Goal: Task Accomplishment & Management: Manage account settings

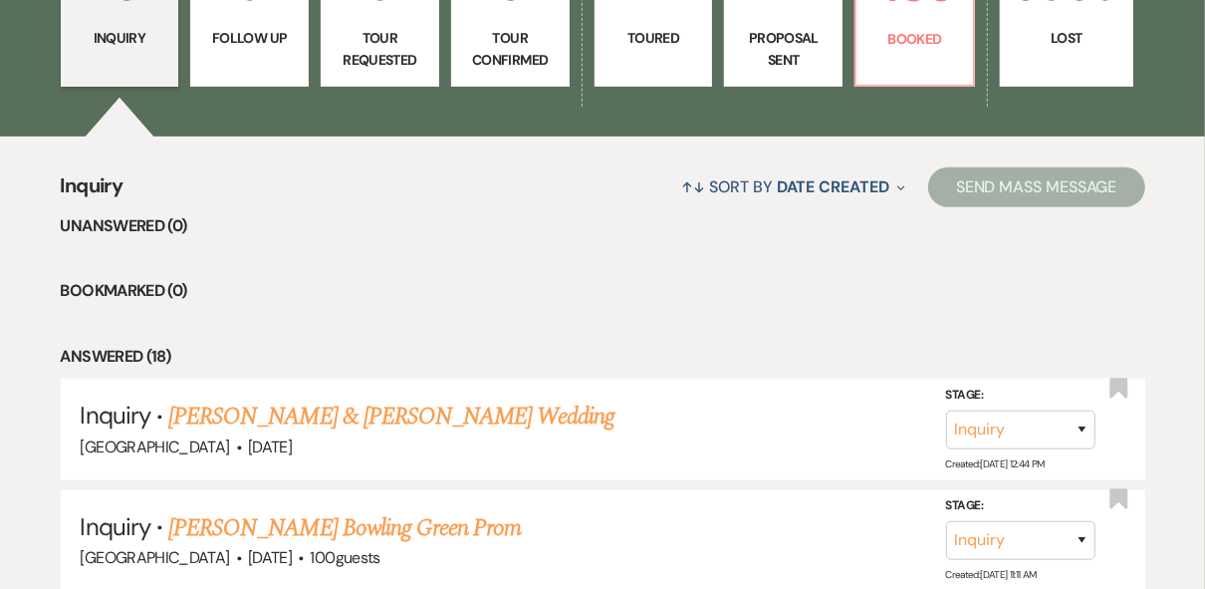
click at [652, 187] on div "↑↓ Sort By Date Created Expand Send Mass Message" at bounding box center [634, 186] width 1022 height 53
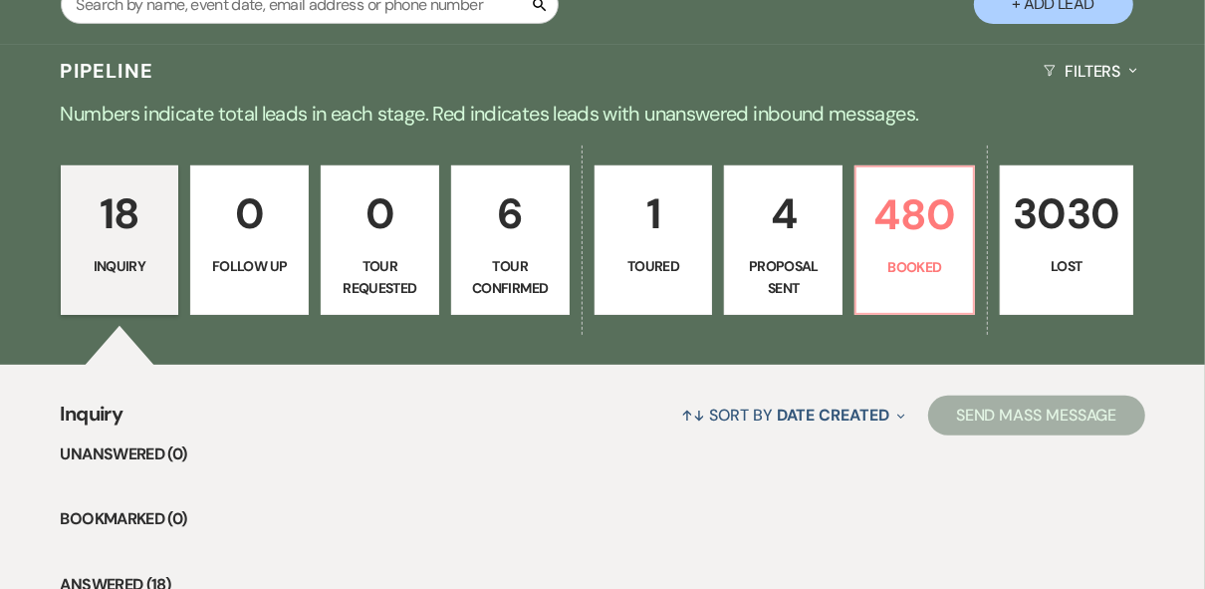
scroll to position [463, 0]
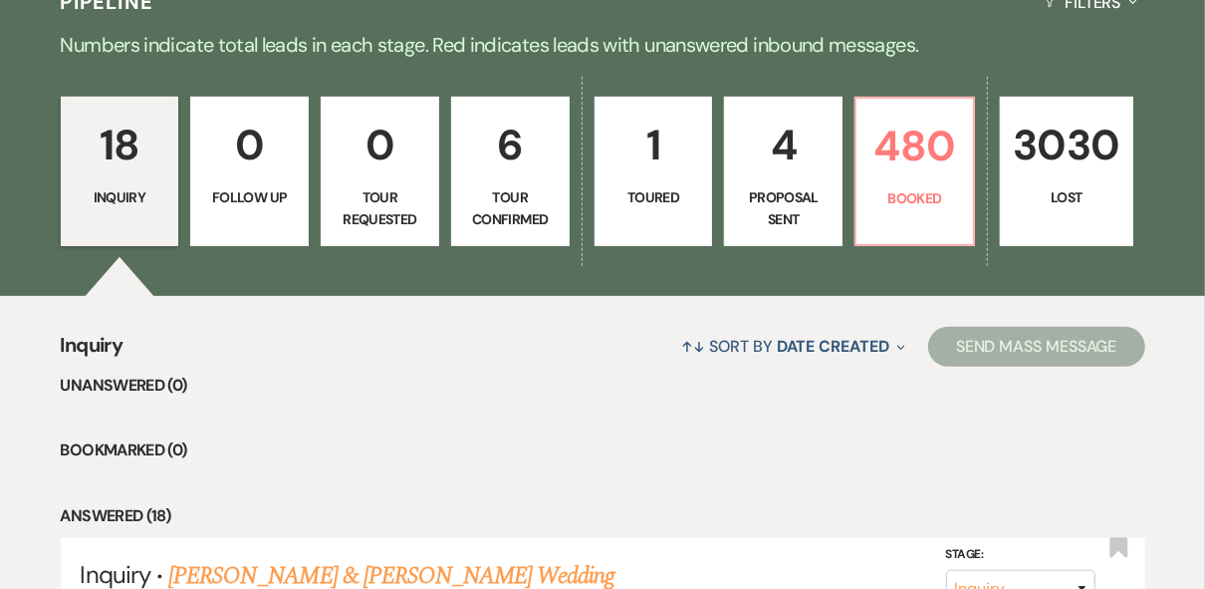
click at [800, 186] on p "Proposal Sent" at bounding box center [783, 208] width 93 height 45
select select "6"
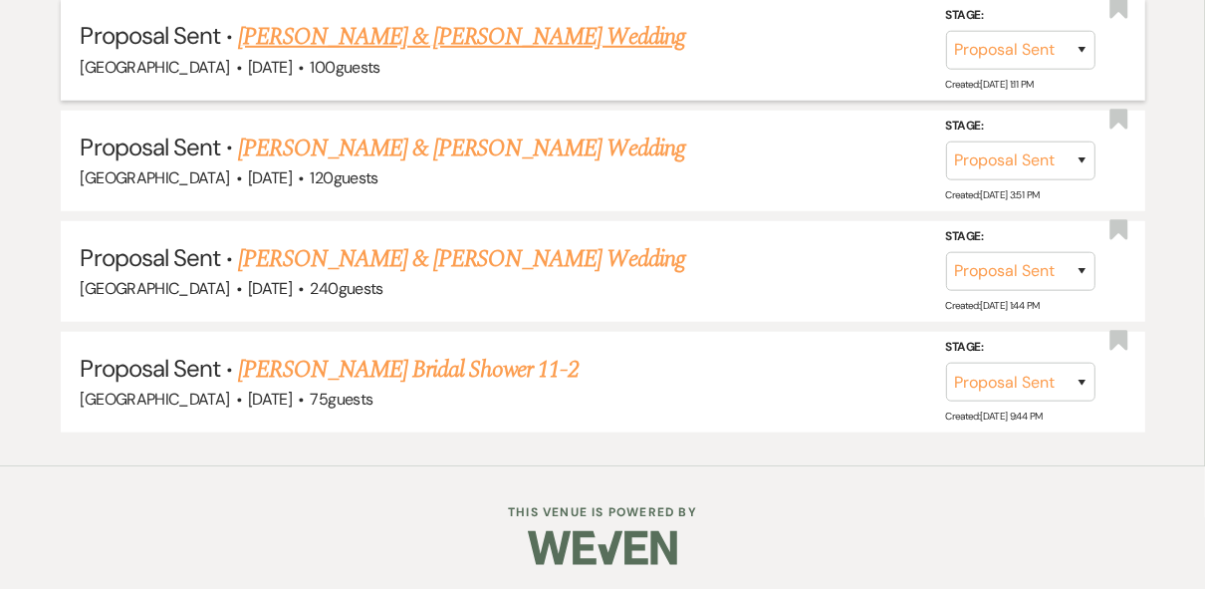
scroll to position [524, 0]
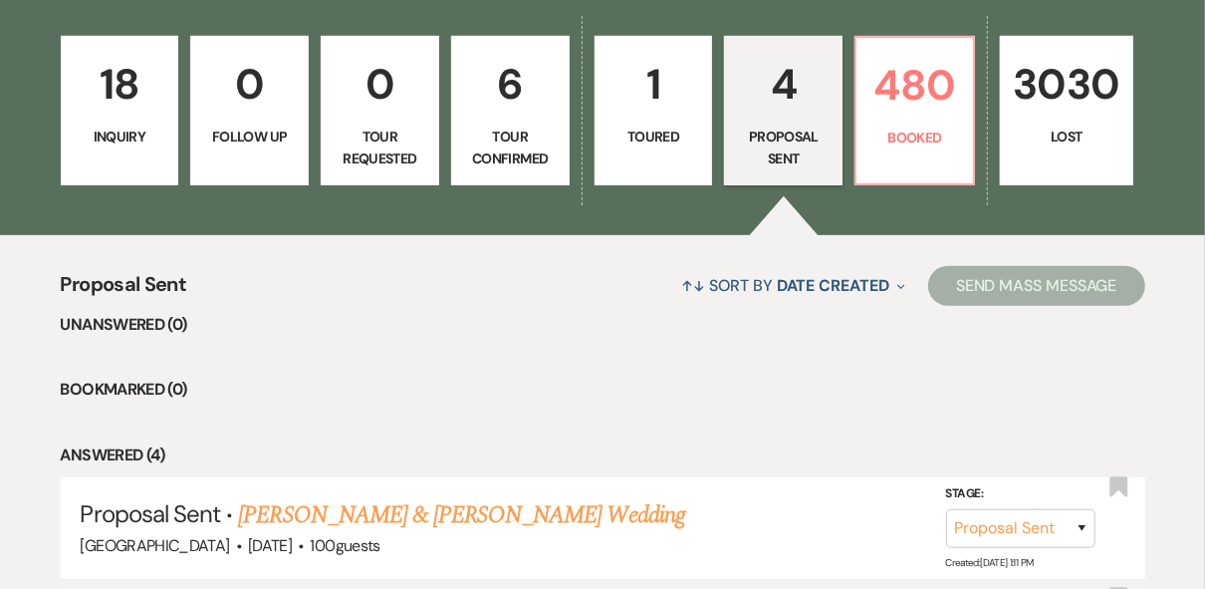
click at [390, 154] on p "Tour Requested" at bounding box center [380, 147] width 93 height 45
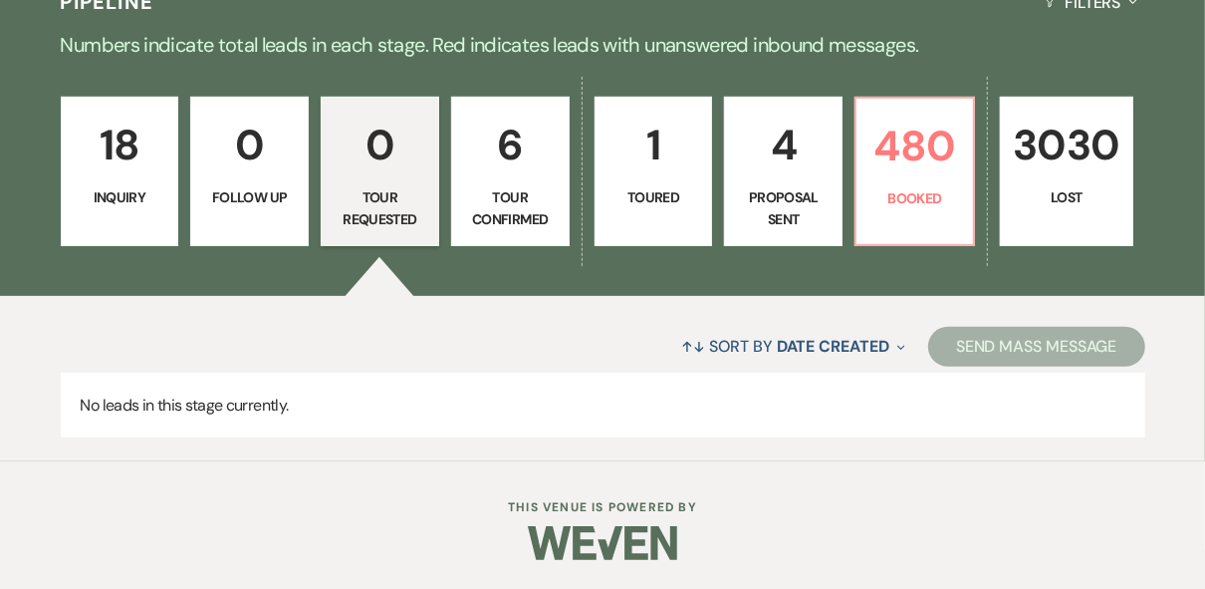
click at [508, 186] on p "Tour Confirmed" at bounding box center [510, 208] width 93 height 45
select select "4"
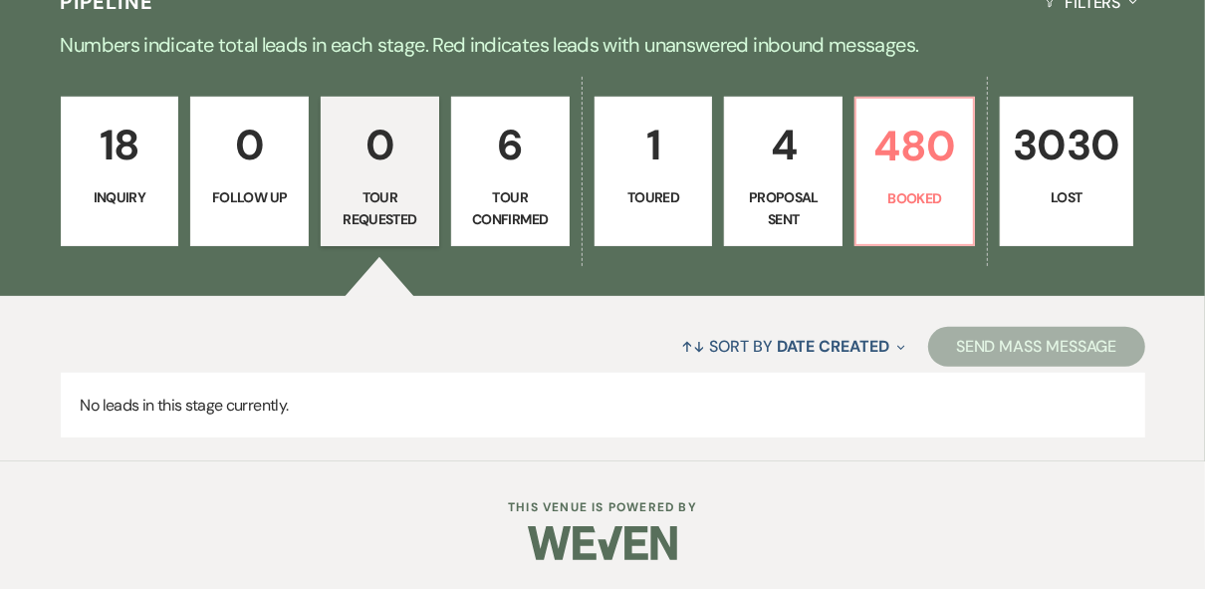
select select "4"
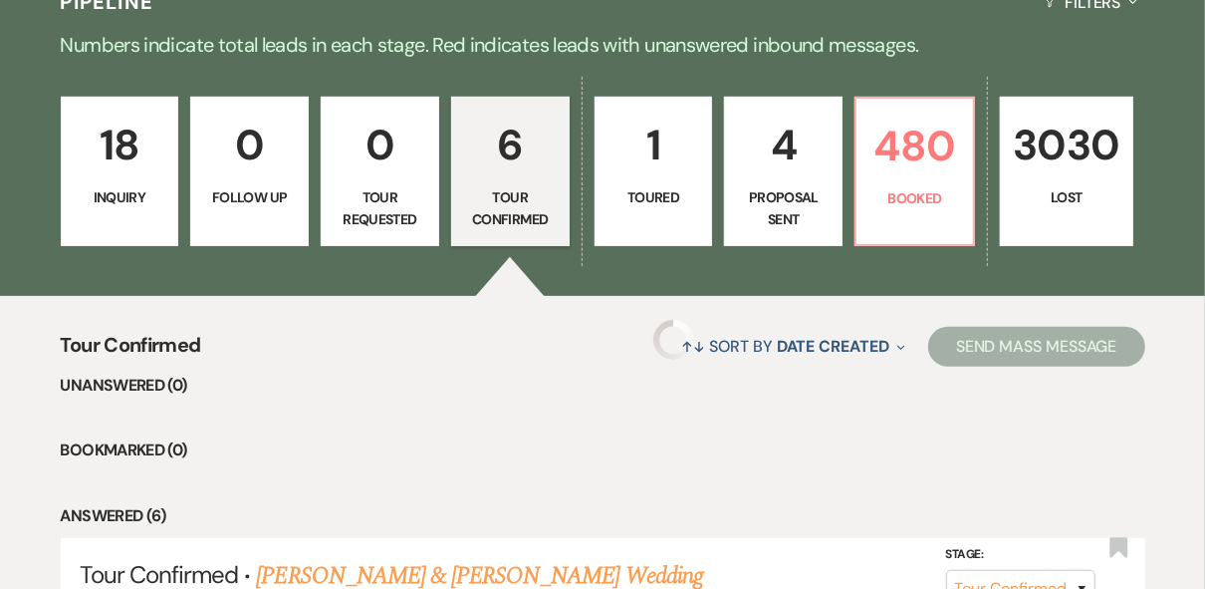
select select "4"
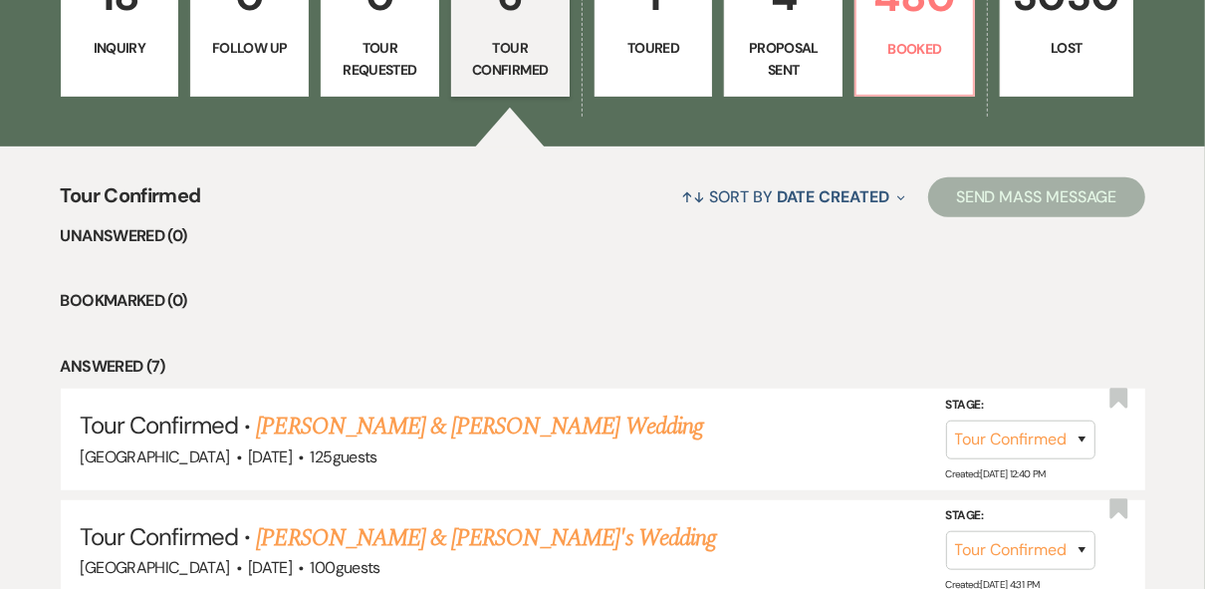
scroll to position [383, 0]
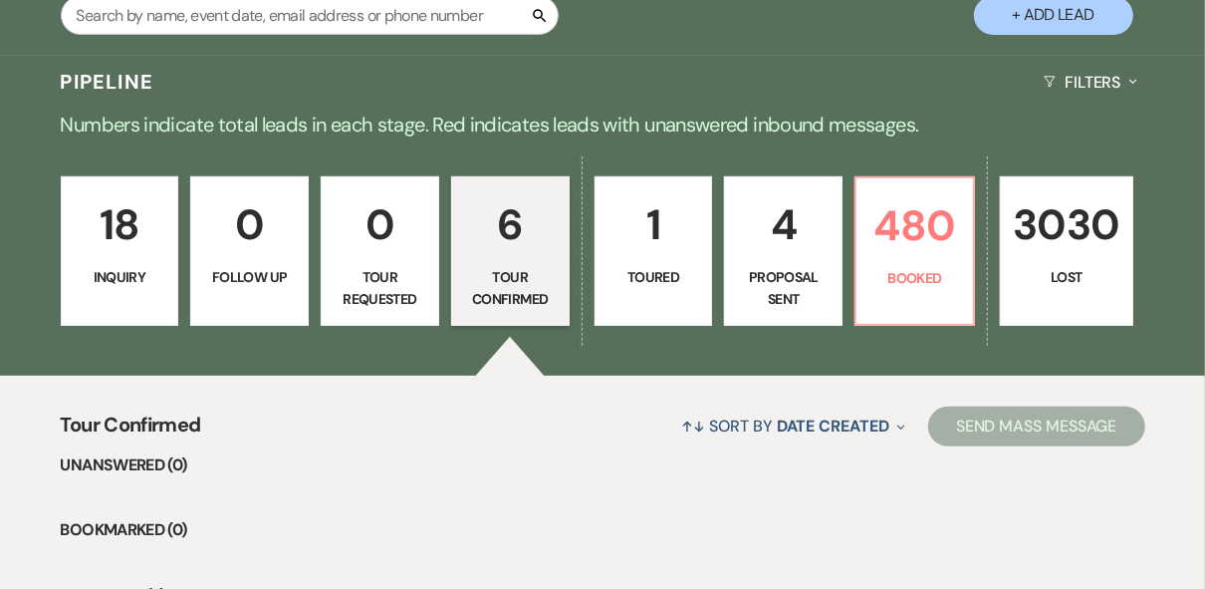
click at [166, 289] on link "18 Inquiry" at bounding box center [120, 250] width 119 height 149
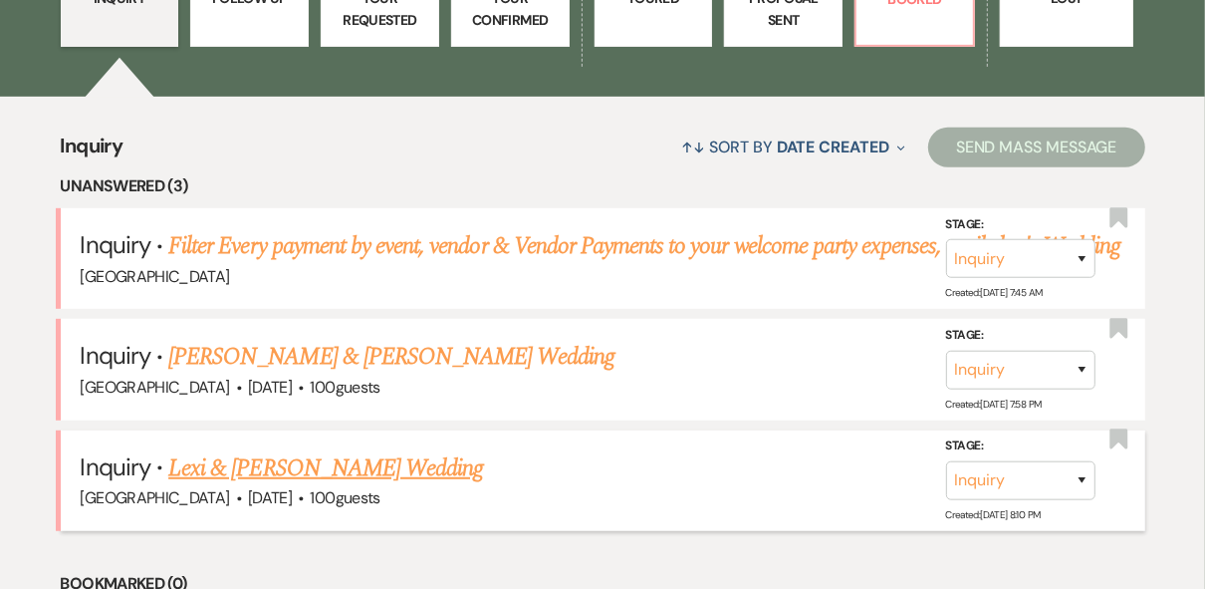
scroll to position [702, 0]
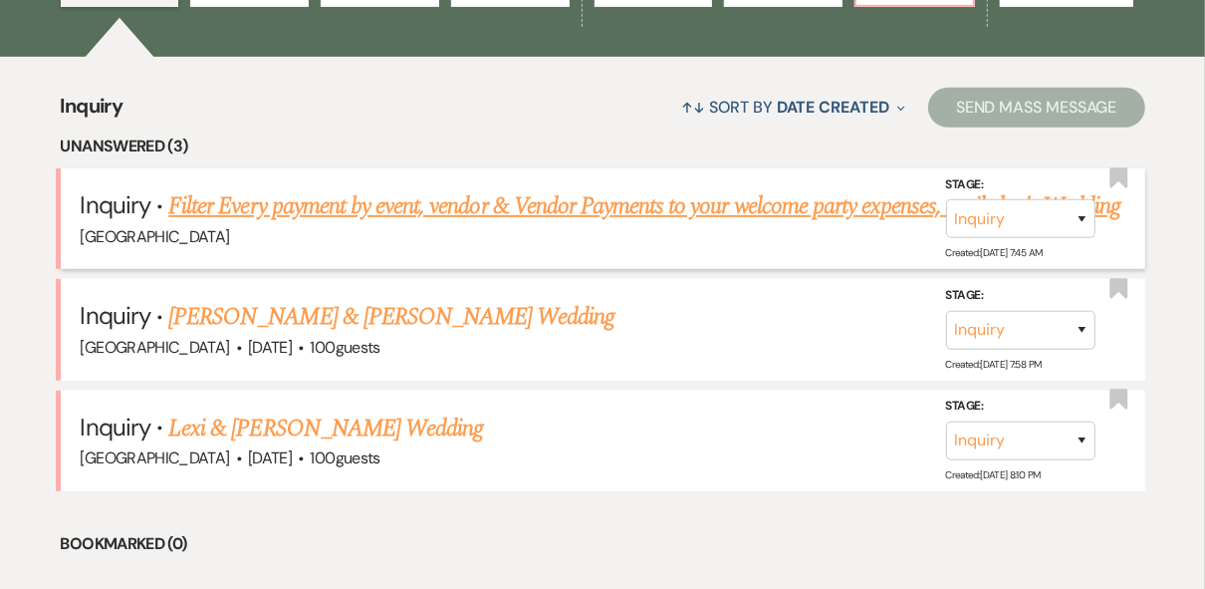
click at [611, 212] on link "Filter Every payment by event, vendor & Vendor Payments to your welcome party e…" at bounding box center [644, 206] width 952 height 36
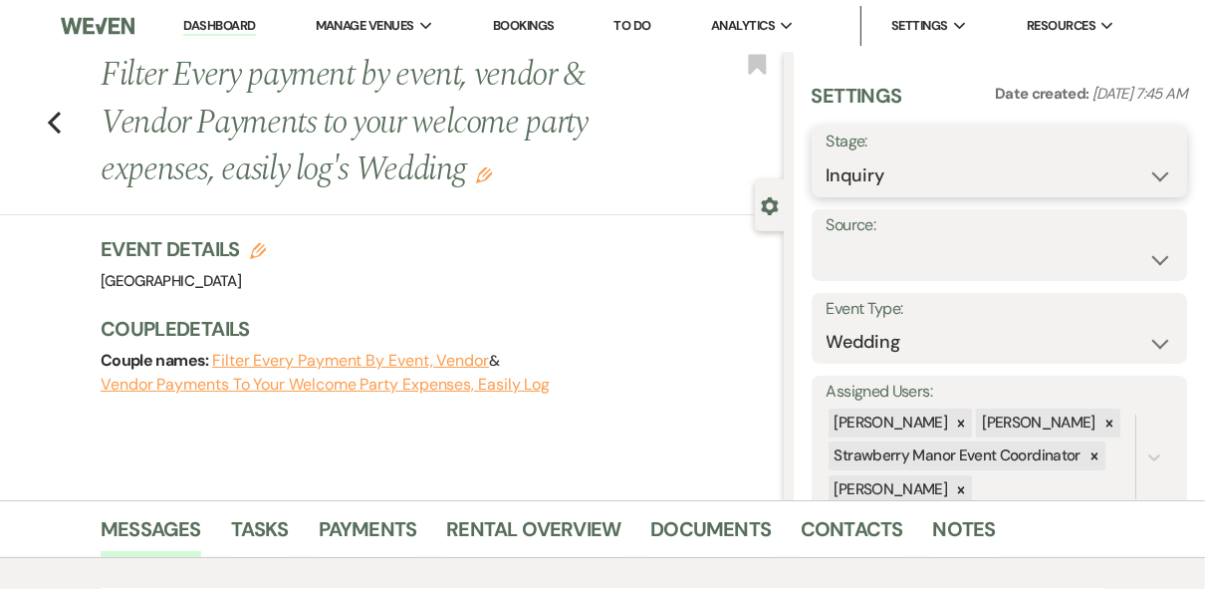
click at [1153, 174] on select "Inquiry Follow Up Tour Requested Tour Confirmed Toured Proposal Sent Booked Lost" at bounding box center [1000, 175] width 347 height 39
select select "8"
click at [827, 156] on select "Inquiry Follow Up Tour Requested Tour Confirmed Toured Proposal Sent Booked Lost" at bounding box center [1000, 175] width 347 height 39
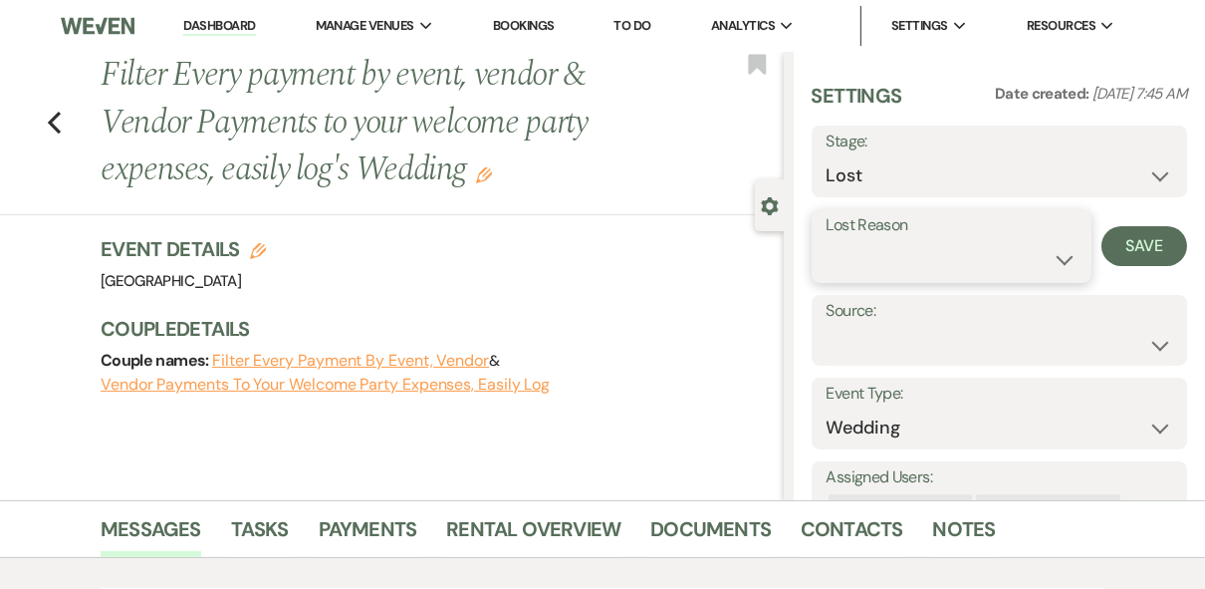
click at [958, 255] on select "Booked Elsewhere Budget Date Unavailable No Response Not a Good Match Capacity …" at bounding box center [952, 259] width 250 height 39
select select "3"
click at [827, 240] on select "Booked Elsewhere Budget Date Unavailable No Response Not a Good Match Capacity …" at bounding box center [952, 259] width 250 height 39
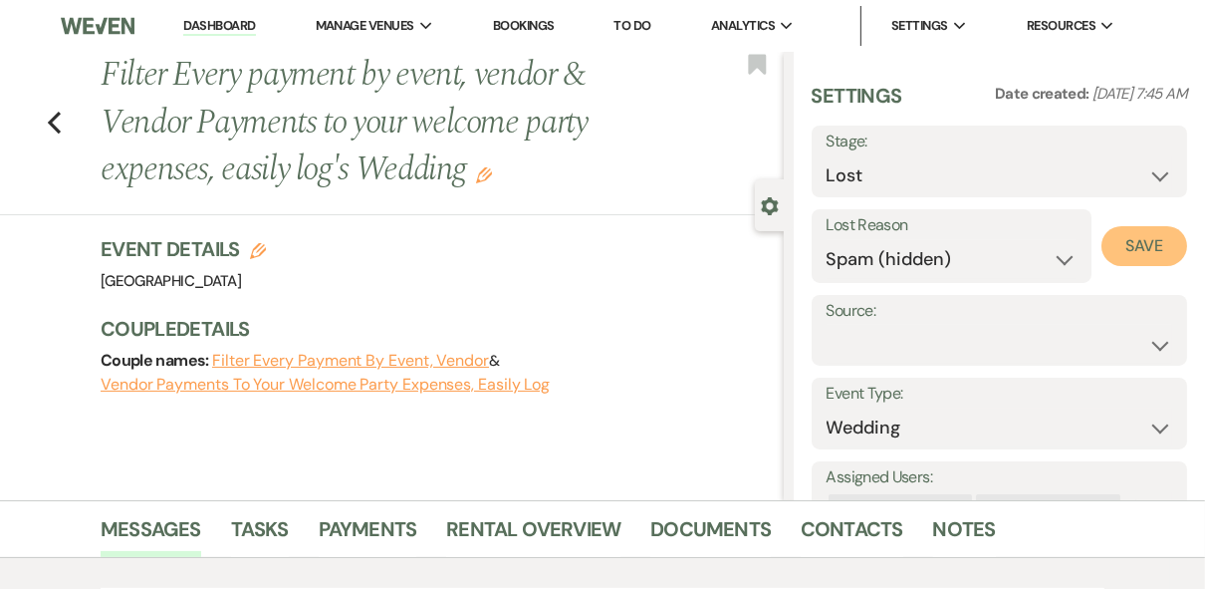
click at [1111, 248] on button "Save" at bounding box center [1145, 246] width 86 height 40
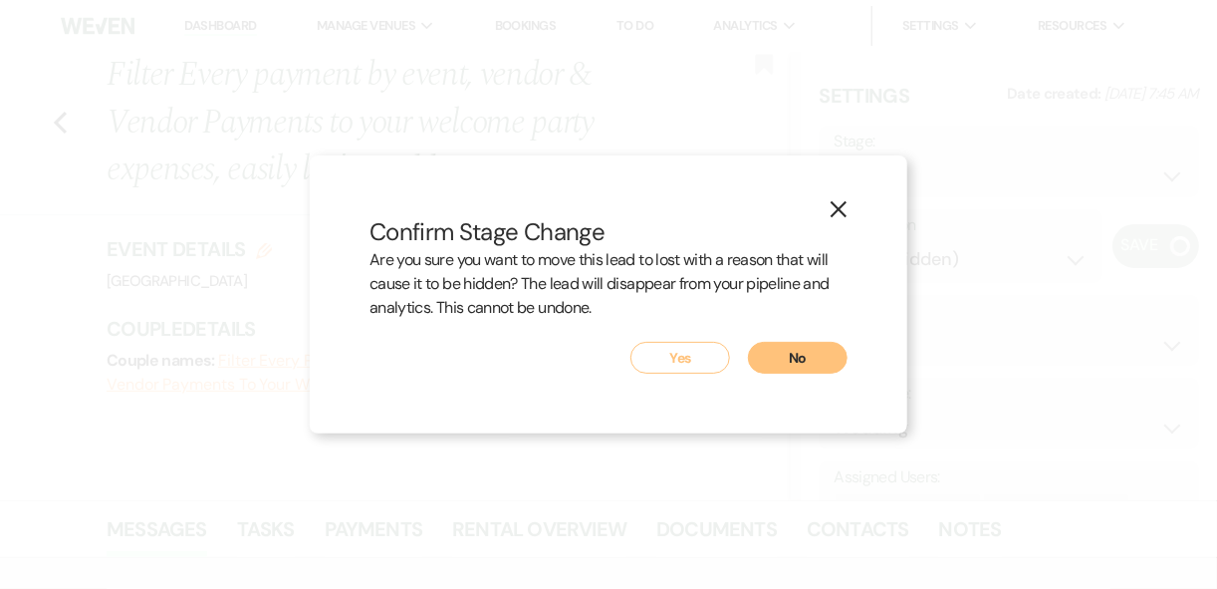
click at [712, 360] on button "Yes" at bounding box center [680, 358] width 100 height 32
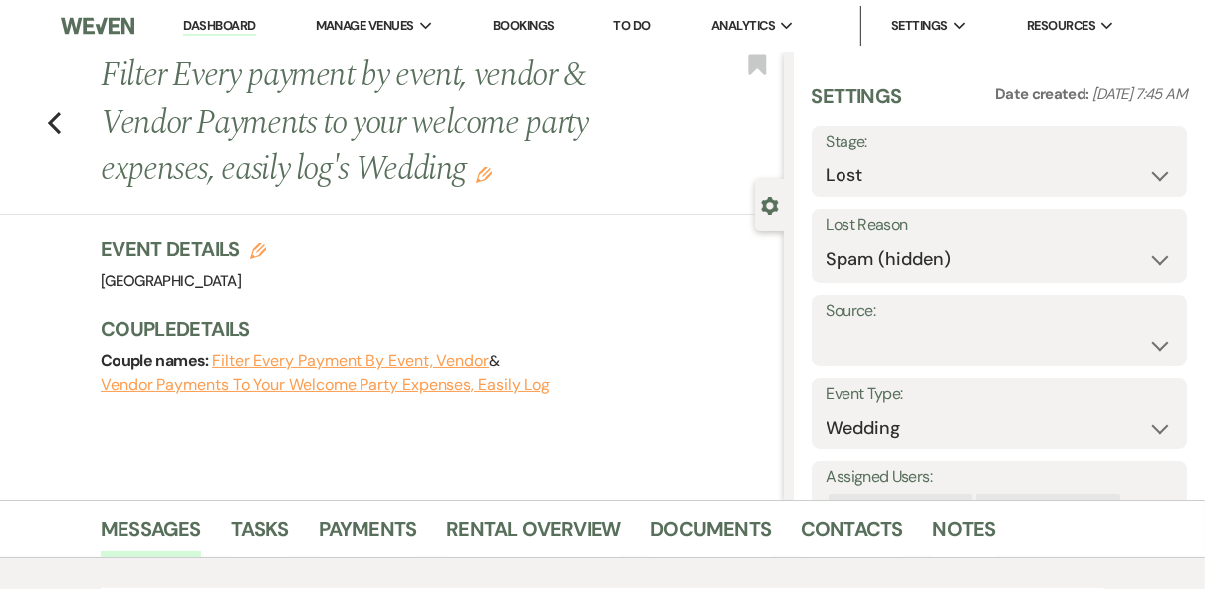
drag, startPoint x: 213, startPoint y: 22, endPoint x: 226, endPoint y: 36, distance: 19.0
click at [214, 22] on link "Dashboard" at bounding box center [219, 26] width 72 height 19
select select "8"
select select "3"
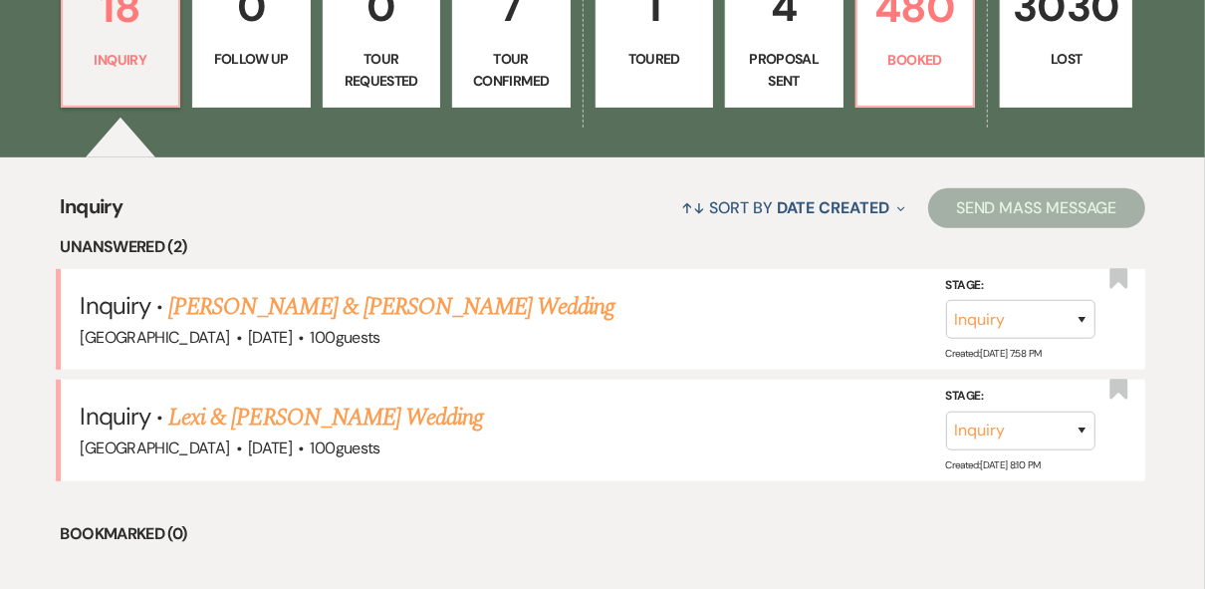
scroll to position [717, 0]
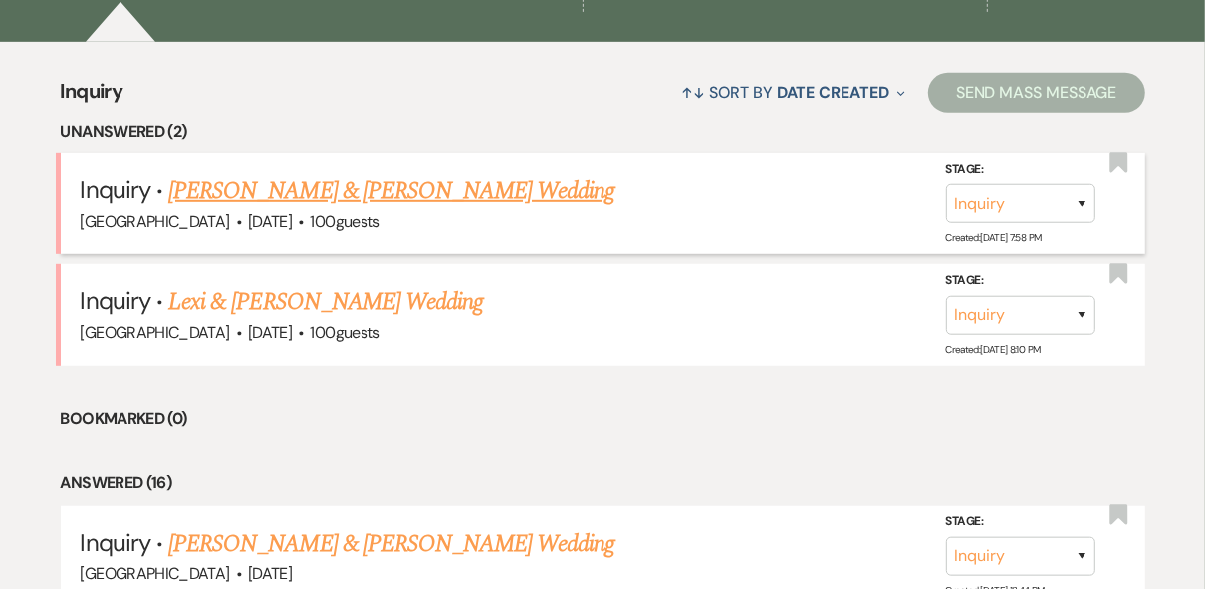
click at [295, 187] on link "[PERSON_NAME] & [PERSON_NAME] Wedding" at bounding box center [391, 191] width 446 height 36
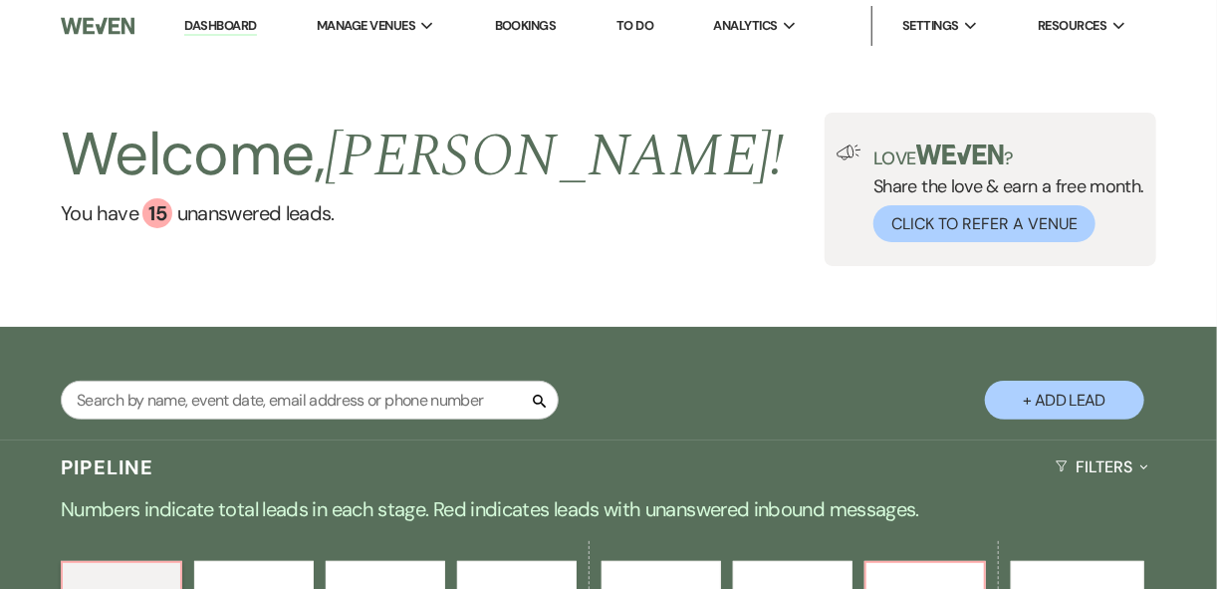
select select "5"
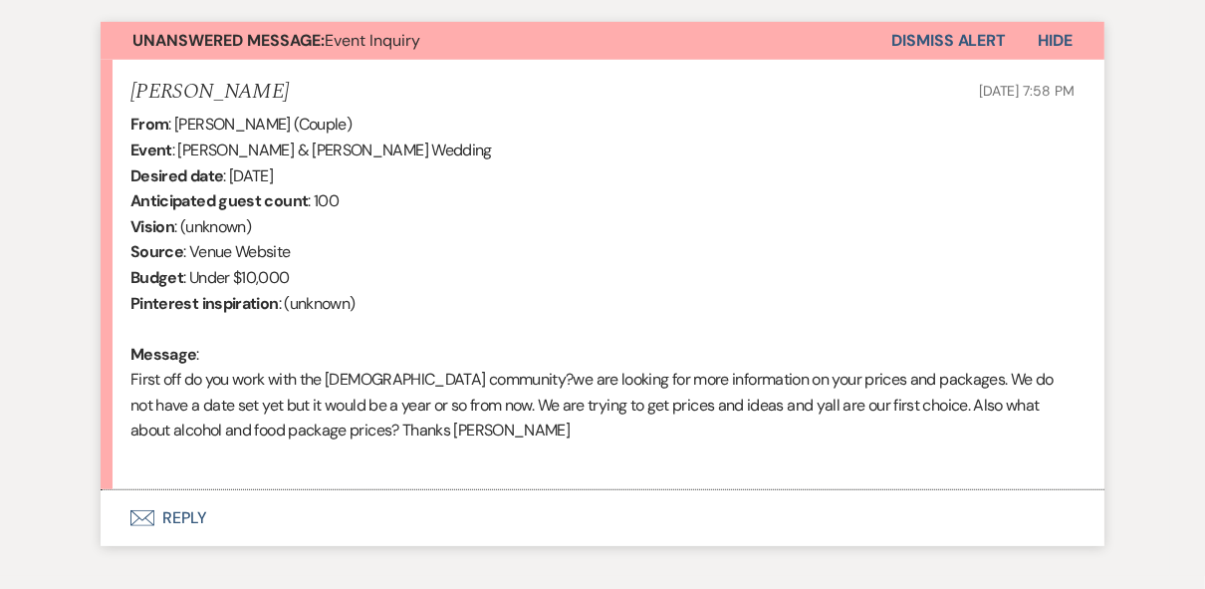
scroll to position [833, 0]
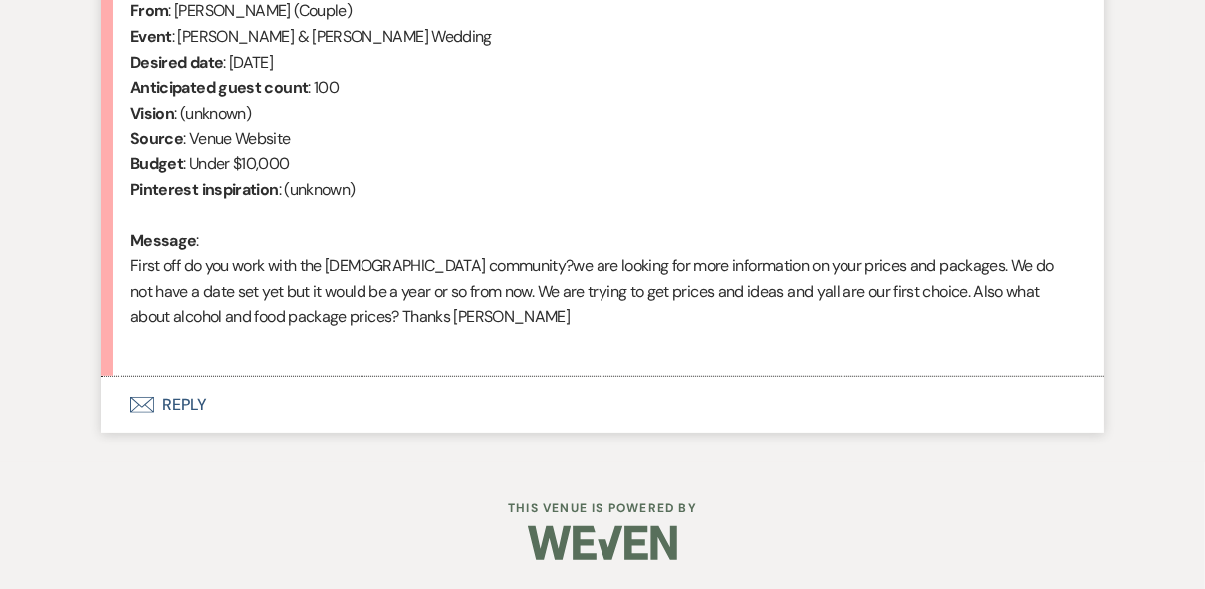
click at [179, 406] on button "Envelope Reply" at bounding box center [603, 404] width 1004 height 56
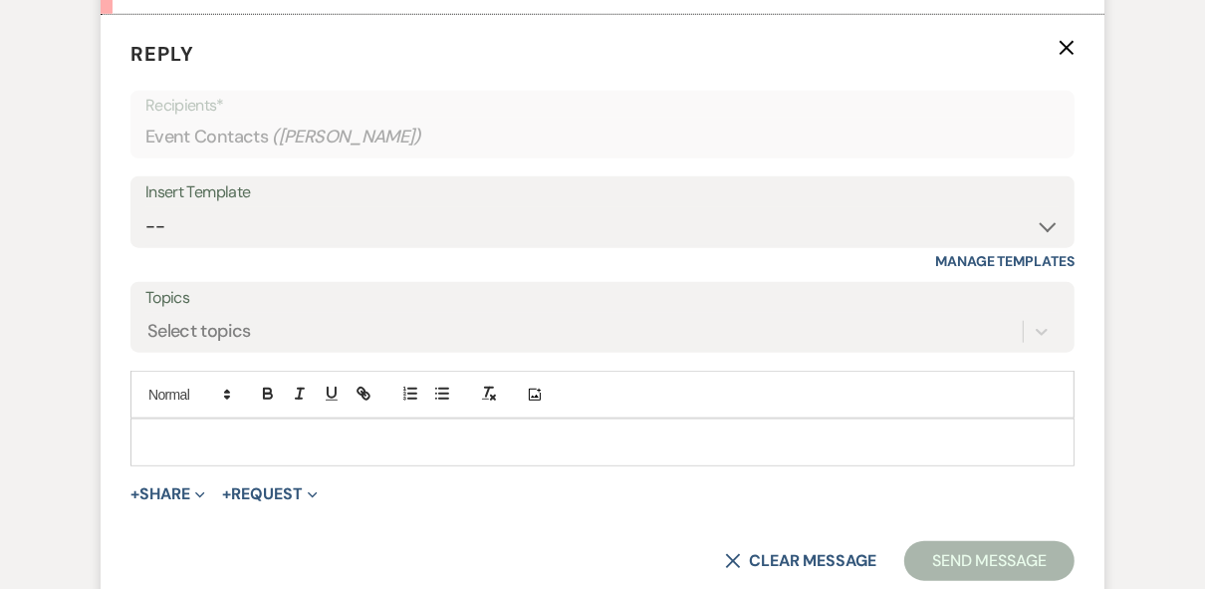
scroll to position [1207, 0]
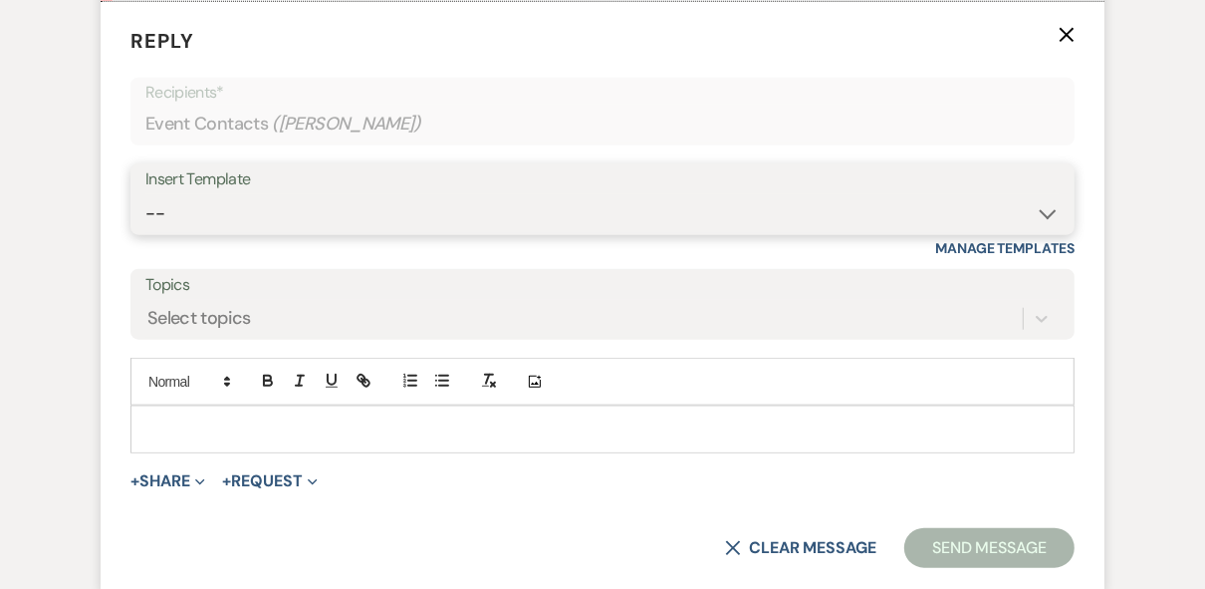
click at [251, 204] on select "-- Weven Planning Portal Introduction (Booked Events) Private Party Inquiry Res…" at bounding box center [602, 213] width 914 height 39
select select "5376"
click at [145, 194] on select "-- Weven Planning Portal Introduction (Booked Events) Private Party Inquiry Res…" at bounding box center [602, 213] width 914 height 39
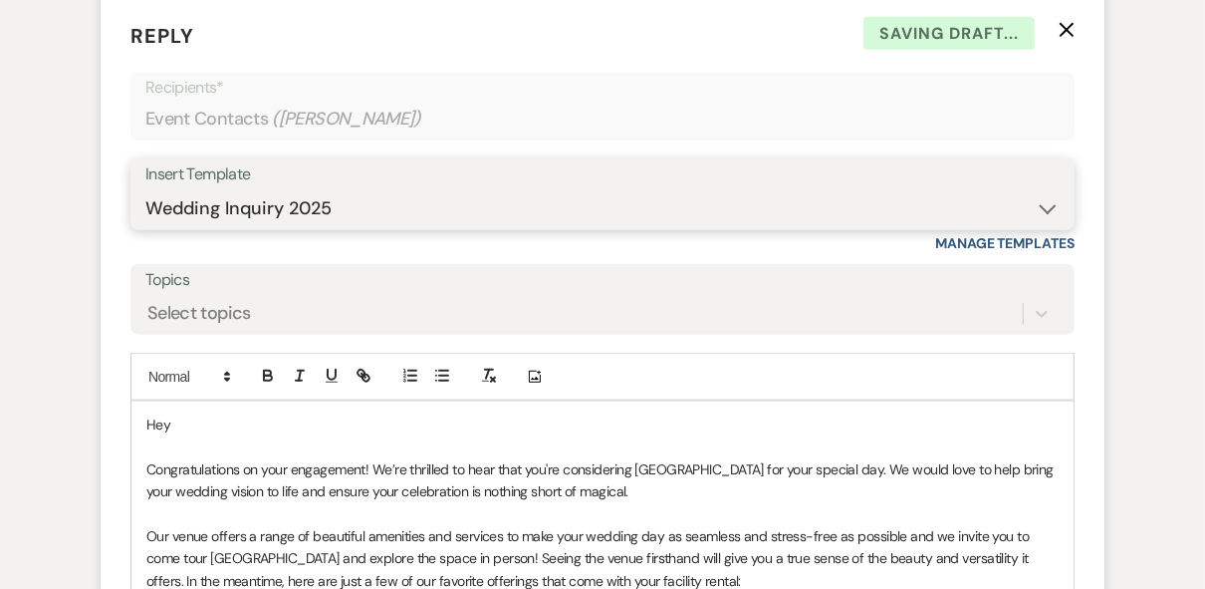
scroll to position [1366, 0]
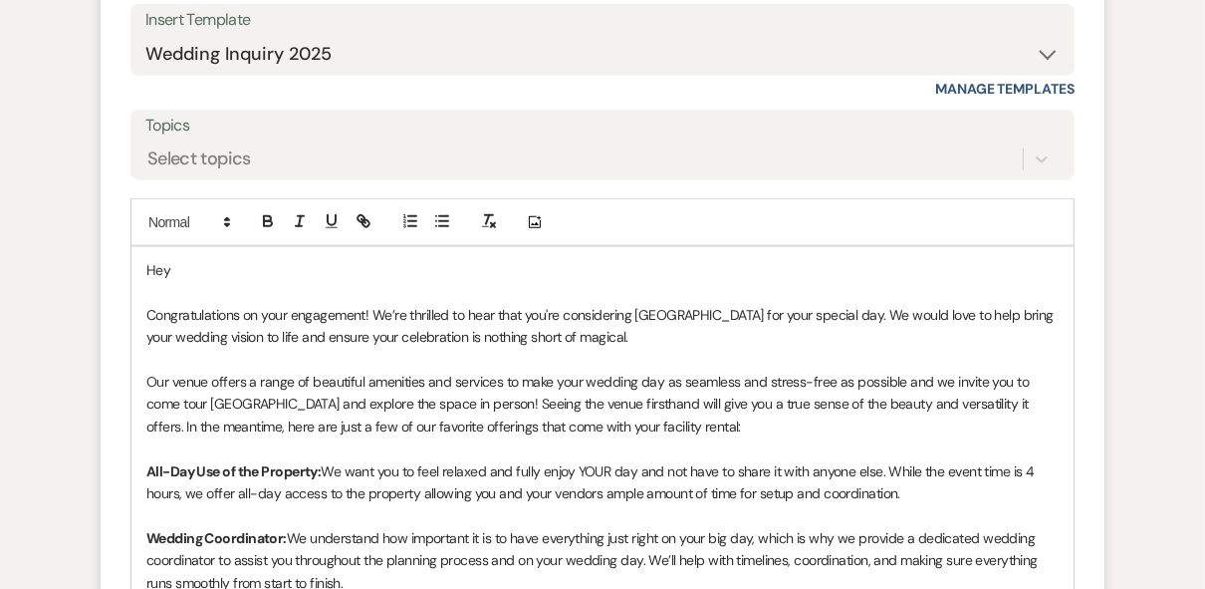
click at [207, 266] on p "Hey" at bounding box center [602, 270] width 912 height 22
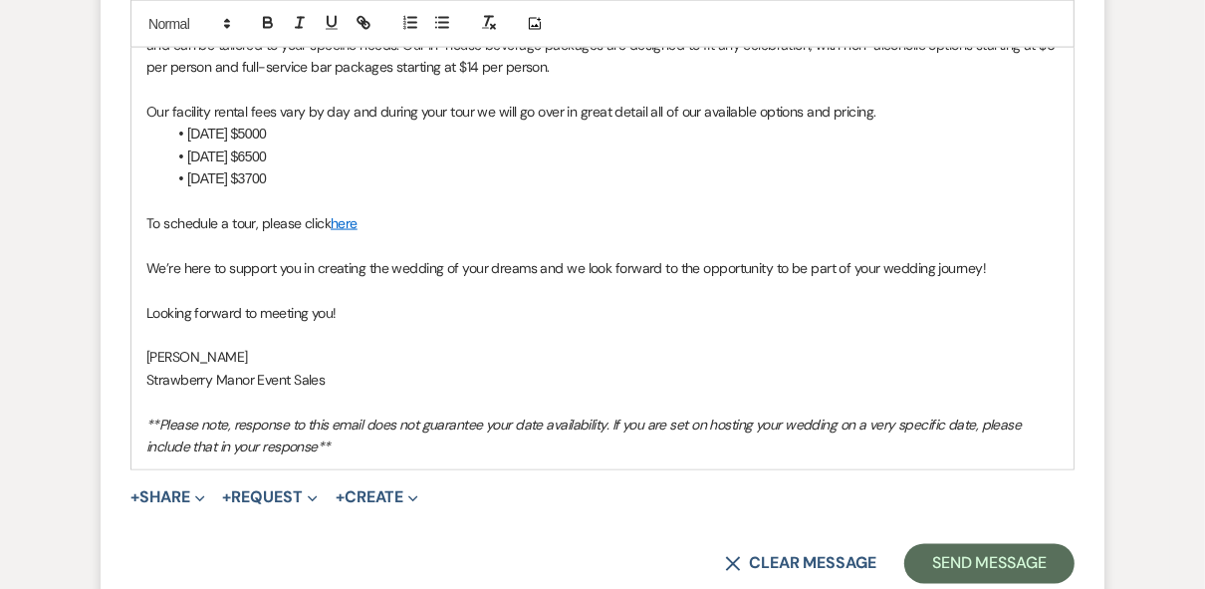
scroll to position [2163, 0]
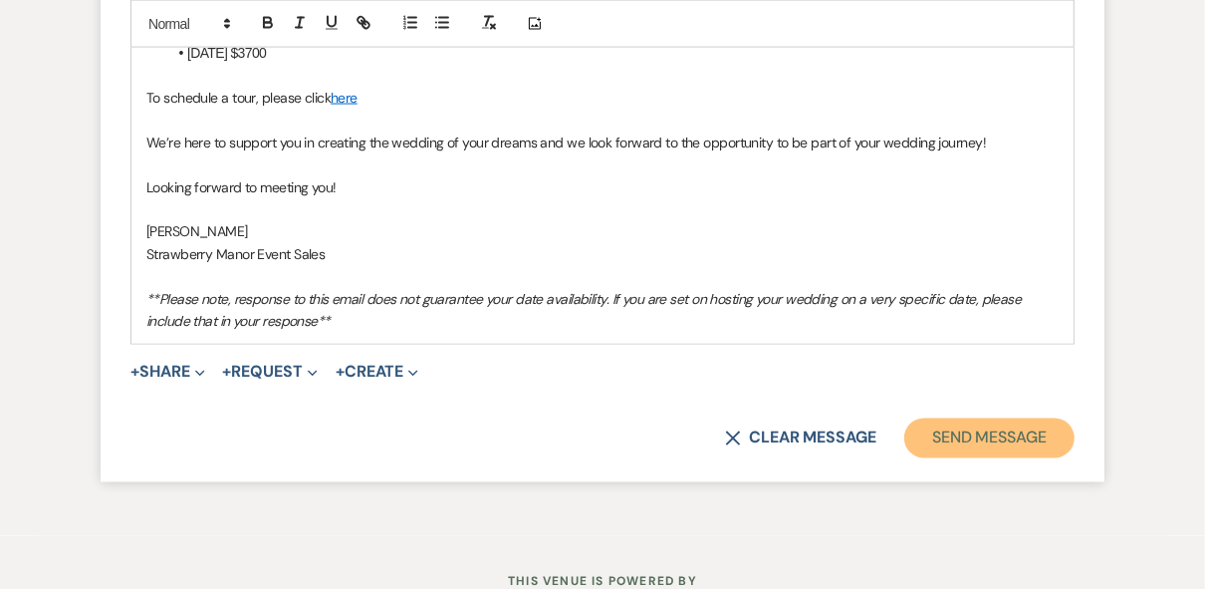
click at [941, 453] on button "Send Message" at bounding box center [989, 438] width 170 height 40
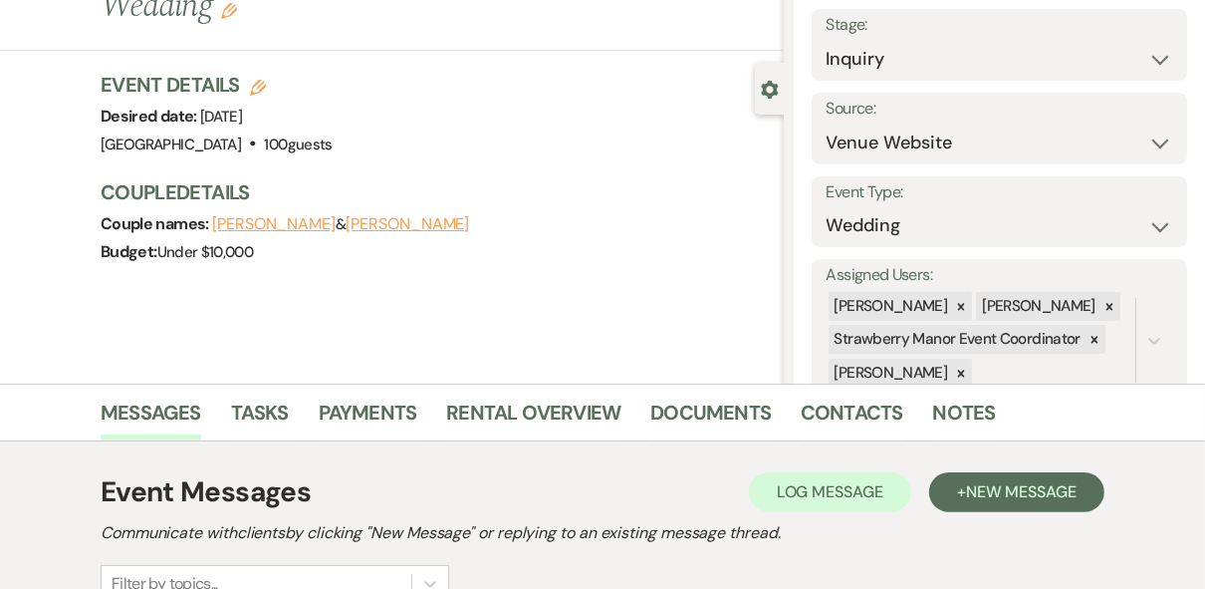
scroll to position [0, 0]
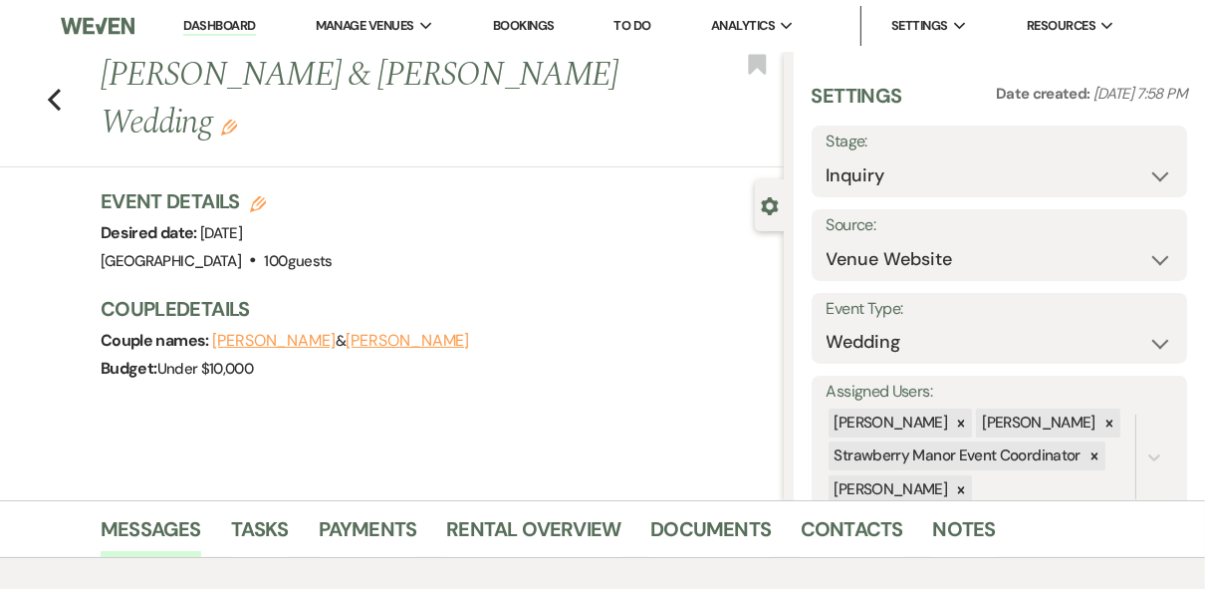
click at [218, 26] on link "Dashboard" at bounding box center [219, 26] width 72 height 19
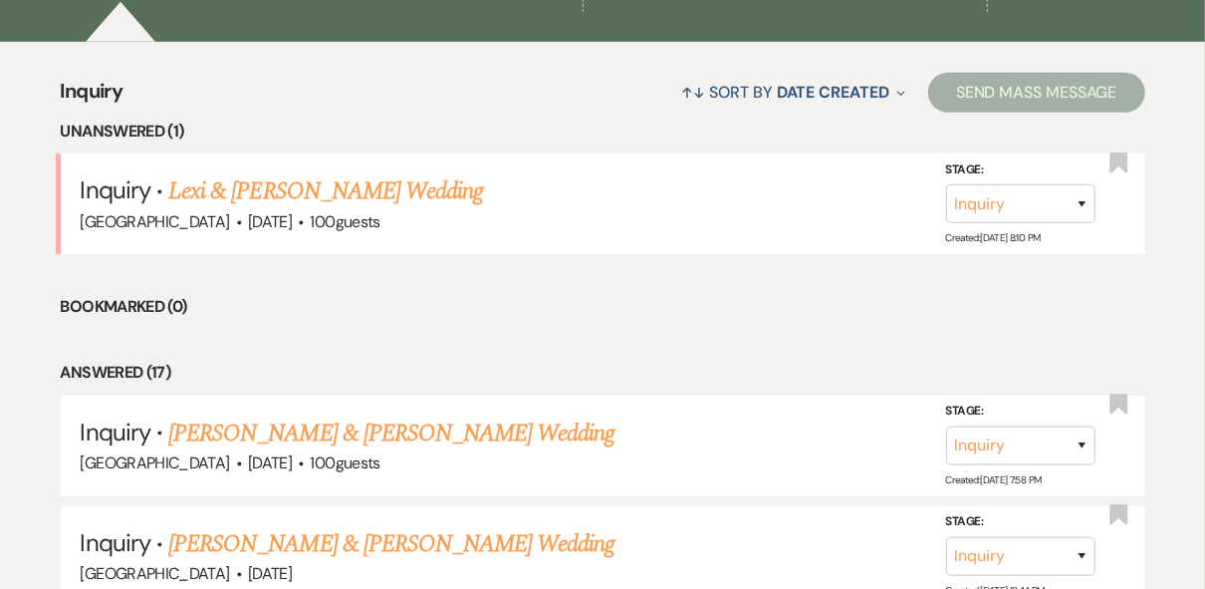
scroll to position [558, 0]
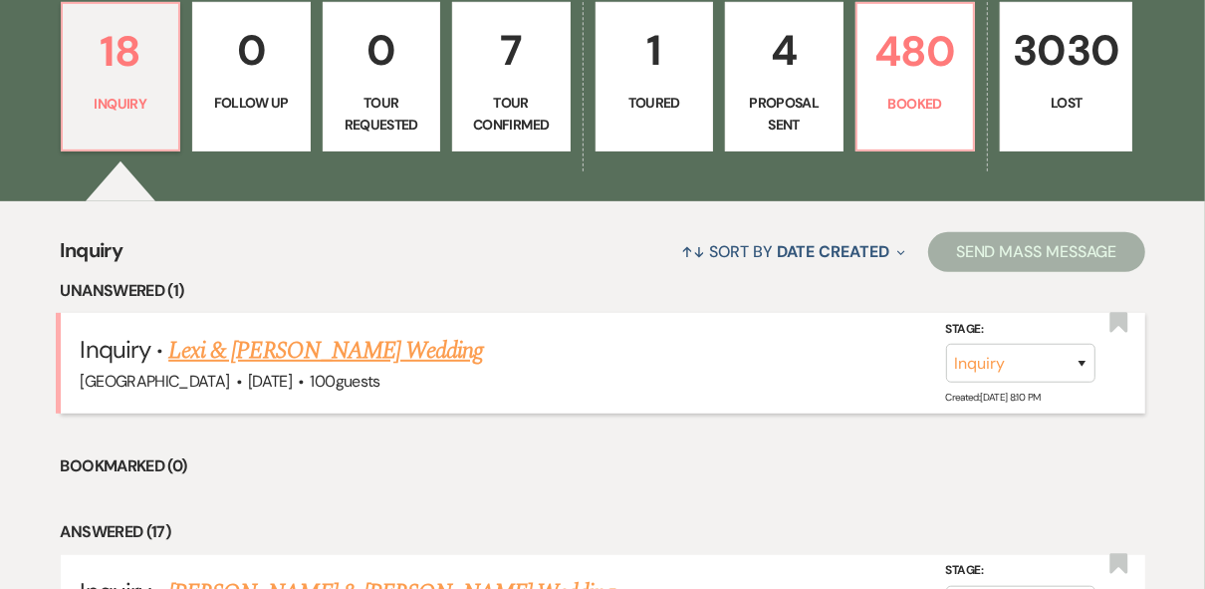
click at [354, 354] on link "Lexi & [PERSON_NAME] Wedding" at bounding box center [325, 351] width 315 height 36
select select "5"
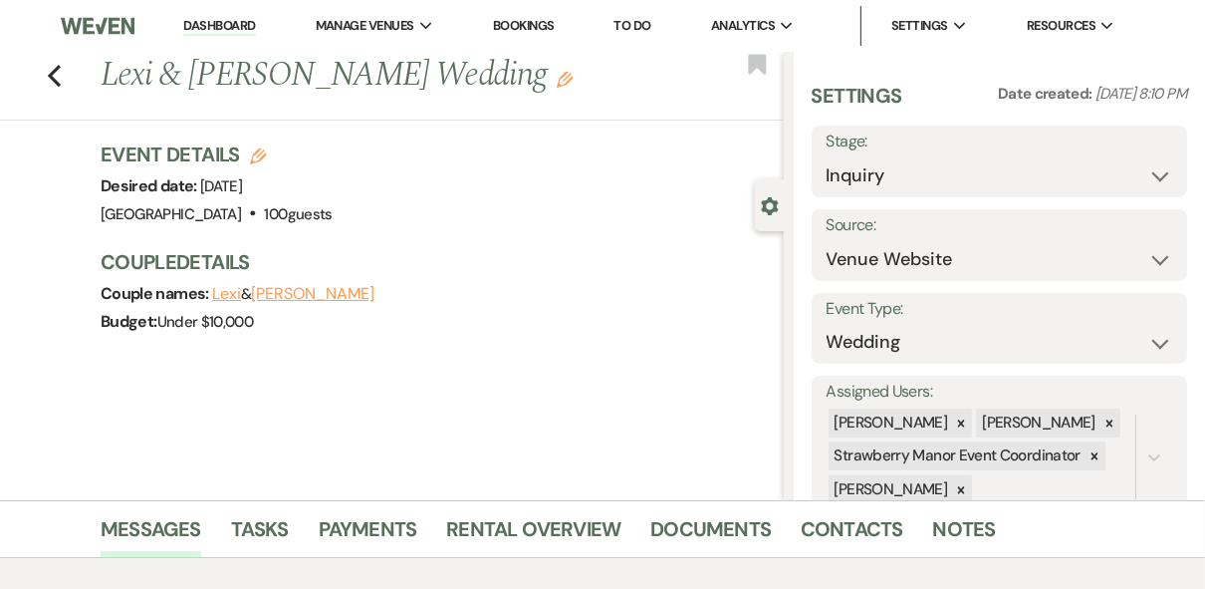
click at [208, 20] on link "Dashboard" at bounding box center [219, 26] width 72 height 19
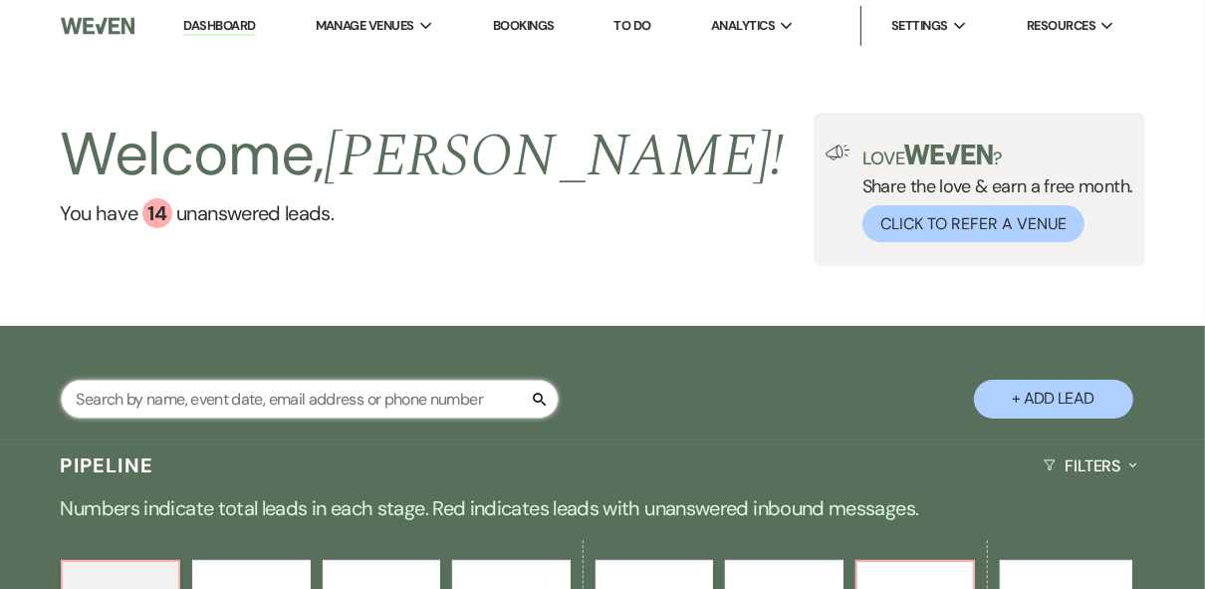
click at [188, 398] on input "text" at bounding box center [310, 398] width 498 height 39
type input "lav"
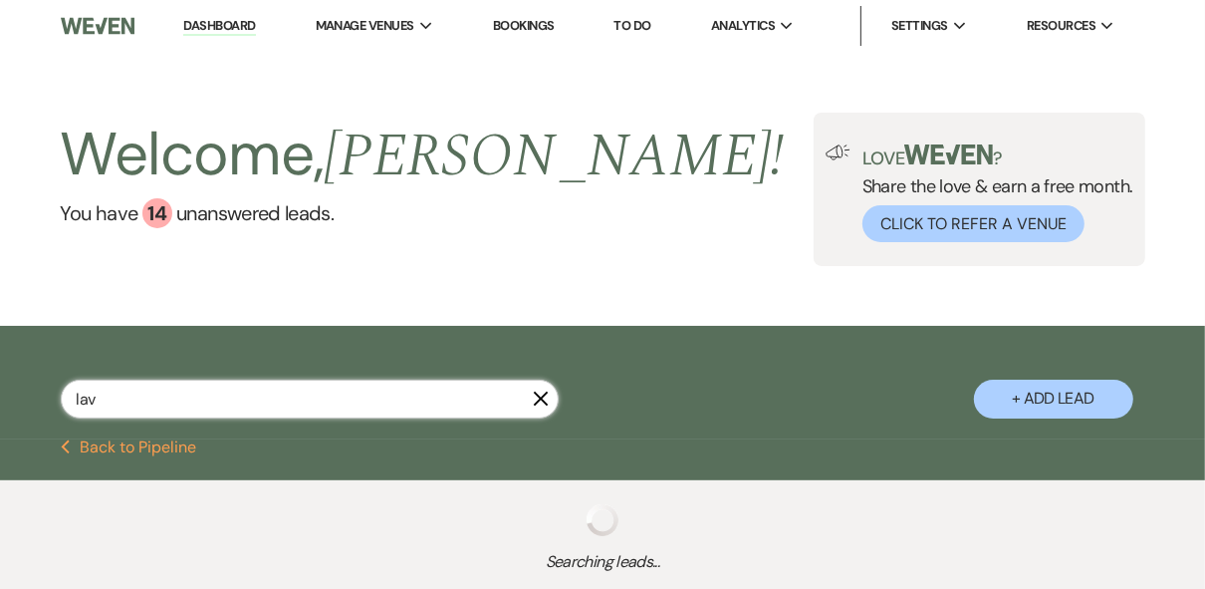
select select "8"
select select "5"
select select "8"
select select "6"
select select "8"
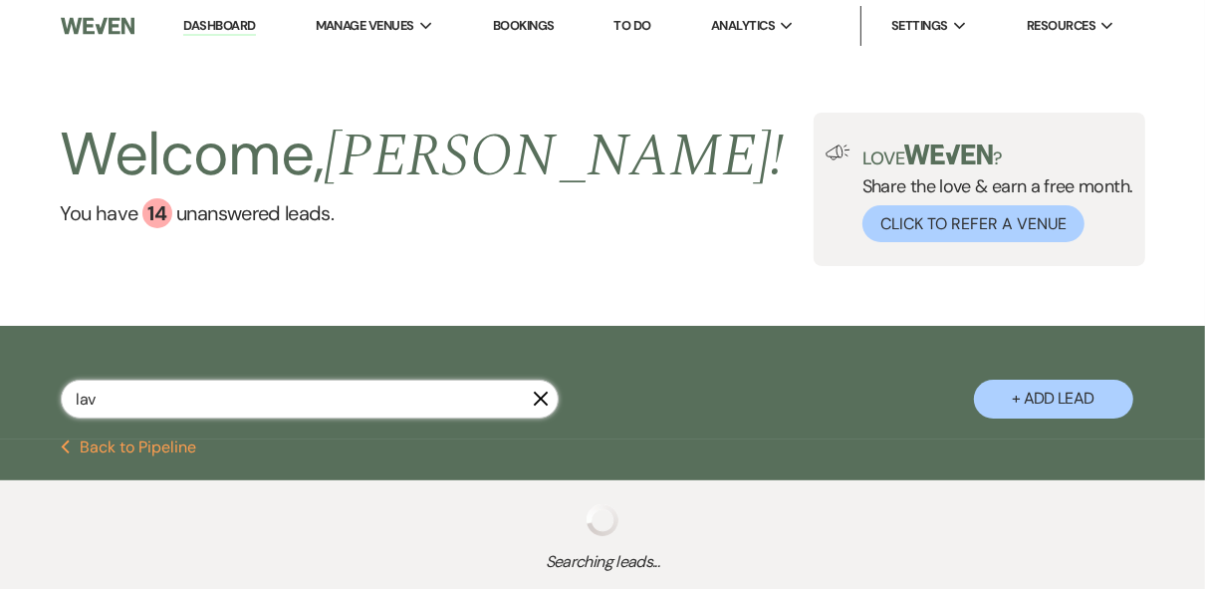
select select "4"
select select "8"
select select "5"
select select "8"
select select "5"
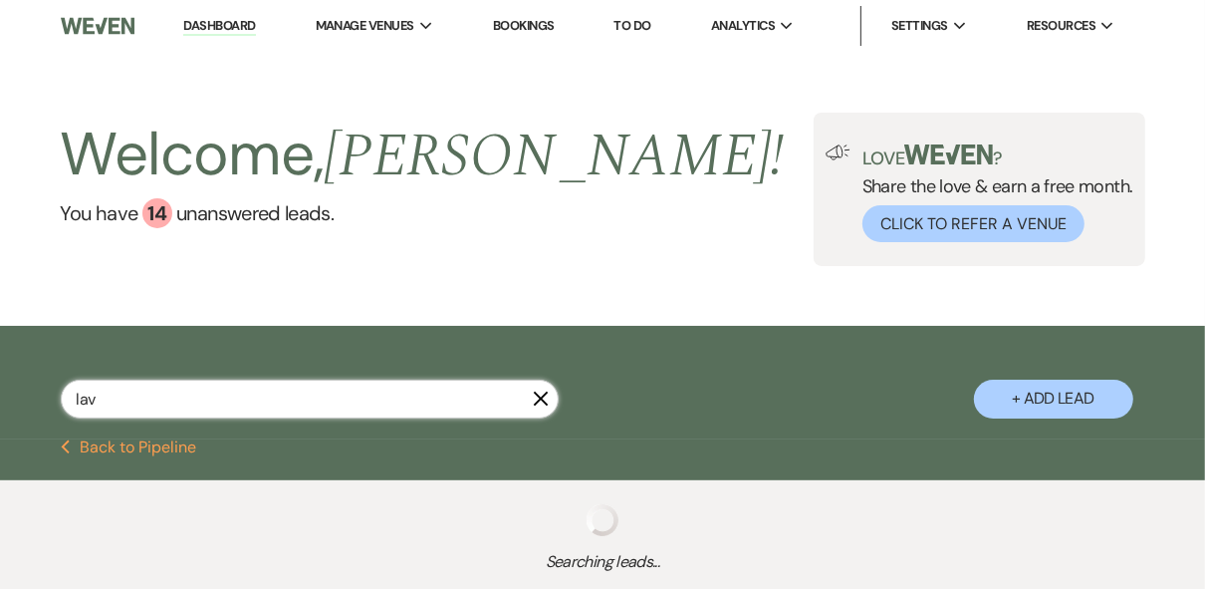
select select "8"
select select "5"
select select "8"
select select "5"
select select "8"
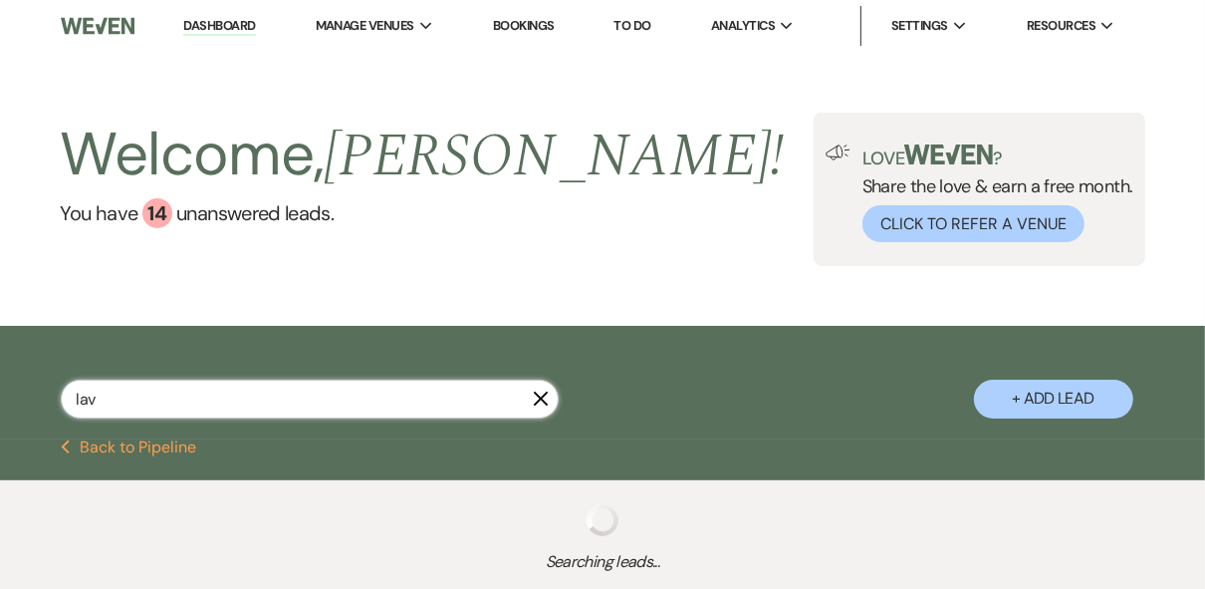
select select "5"
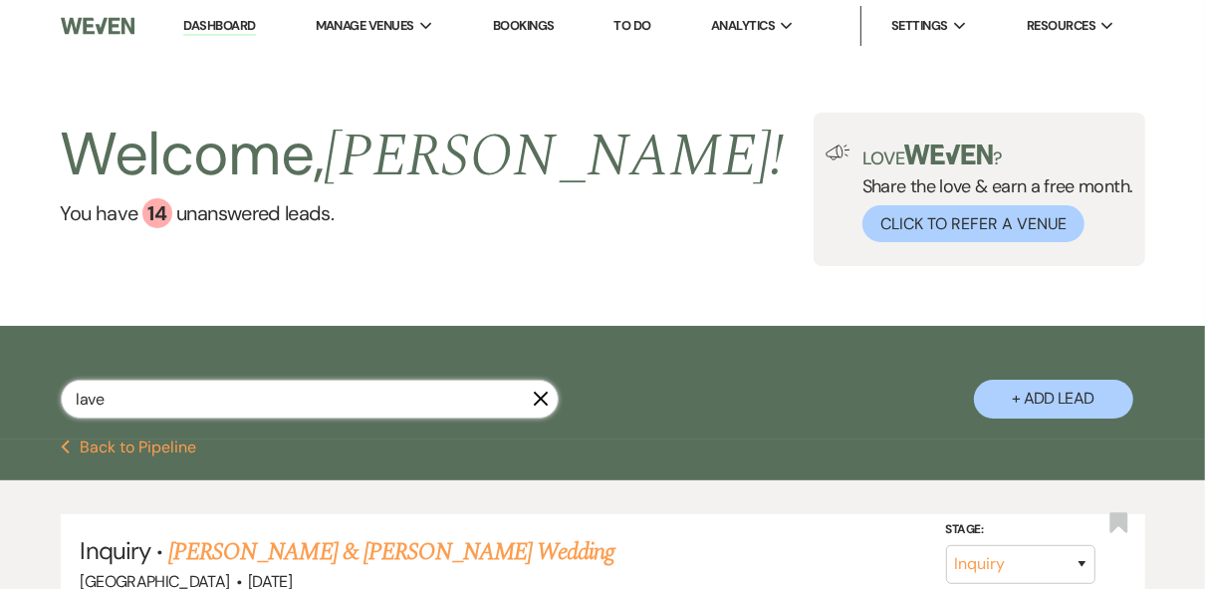
type input "laver"
select select "8"
select select "5"
select select "8"
select select "5"
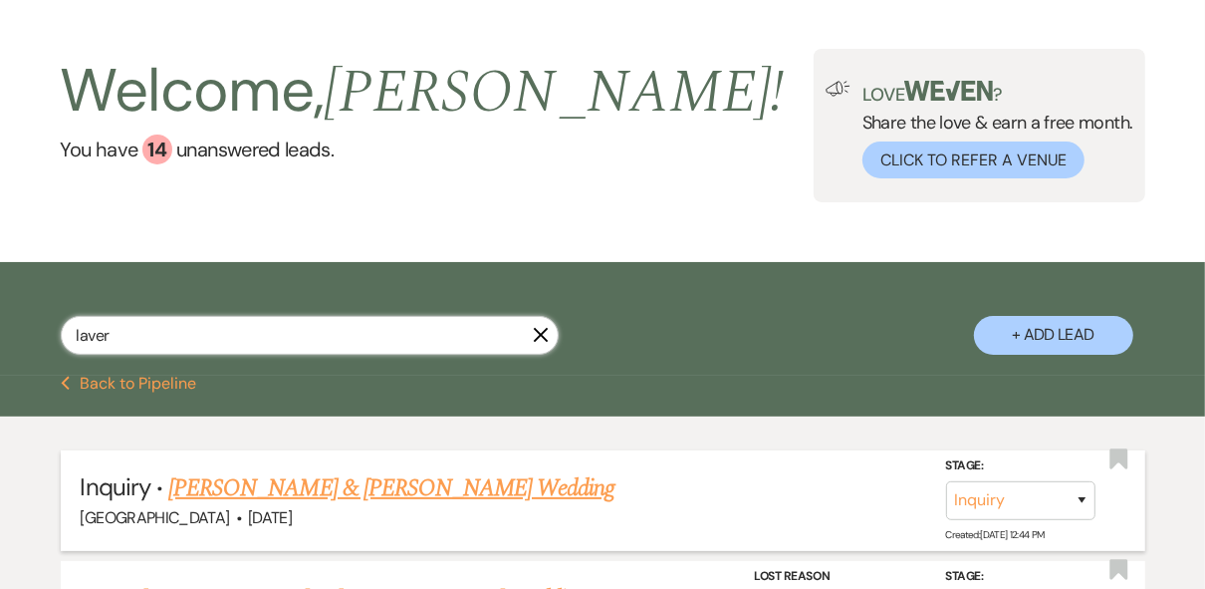
scroll to position [239, 0]
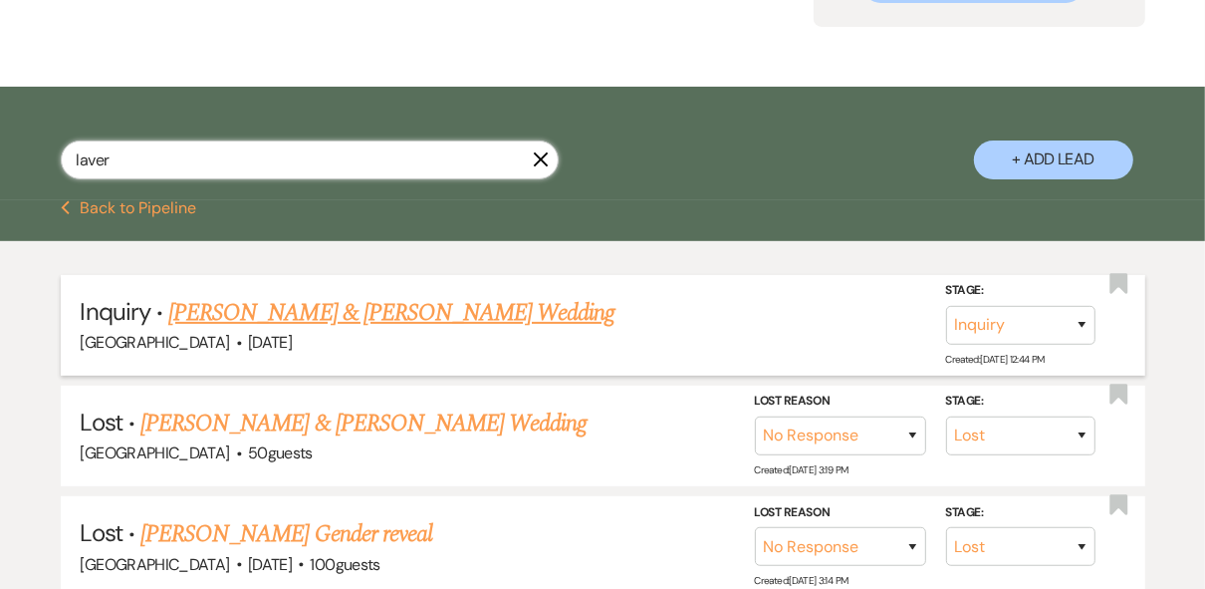
type input "laver"
click at [401, 309] on link "[PERSON_NAME] & [PERSON_NAME] Wedding" at bounding box center [391, 313] width 446 height 36
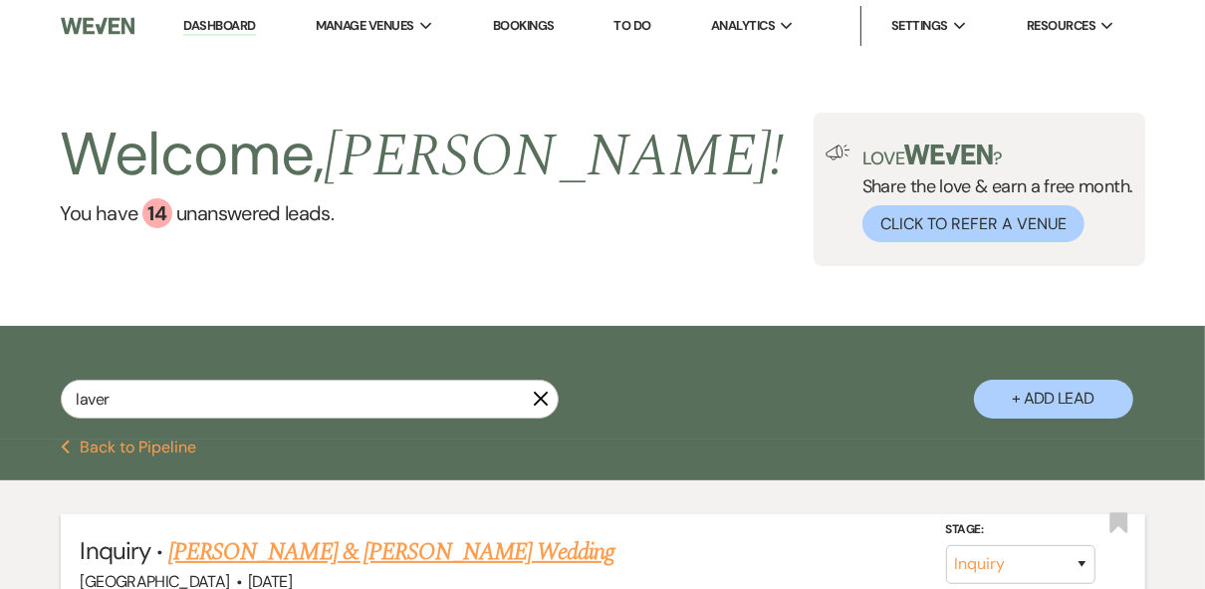
select select "5"
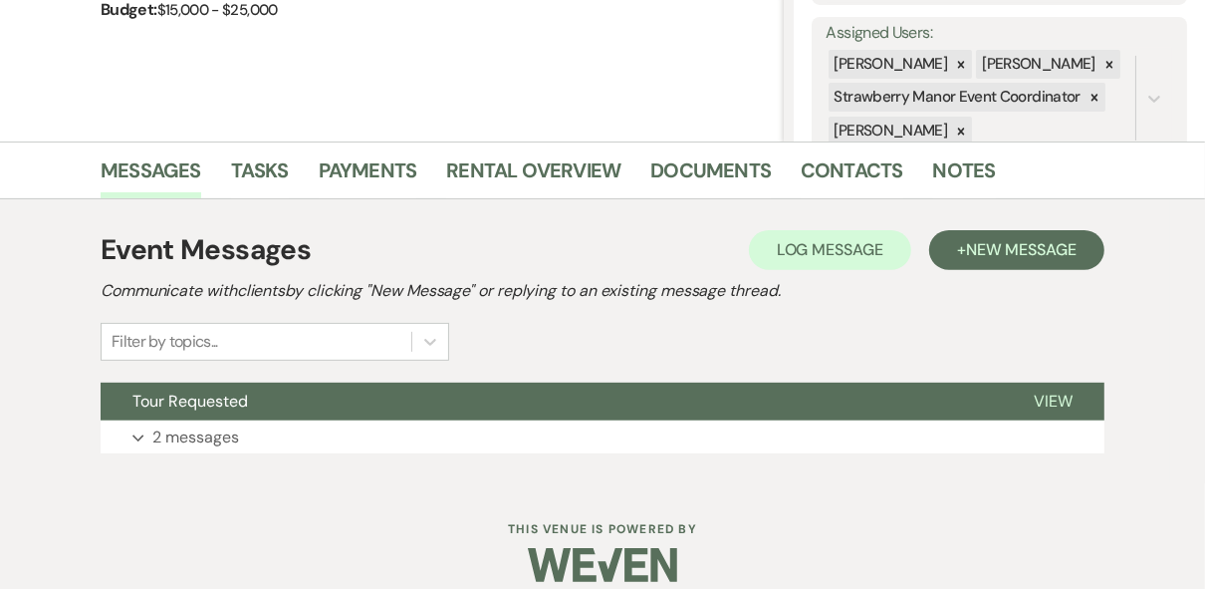
scroll to position [380, 0]
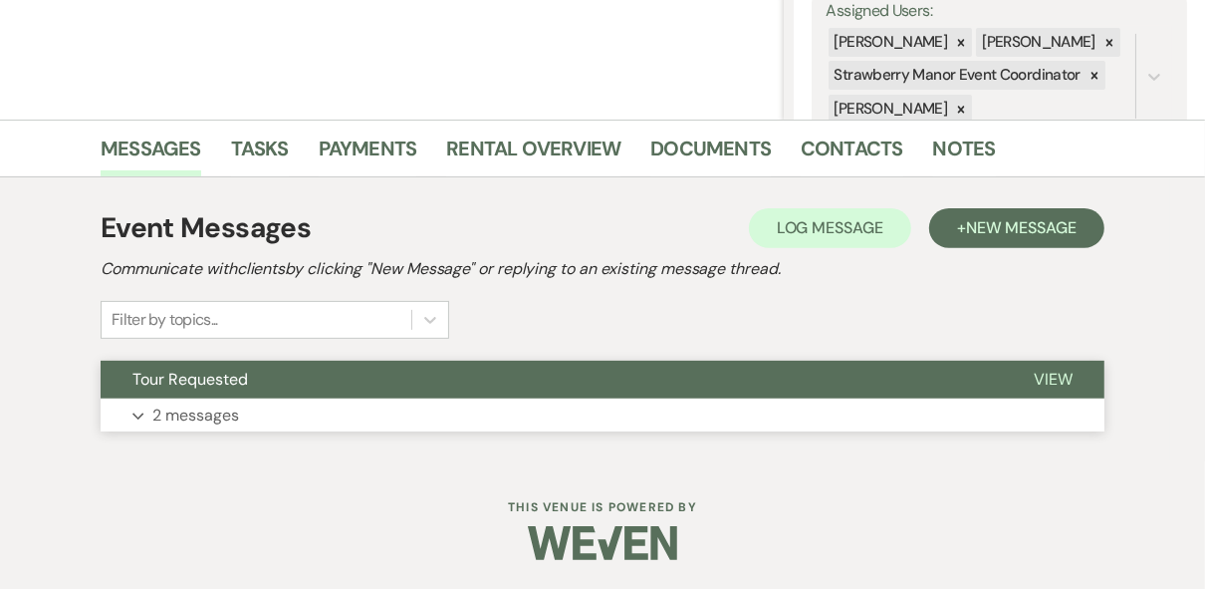
click at [1066, 375] on span "View" at bounding box center [1053, 379] width 39 height 21
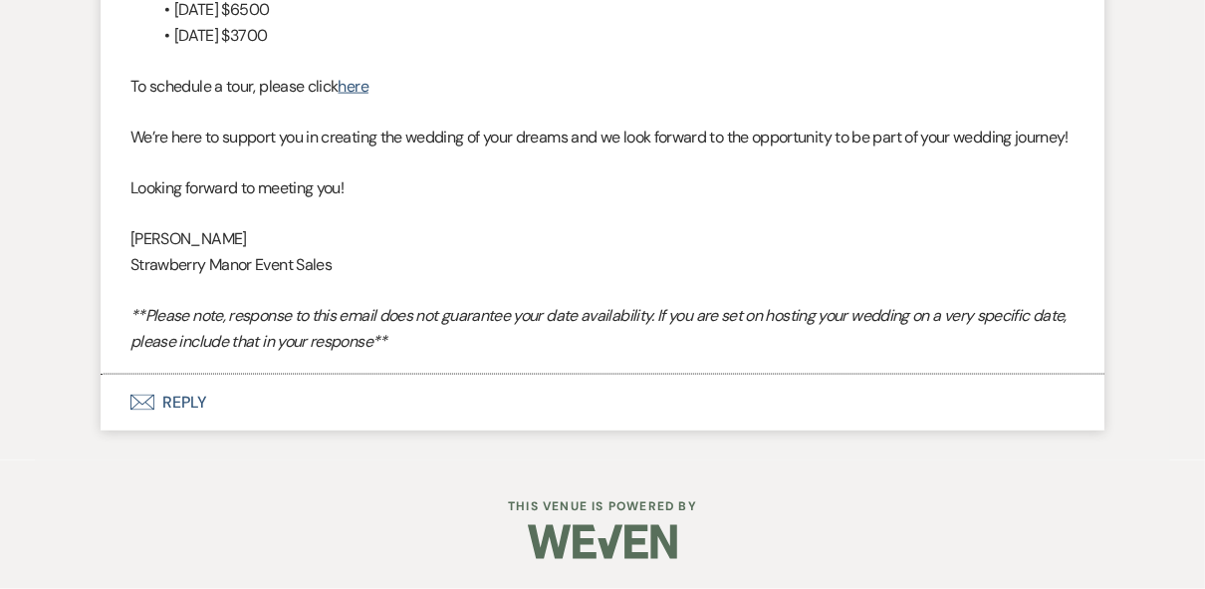
scroll to position [1918, 0]
click at [169, 398] on button "Envelope Reply" at bounding box center [603, 402] width 1004 height 56
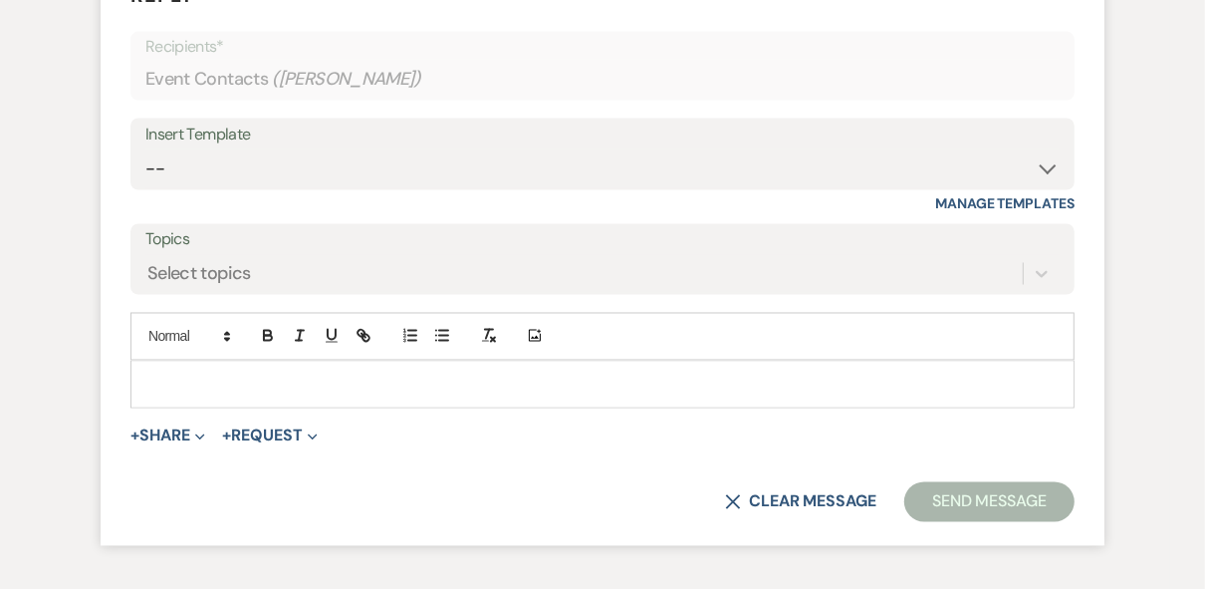
scroll to position [2293, 0]
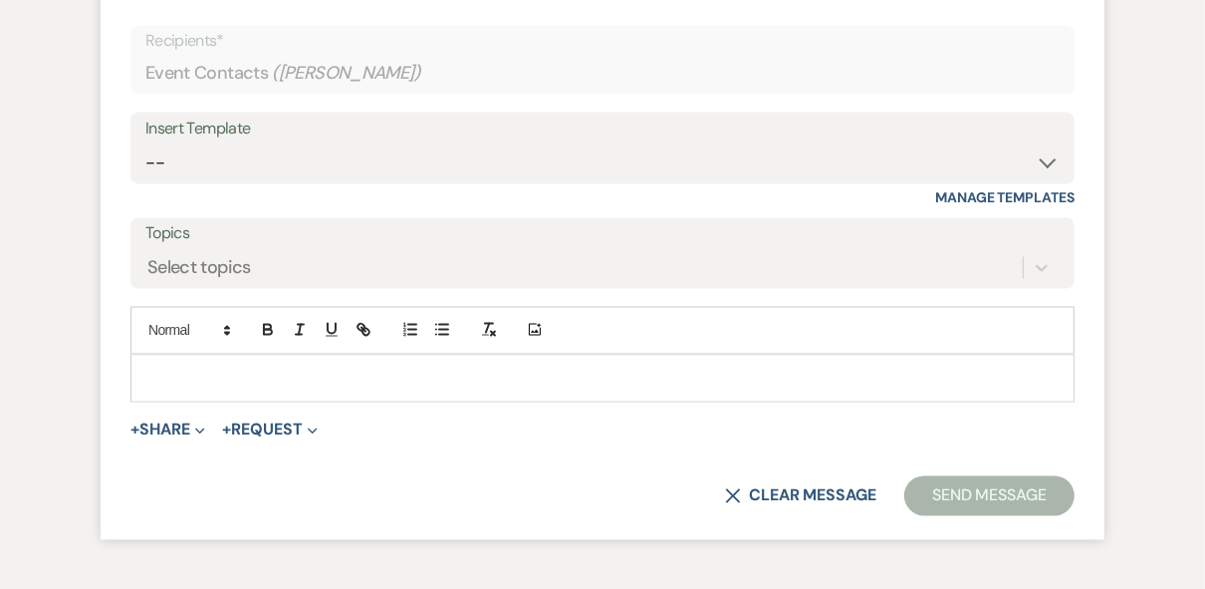
click at [185, 401] on div at bounding box center [602, 379] width 942 height 46
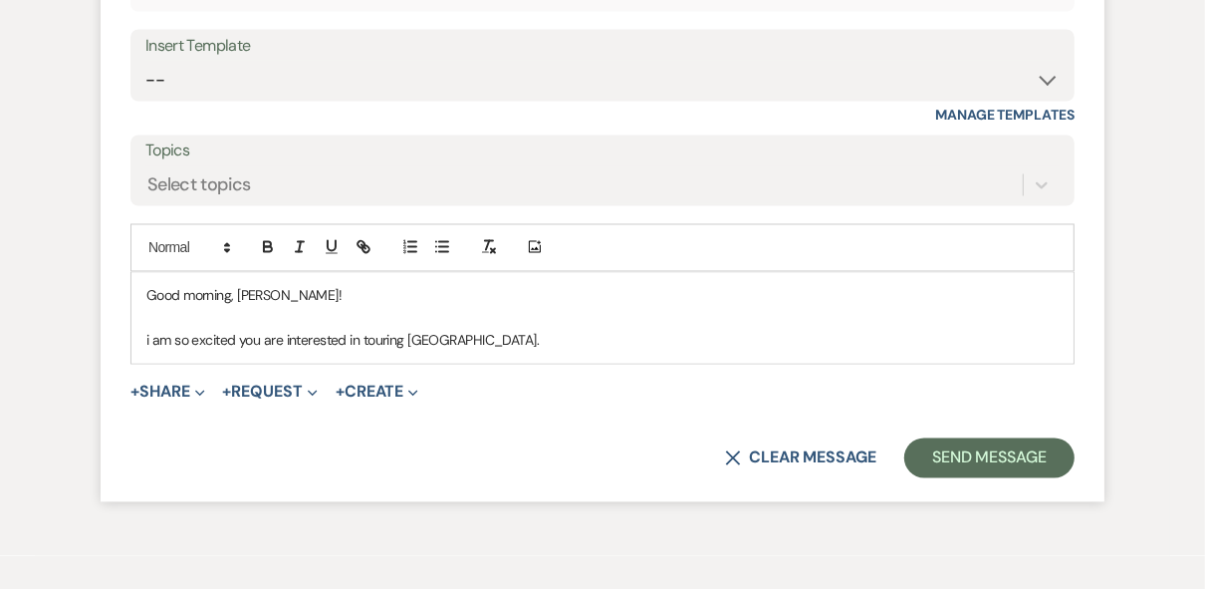
scroll to position [2519, 0]
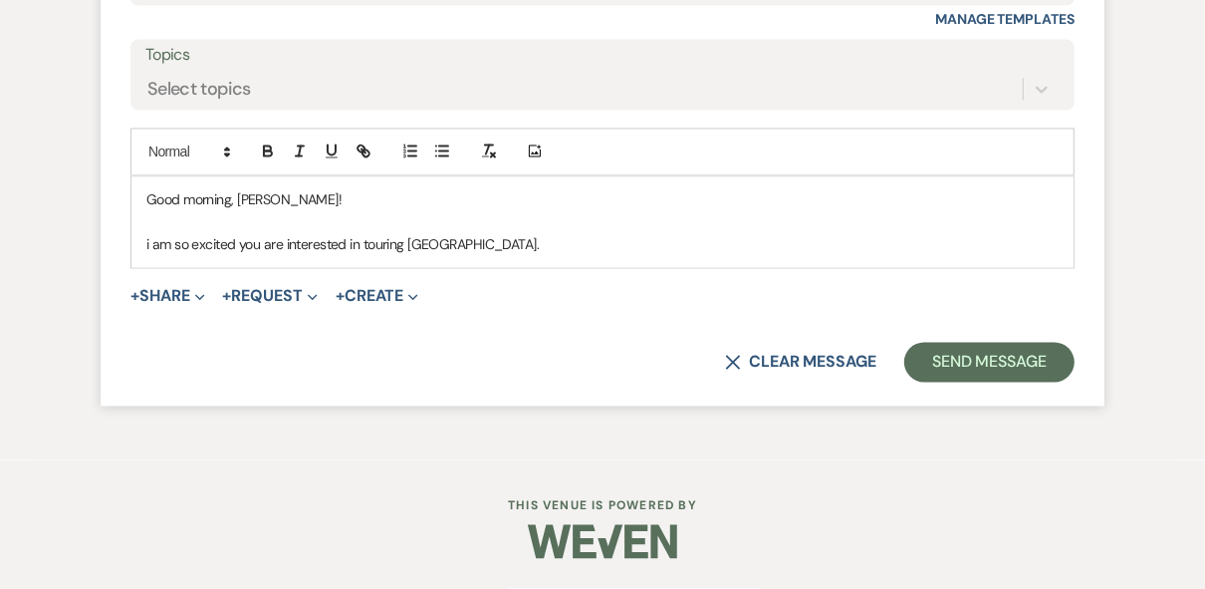
click at [151, 241] on p "i am so excited you are interested in touring [GEOGRAPHIC_DATA]." at bounding box center [602, 245] width 912 height 22
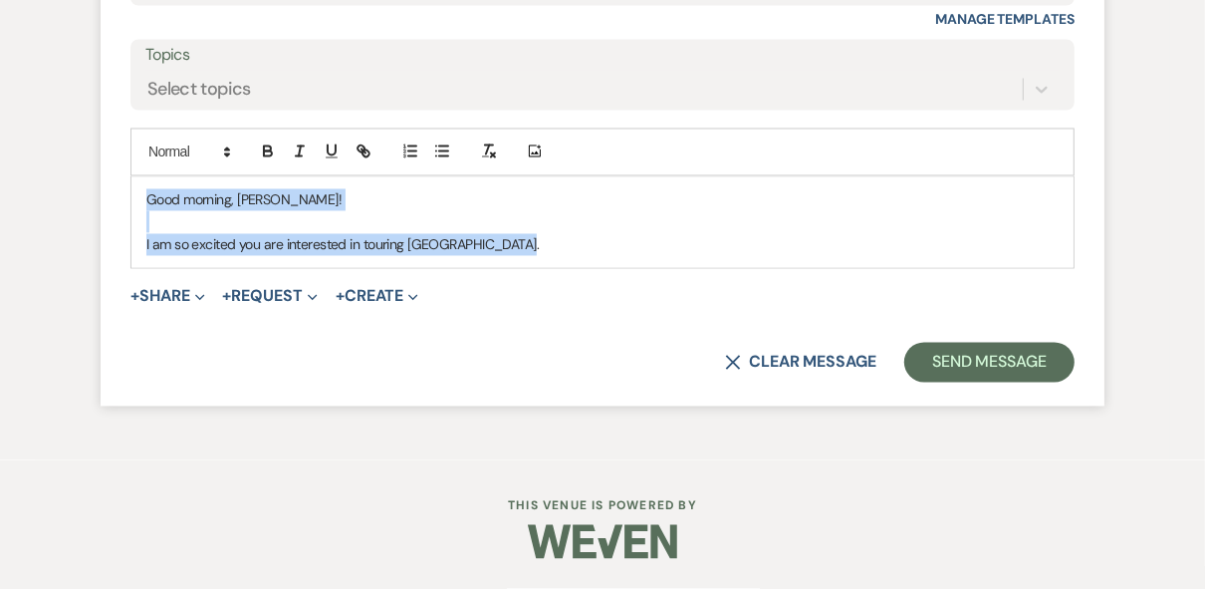
drag, startPoint x: 589, startPoint y: 243, endPoint x: 148, endPoint y: 206, distance: 441.8
click at [148, 206] on div "Good morning, [PERSON_NAME]! I am so excited you are interested in touring [GEO…" at bounding box center [602, 222] width 942 height 91
click at [543, 232] on p at bounding box center [602, 222] width 912 height 22
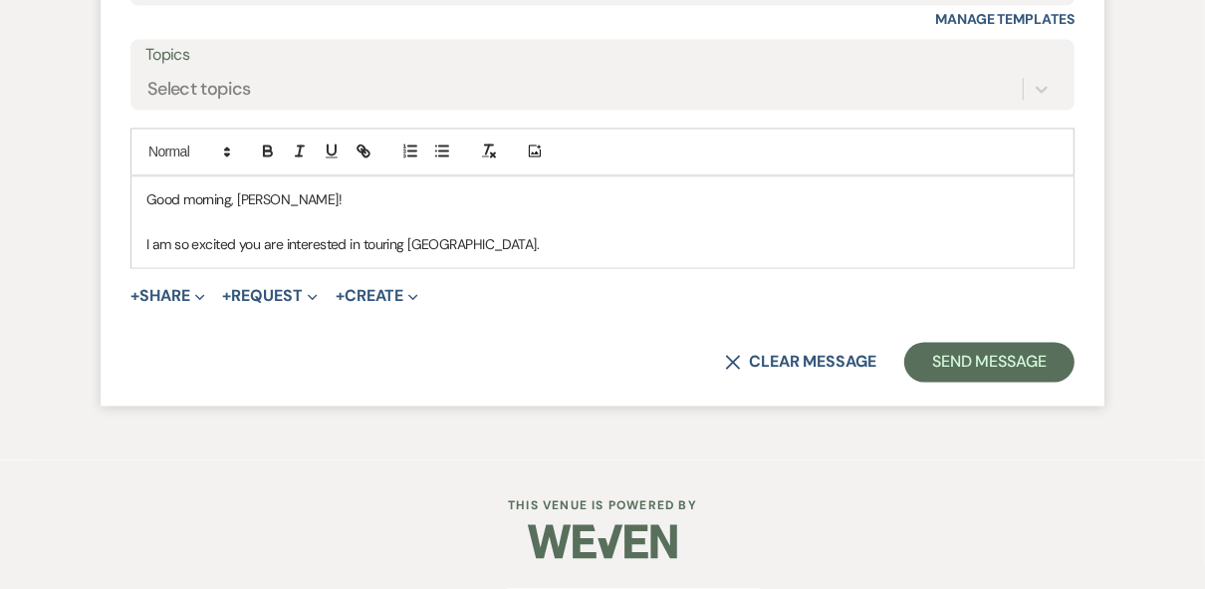
click at [543, 239] on p "I am so excited you are interested in touring [GEOGRAPHIC_DATA]." at bounding box center [602, 245] width 912 height 22
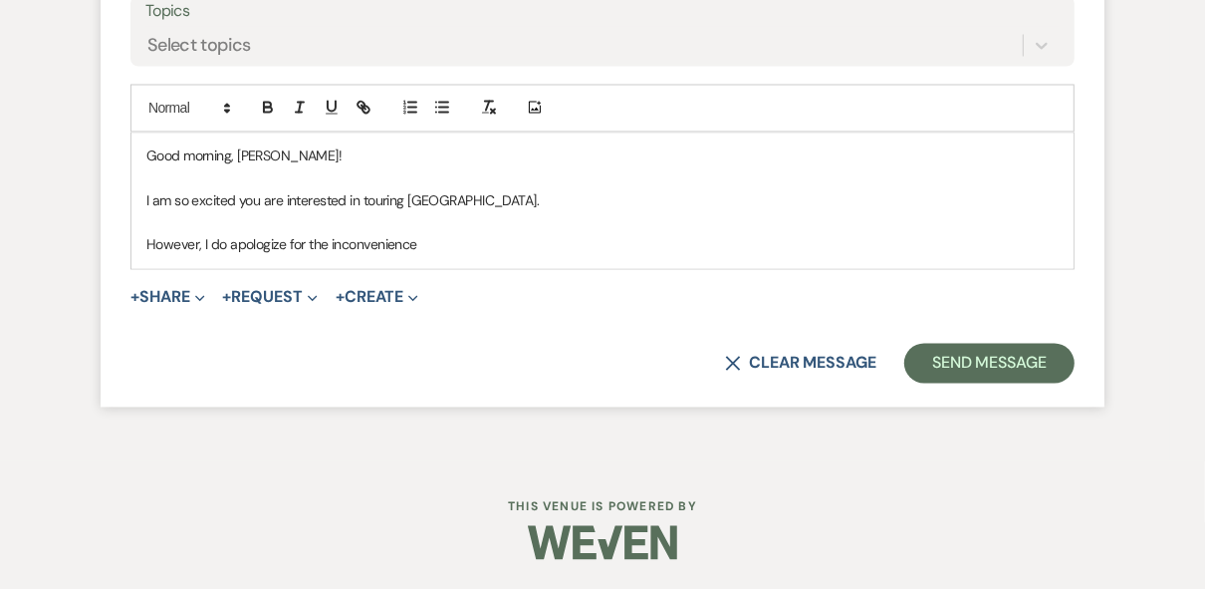
click at [429, 255] on p "However, I do apologize for the inconvenience" at bounding box center [602, 244] width 912 height 22
click at [600, 255] on p "However, I do apologize for the inconvenience we are closed [DATE]," at bounding box center [602, 244] width 912 height 22
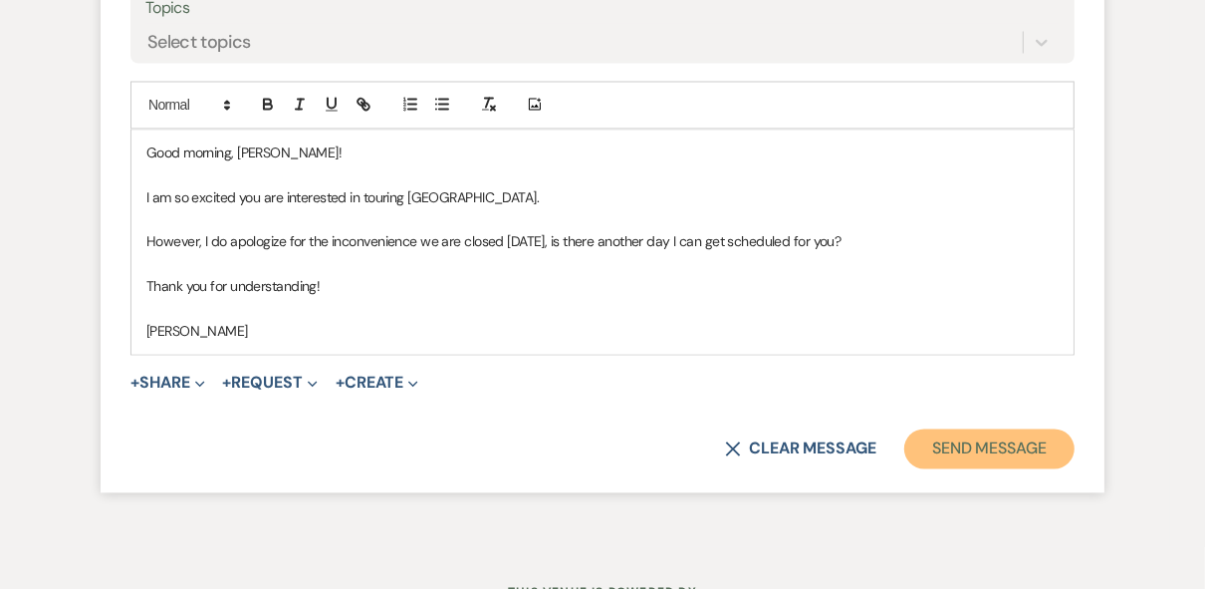
click at [958, 468] on button "Send Message" at bounding box center [989, 448] width 170 height 40
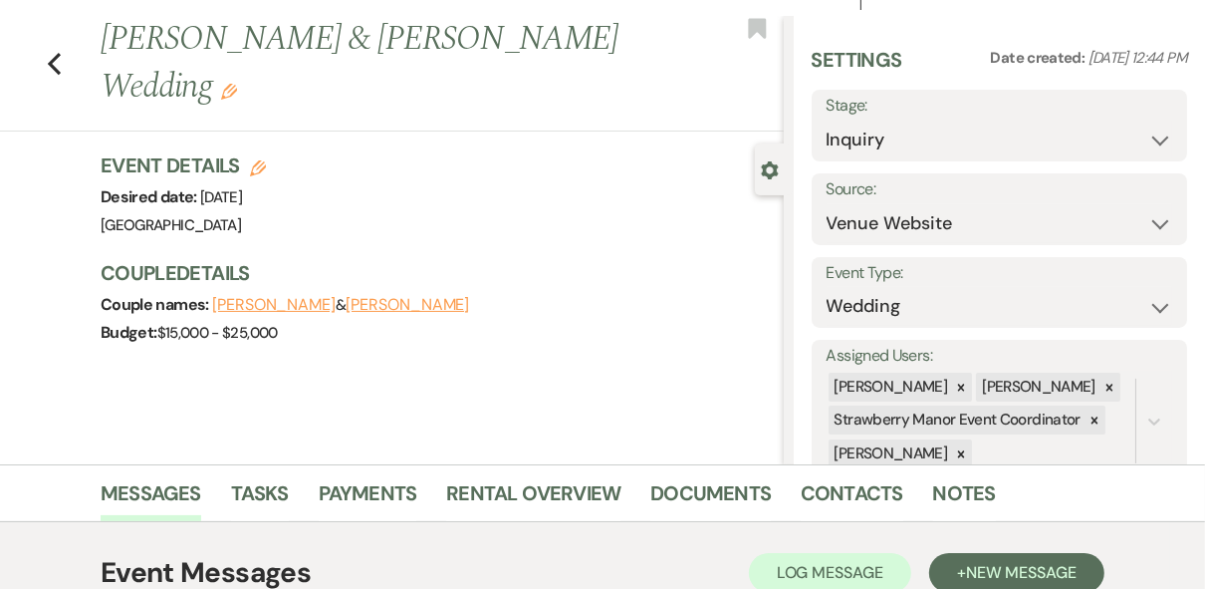
scroll to position [0, 0]
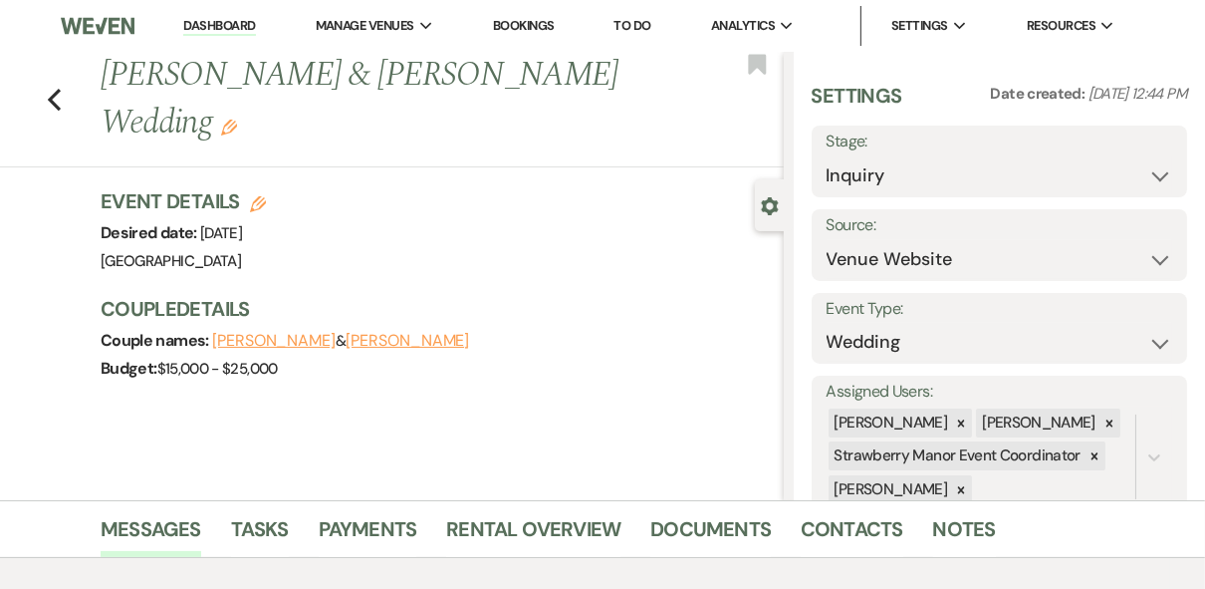
drag, startPoint x: 208, startPoint y: 25, endPoint x: 229, endPoint y: 34, distance: 22.8
click at [208, 25] on link "Dashboard" at bounding box center [219, 26] width 72 height 19
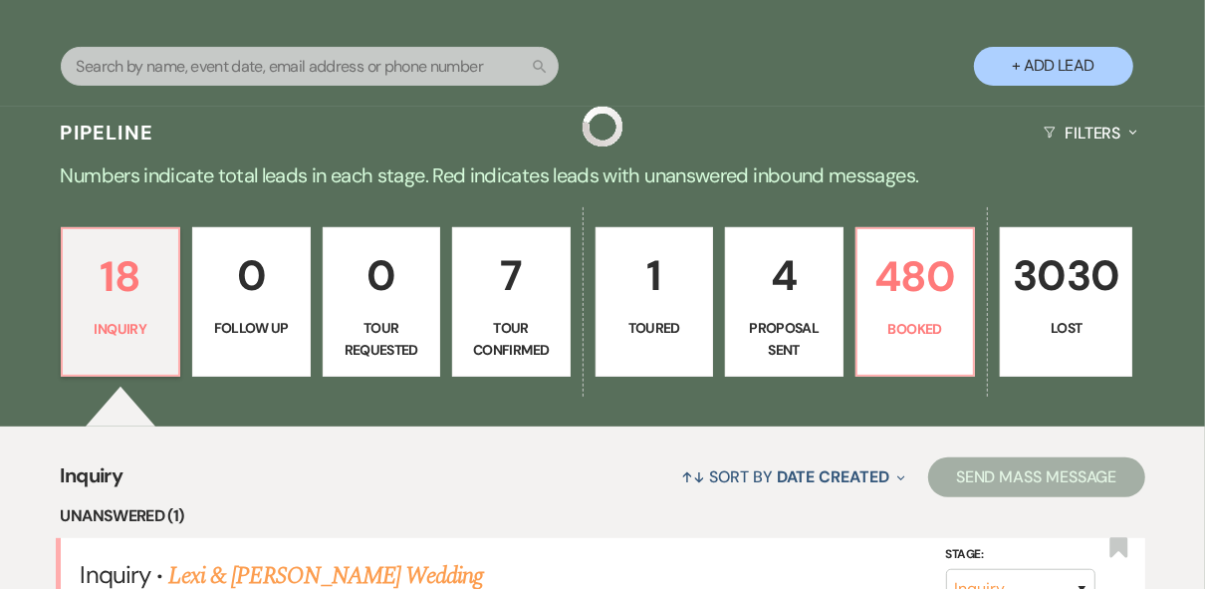
scroll to position [478, 0]
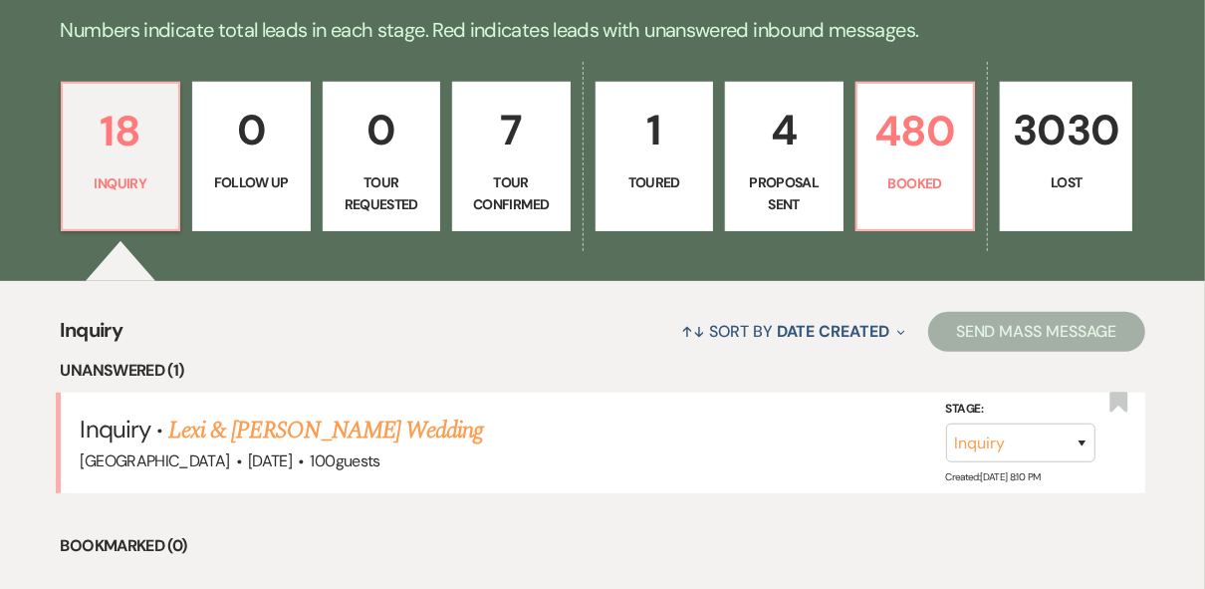
click at [802, 164] on link "4 Proposal Sent" at bounding box center [784, 156] width 119 height 149
select select "6"
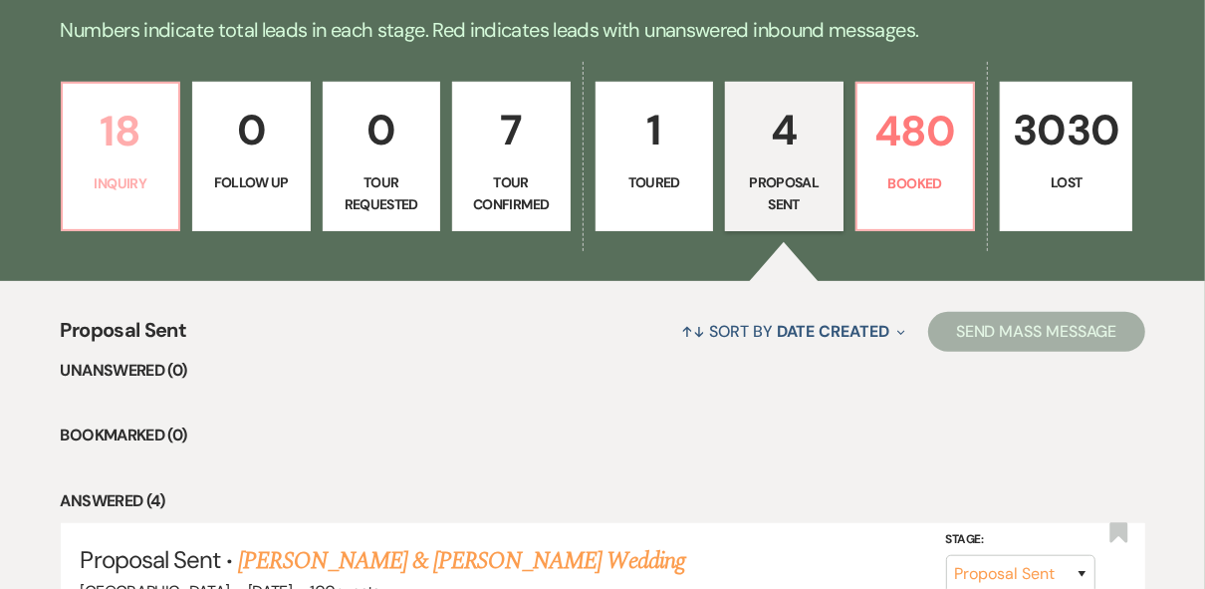
click at [110, 151] on p "18" at bounding box center [121, 131] width 93 height 67
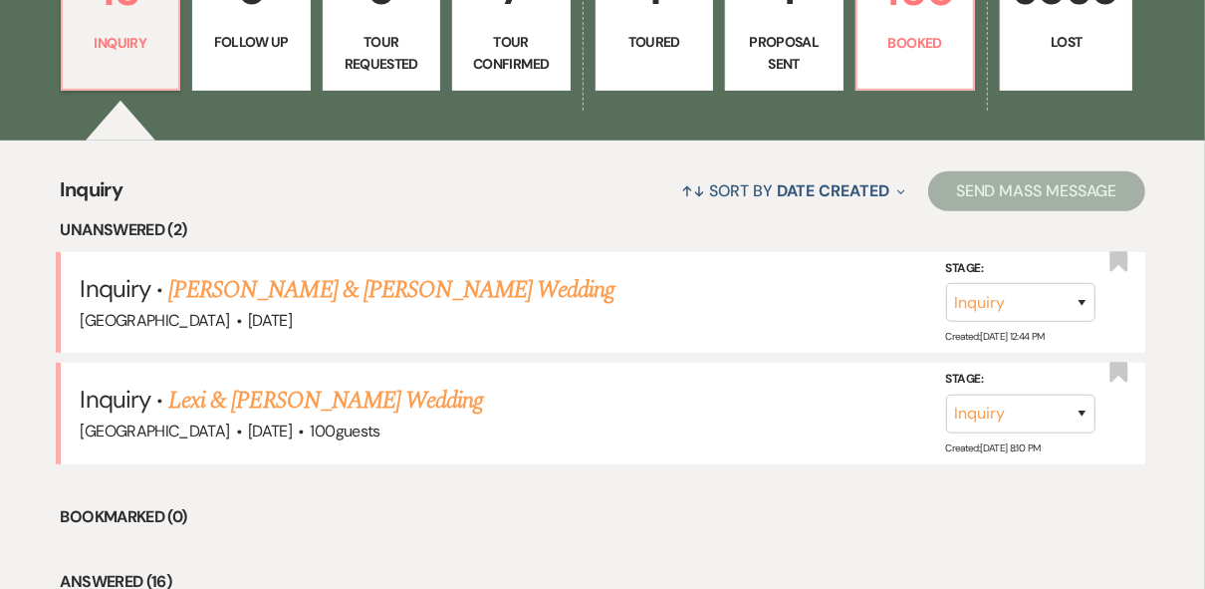
scroll to position [717, 0]
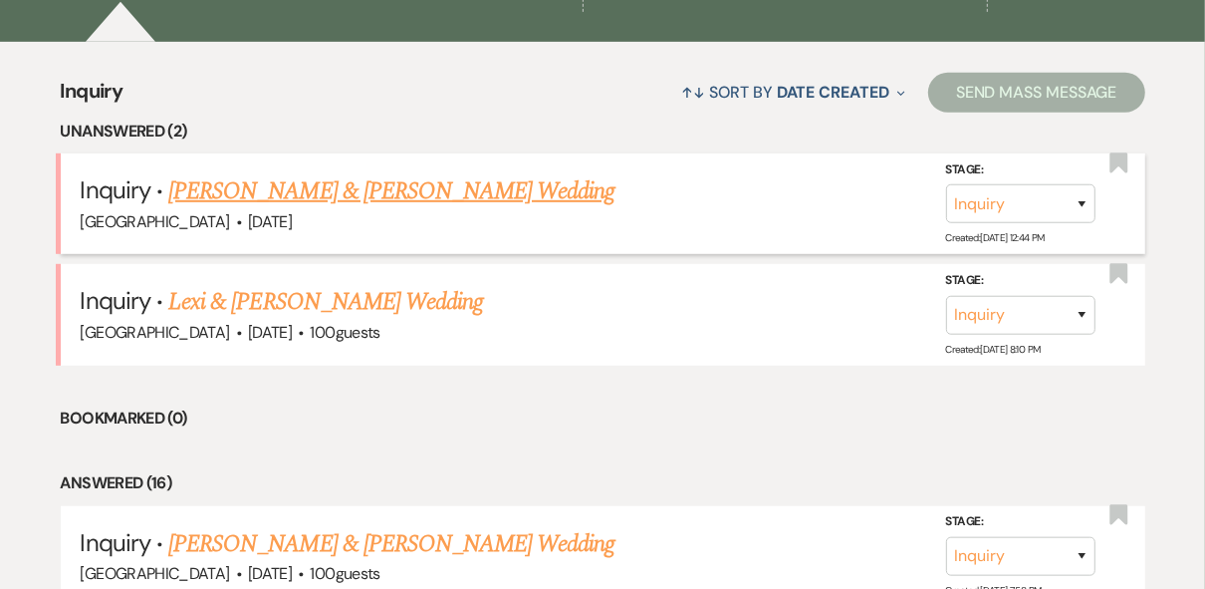
click at [333, 193] on link "[PERSON_NAME] & [PERSON_NAME] Wedding" at bounding box center [391, 191] width 446 height 36
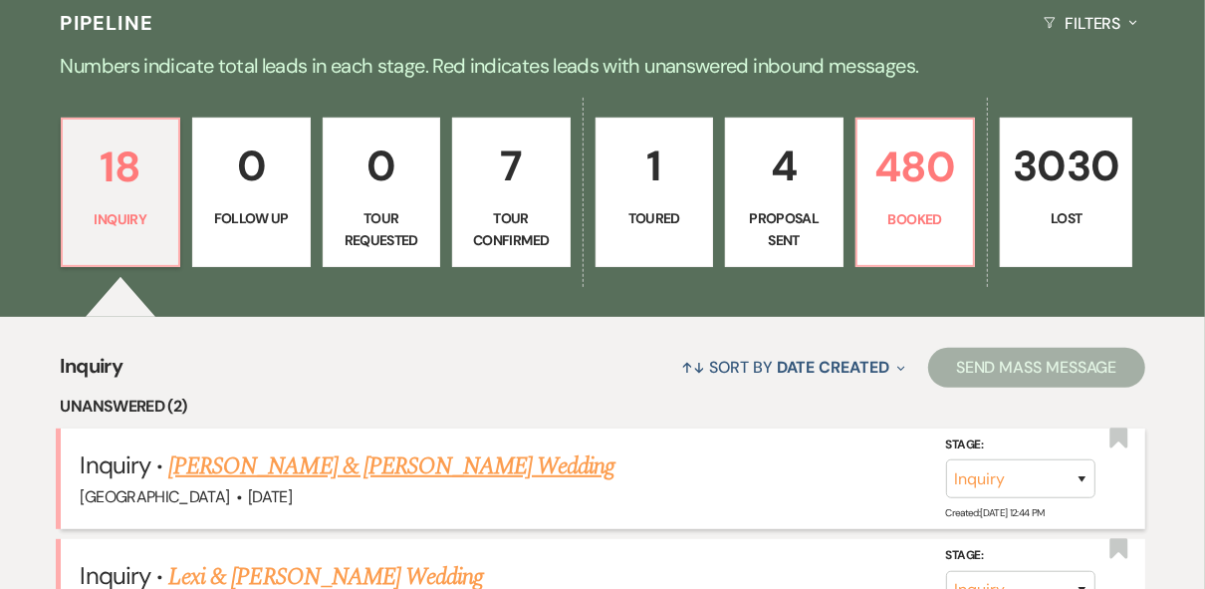
select select "5"
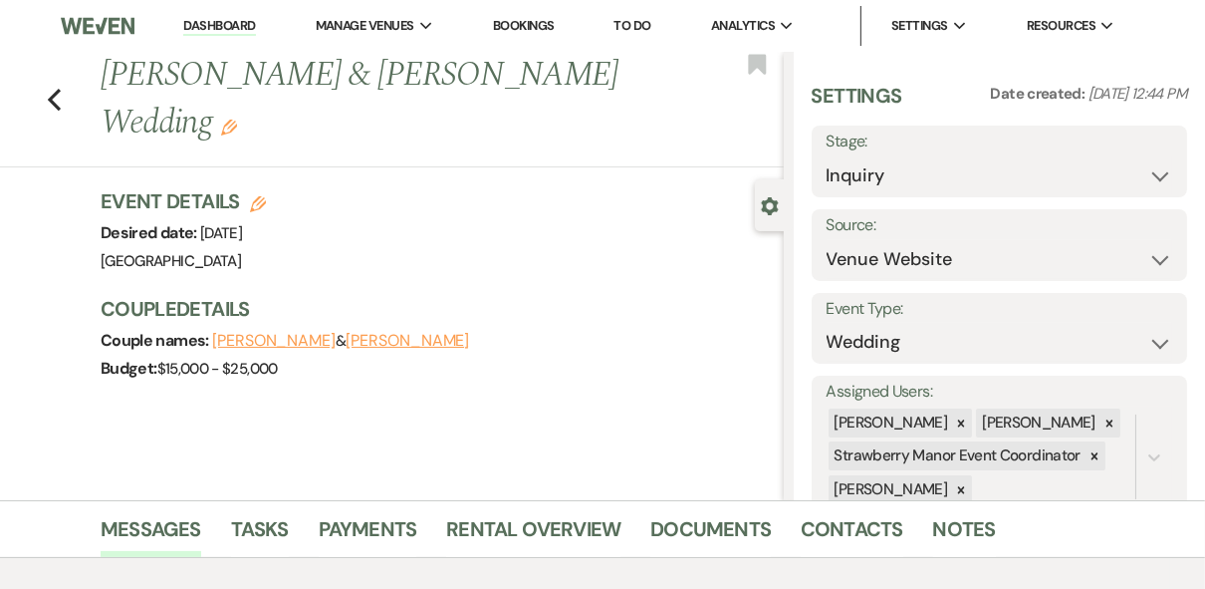
click at [242, 28] on link "Dashboard" at bounding box center [219, 26] width 72 height 19
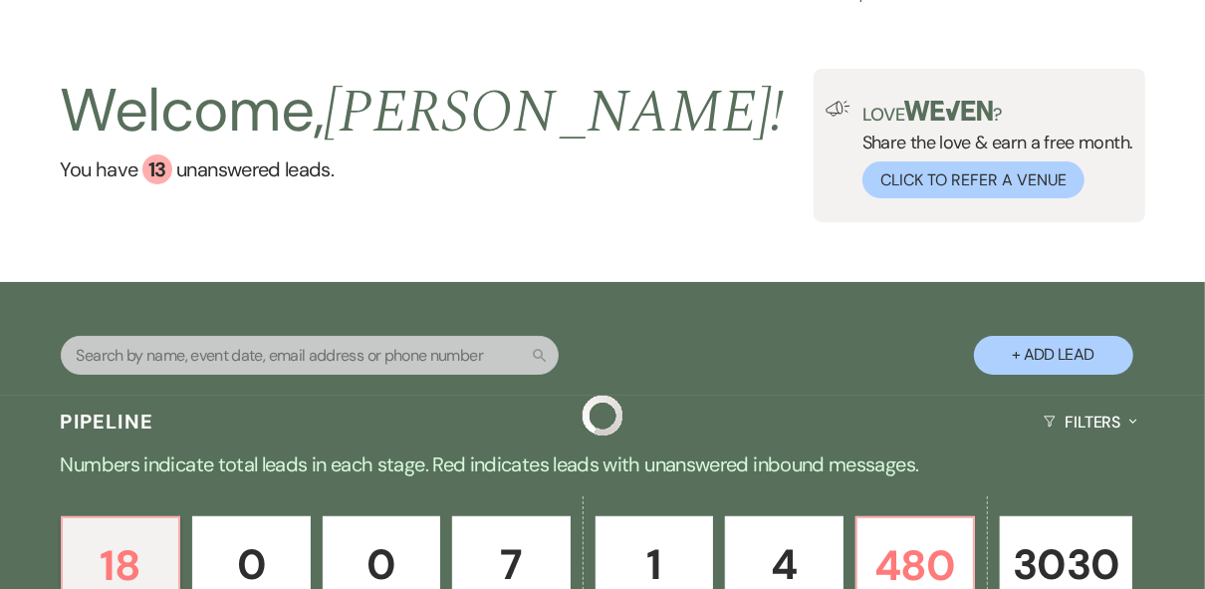
scroll to position [159, 0]
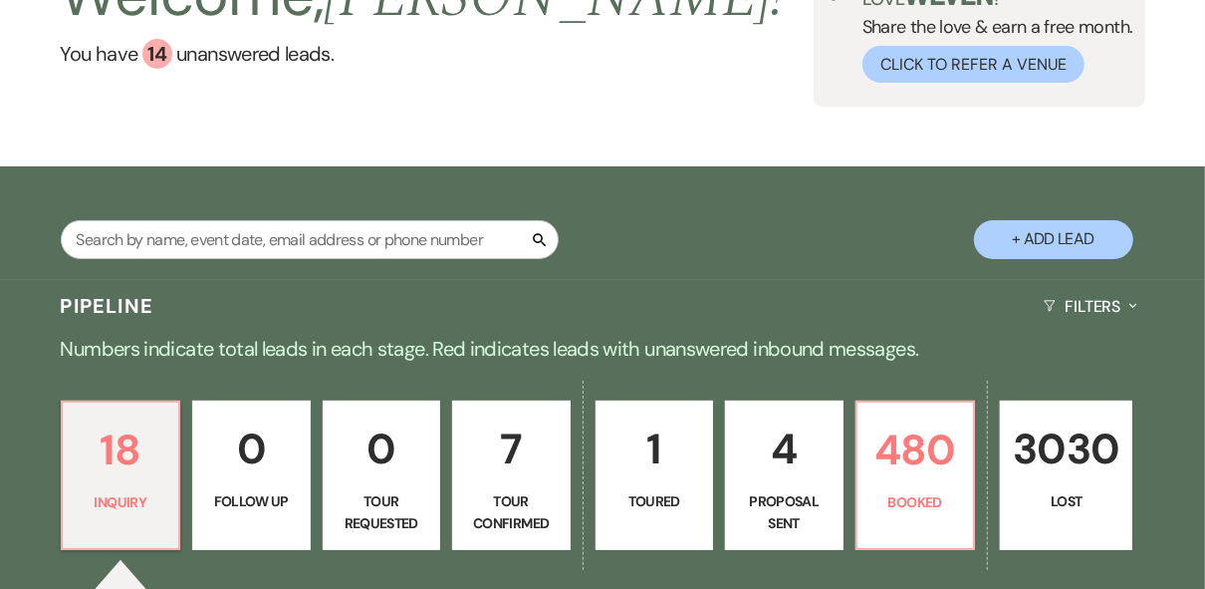
click at [1046, 242] on button "+ Add Lead" at bounding box center [1053, 239] width 159 height 39
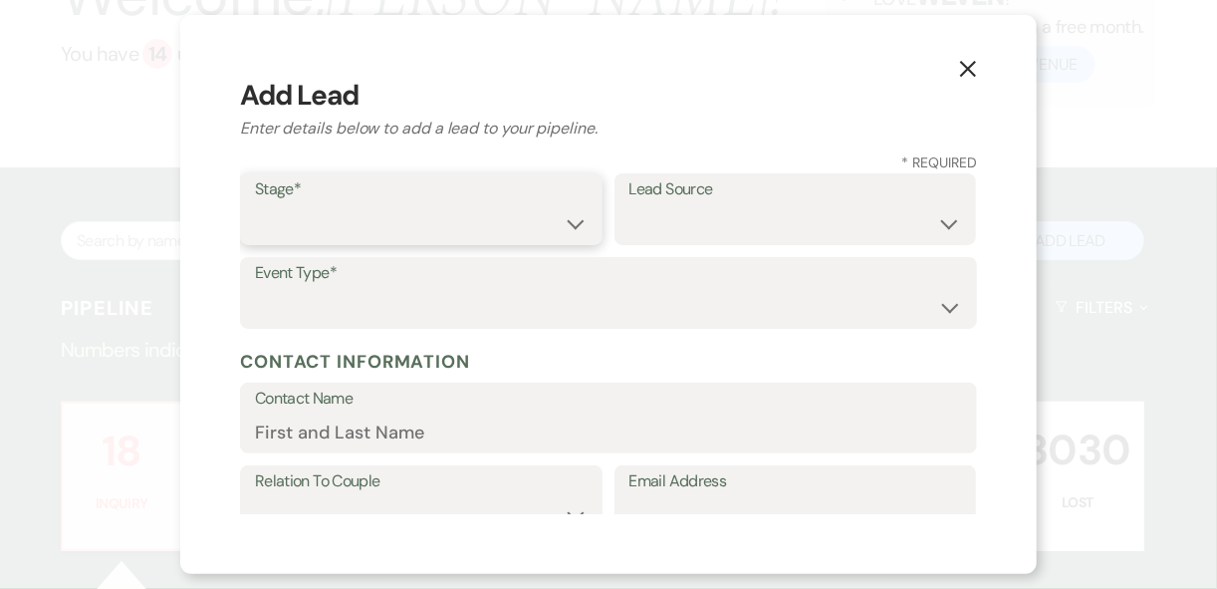
click at [469, 213] on select "Inquiry Follow Up Tour Requested Tour Confirmed Toured Proposal Sent Booked Lost" at bounding box center [421, 223] width 333 height 39
select select "1"
click at [255, 204] on select "Inquiry Follow Up Tour Requested Tour Confirmed Toured Proposal Sent Booked Lost" at bounding box center [421, 223] width 333 height 39
click at [737, 211] on select "Weven Venue Website Instagram Facebook Pinterest Google The Knot Wedding Wire H…" at bounding box center [795, 223] width 333 height 39
select select "20"
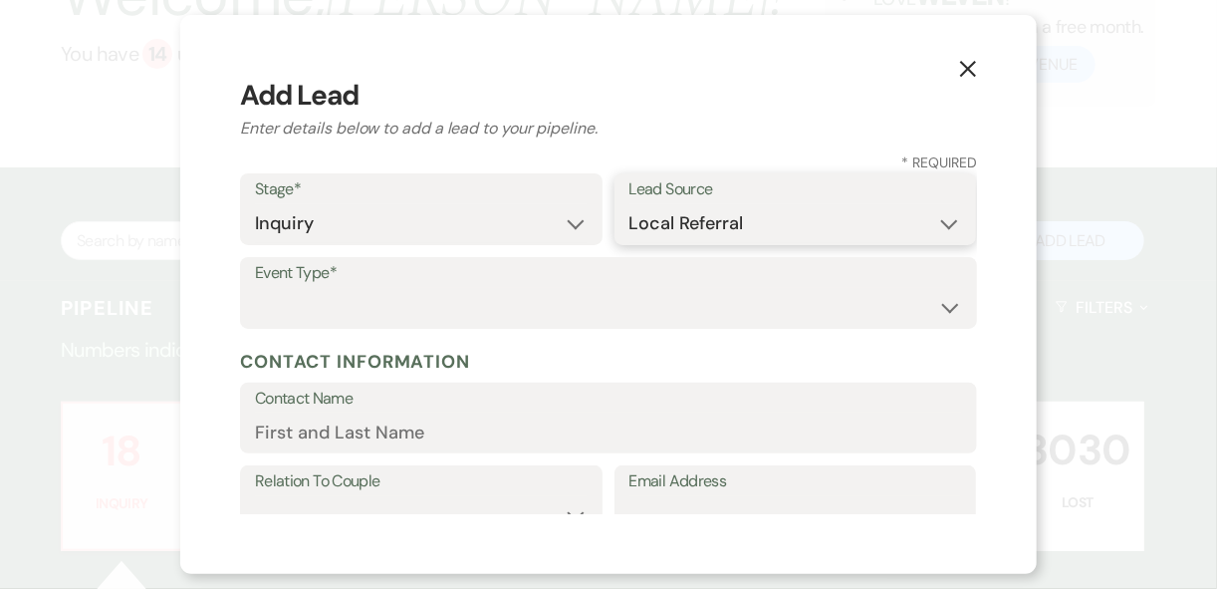
click at [629, 204] on select "Weven Venue Website Instagram Facebook Pinterest Google The Knot Wedding Wire H…" at bounding box center [795, 223] width 333 height 39
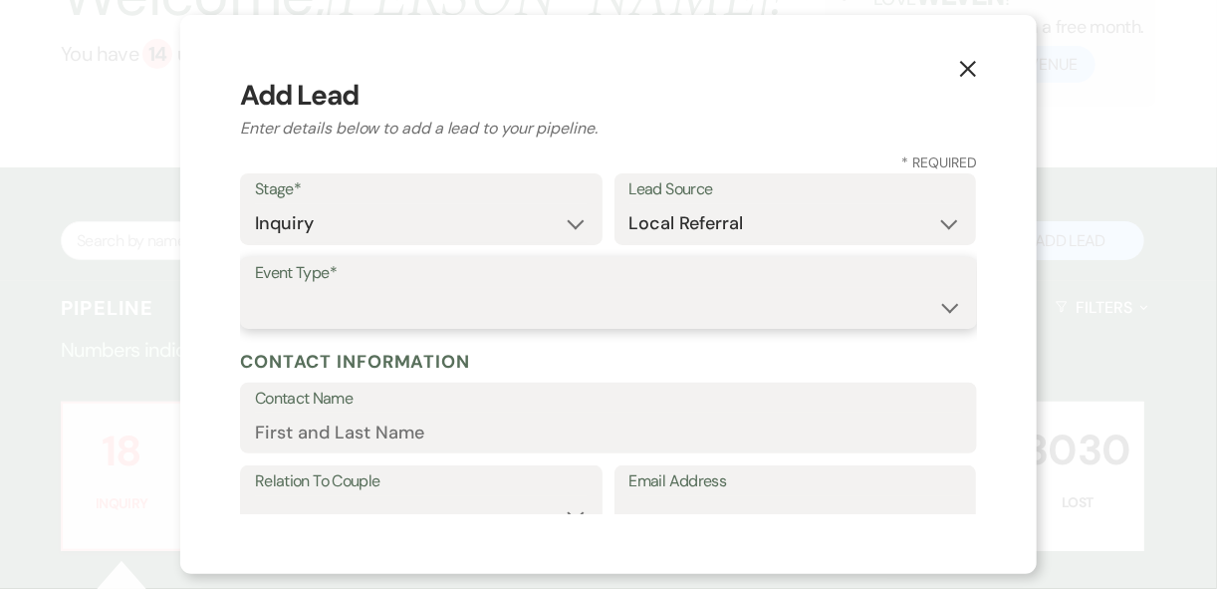
click at [352, 299] on select "Wedding Anniversary Party Baby Shower Bachelorette / Bachelor Party Birthday Pa…" at bounding box center [608, 307] width 707 height 39
select select "11"
click at [255, 288] on select "Wedding Anniversary Party Baby Shower Bachelorette / Bachelor Party Birthday Pa…" at bounding box center [608, 307] width 707 height 39
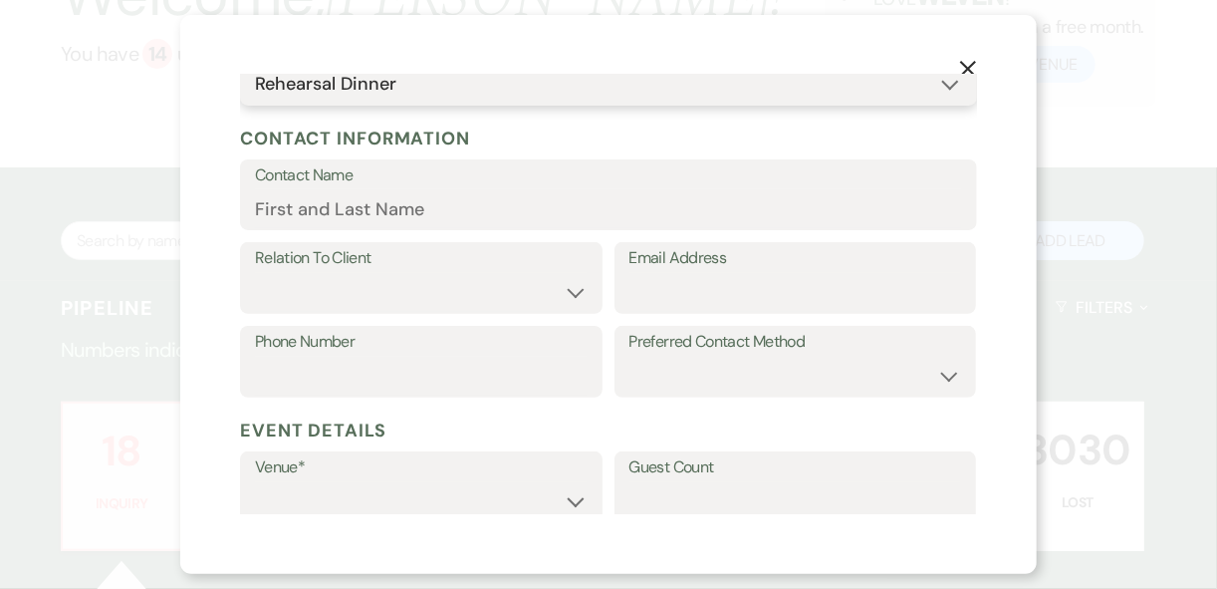
scroll to position [319, 0]
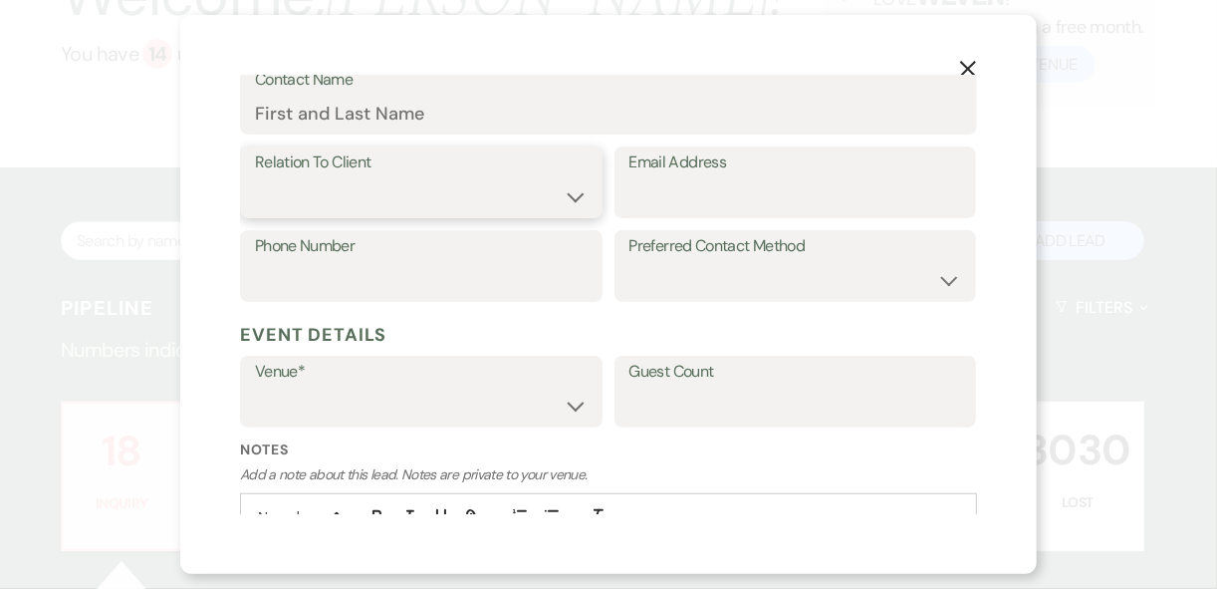
click at [313, 179] on select "Client Event Planner Parent of Client Family Member Friend Other" at bounding box center [421, 196] width 333 height 39
select select "3"
click at [255, 177] on select "Client Event Planner Parent of Client Family Member Friend Other" at bounding box center [421, 196] width 333 height 39
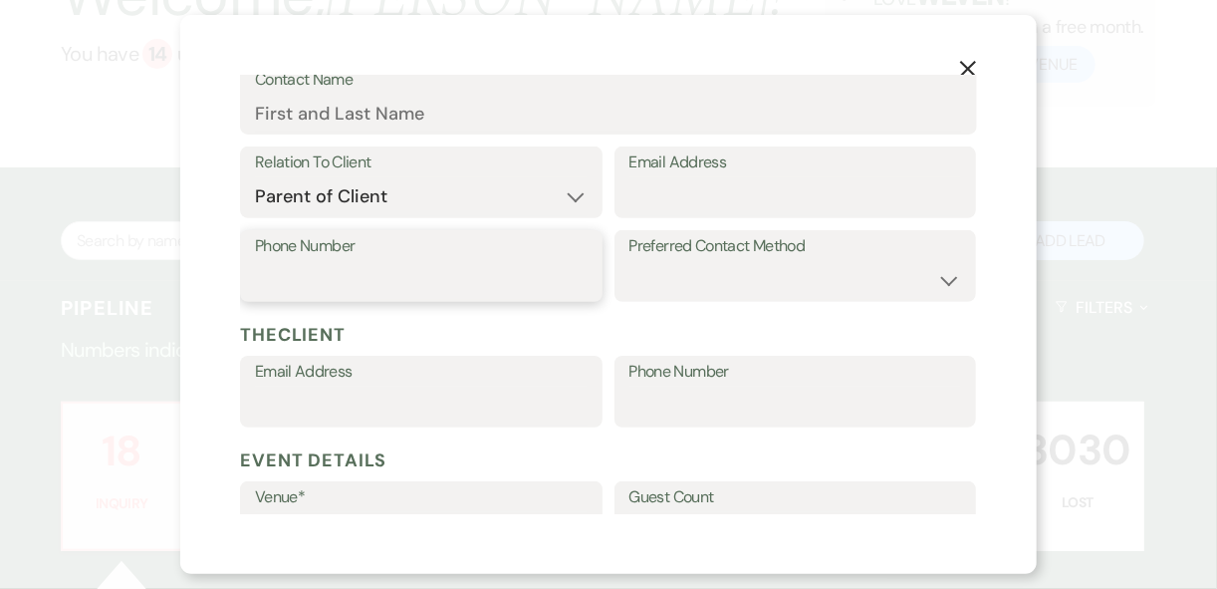
click at [398, 282] on input "Phone Number" at bounding box center [421, 280] width 333 height 39
type input "9859693492"
click at [704, 259] on label "Preferred Contact Method" at bounding box center [795, 246] width 333 height 29
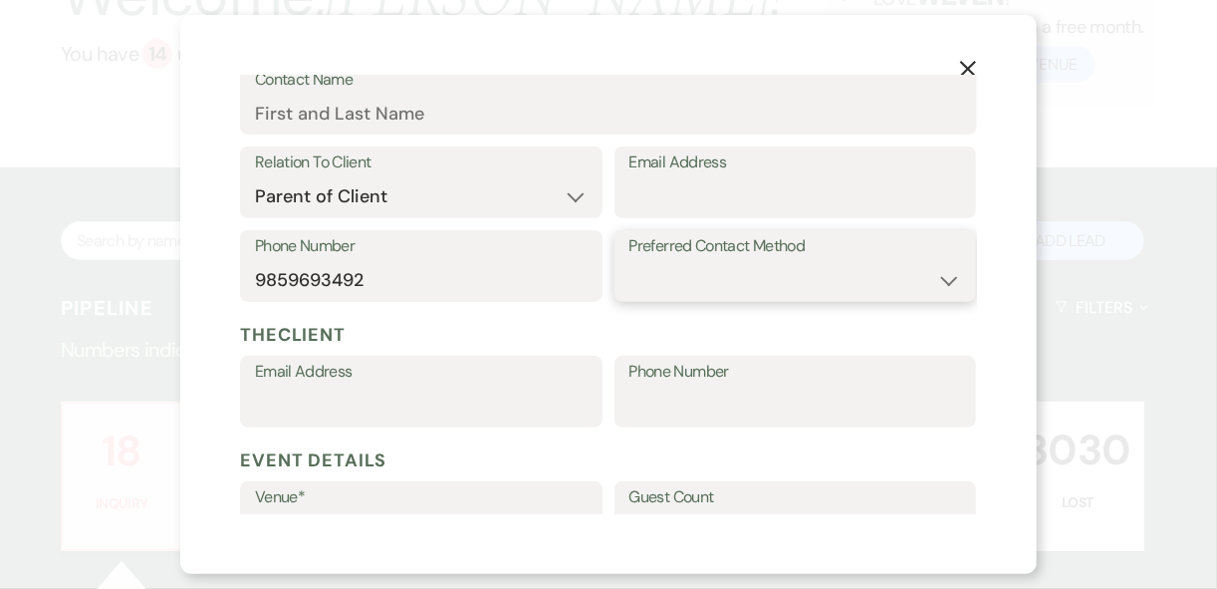
click at [702, 276] on select "Email Phone Text" at bounding box center [795, 280] width 333 height 39
select select "email"
click at [629, 261] on select "Email Phone Text" at bounding box center [795, 280] width 333 height 39
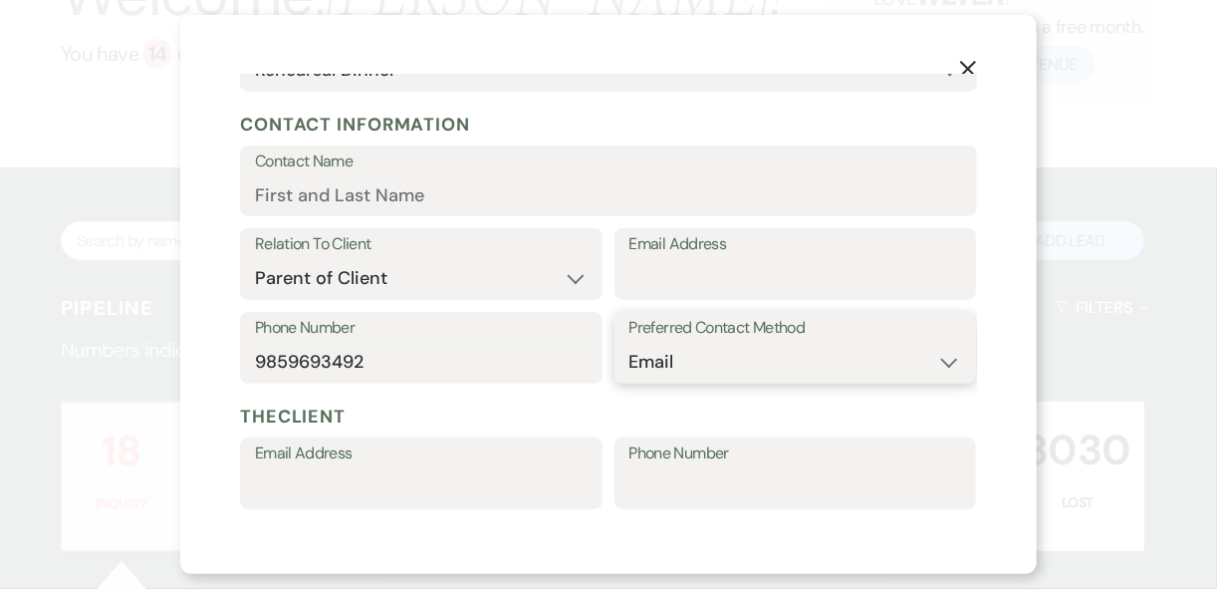
scroll to position [159, 0]
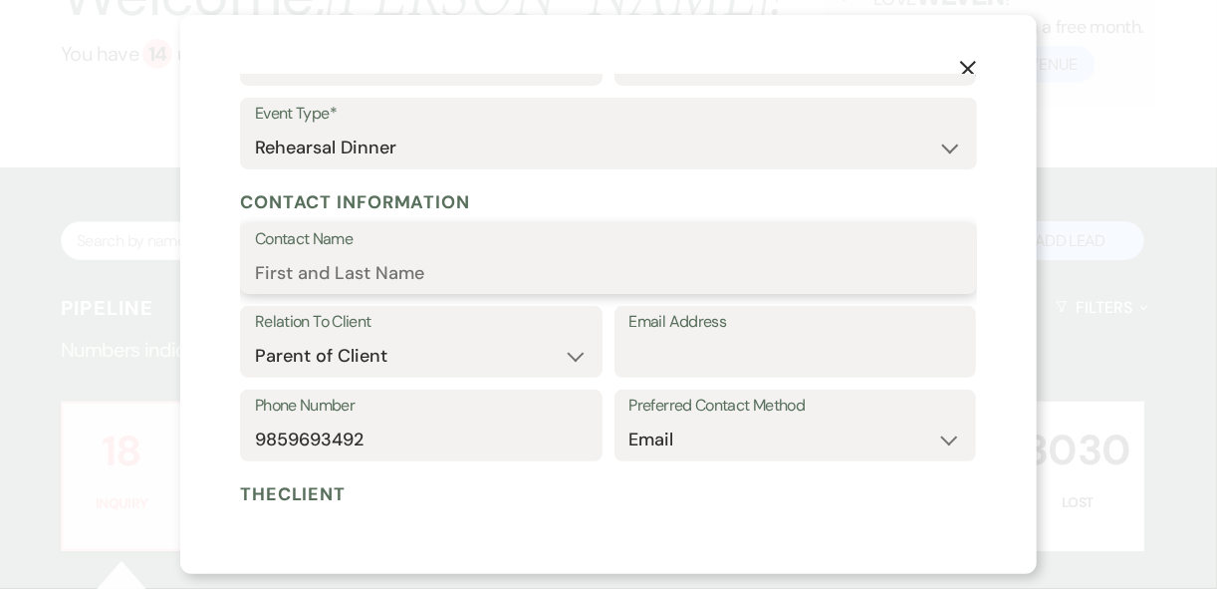
click at [316, 275] on input "Contact Name" at bounding box center [608, 272] width 707 height 39
type input "[PERSON_NAME]"
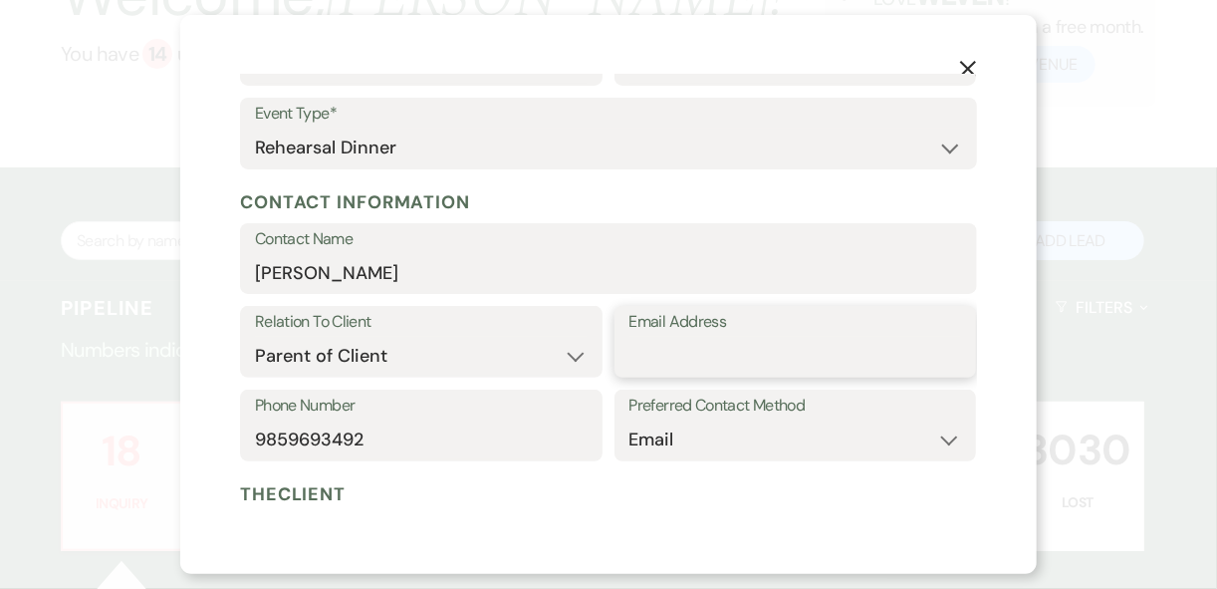
click at [680, 349] on input "Email Address" at bounding box center [795, 356] width 333 height 39
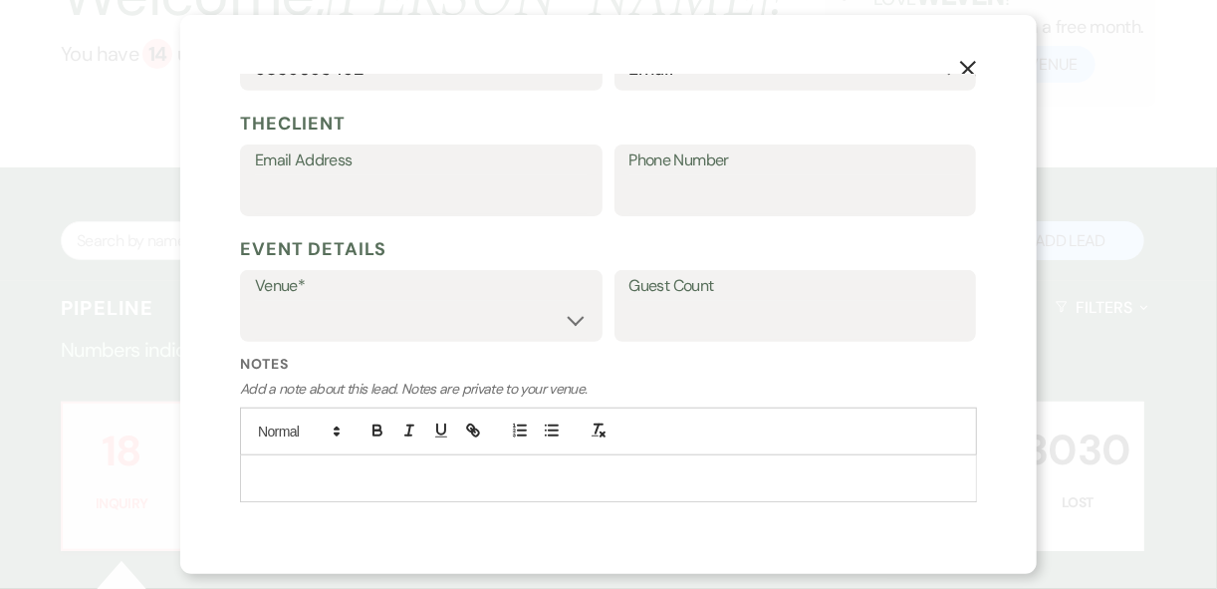
scroll to position [558, 0]
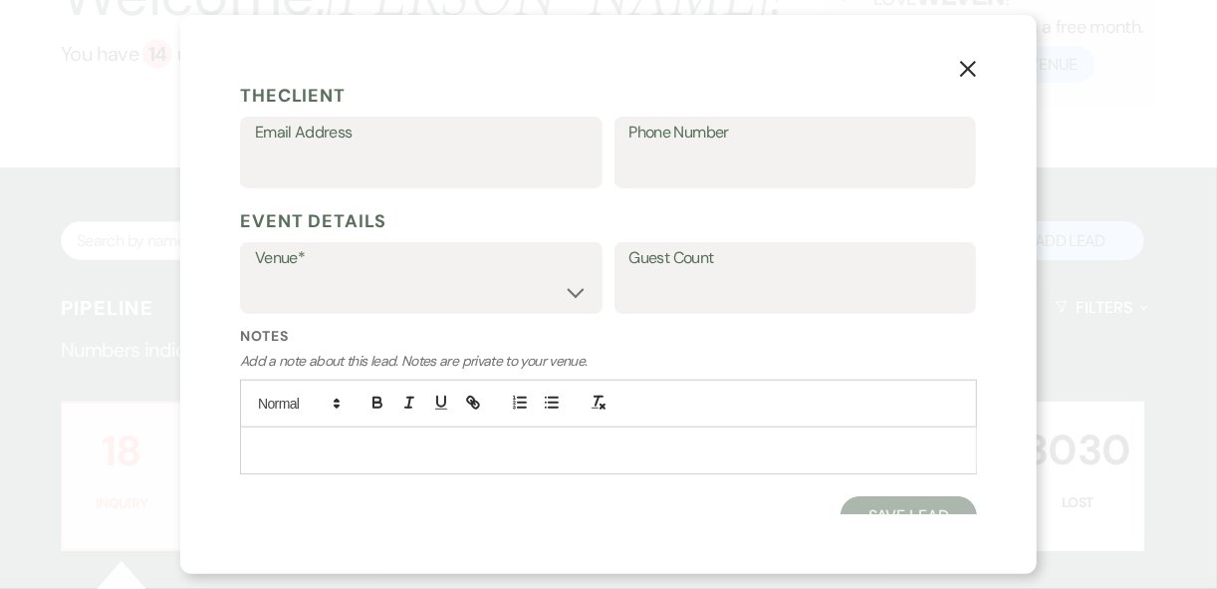
type input "[EMAIL_ADDRESS][DOMAIN_NAME]"
click at [599, 287] on div "Venue* [GEOGRAPHIC_DATA] [GEOGRAPHIC_DATA] Events Guest Count" at bounding box center [608, 284] width 737 height 84
click at [577, 287] on select "[GEOGRAPHIC_DATA] [GEOGRAPHIC_DATA] Events" at bounding box center [421, 292] width 333 height 39
select select "597"
click at [255, 273] on select "[GEOGRAPHIC_DATA] [GEOGRAPHIC_DATA] Events" at bounding box center [421, 292] width 333 height 39
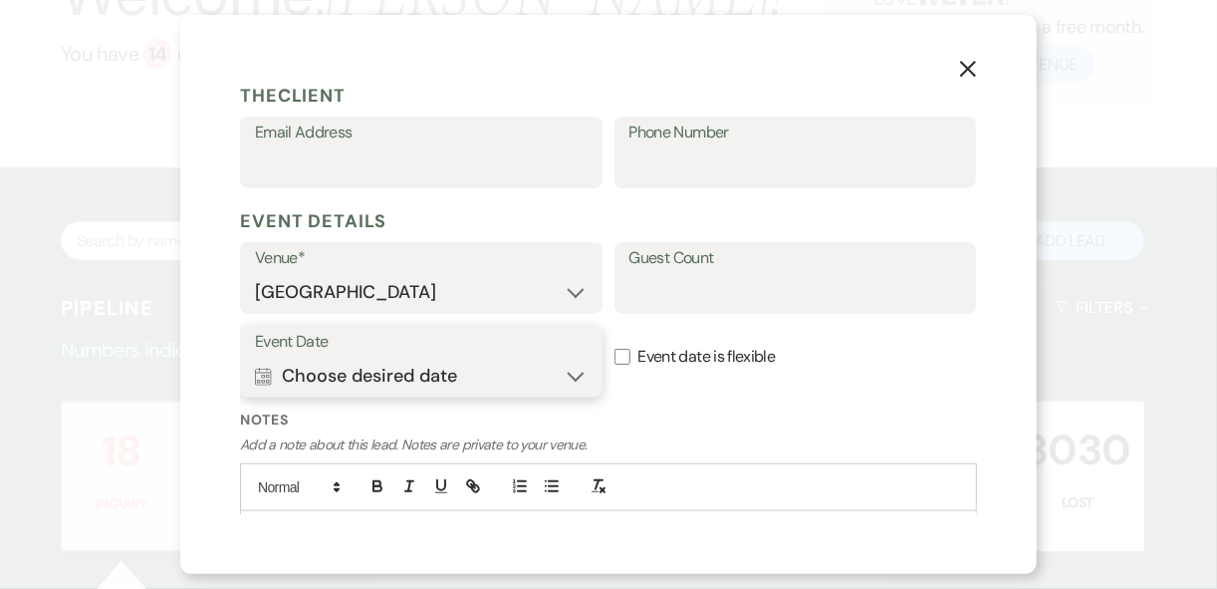
click at [570, 372] on button "Calendar Choose desired date Expand" at bounding box center [421, 376] width 333 height 40
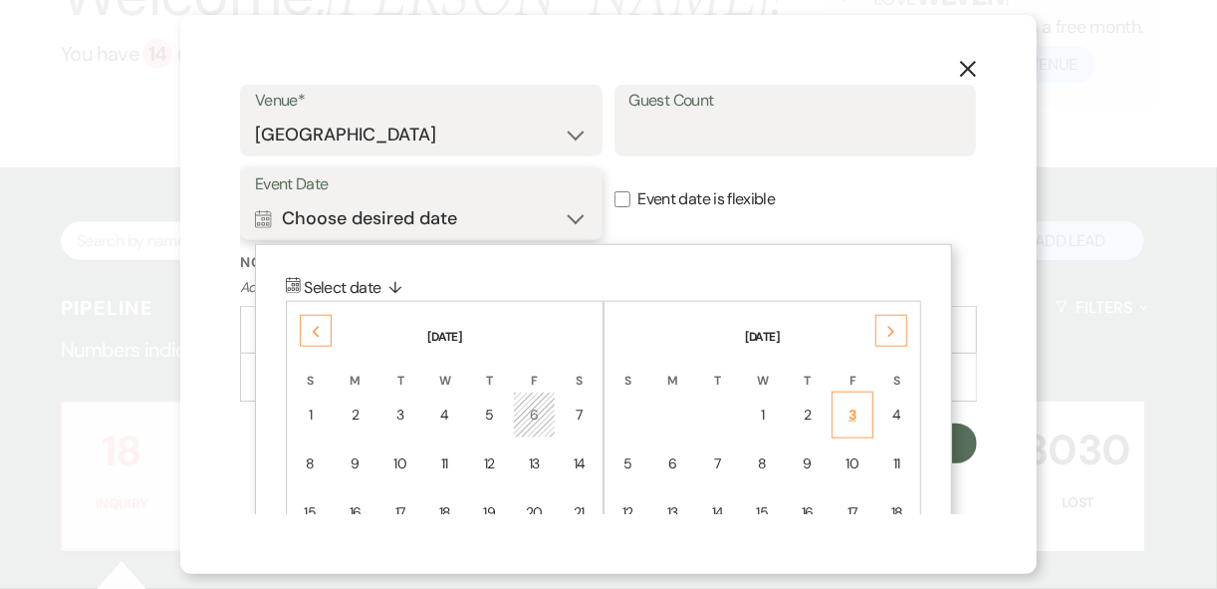
scroll to position [742, 0]
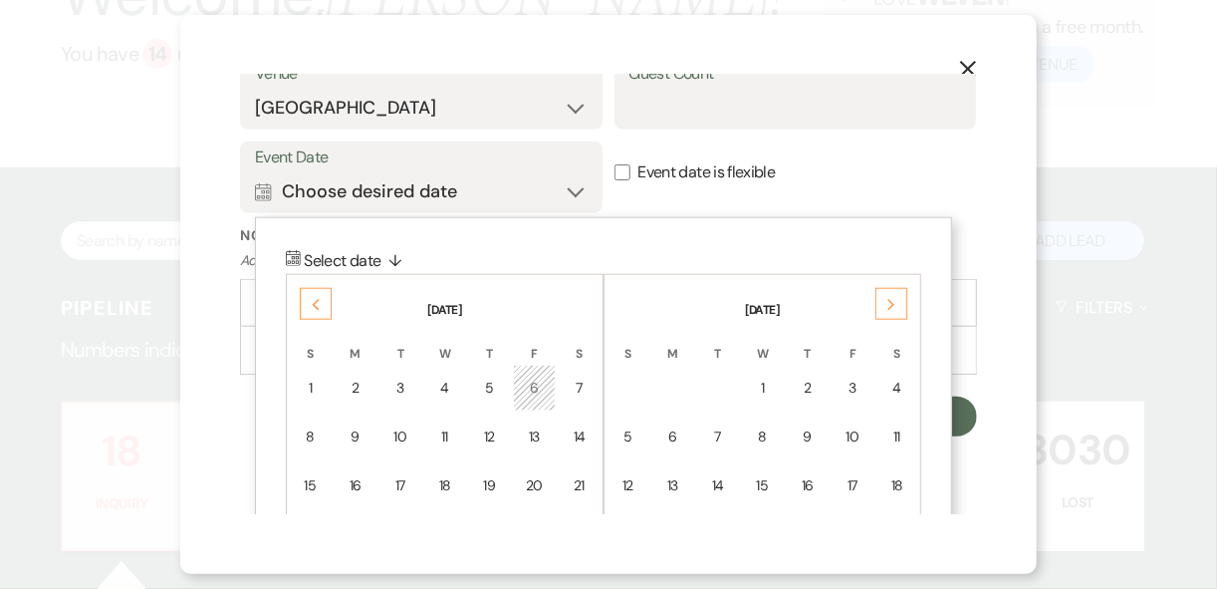
click at [883, 305] on div "Next" at bounding box center [891, 304] width 32 height 32
click at [310, 306] on div "Previous" at bounding box center [316, 304] width 32 height 32
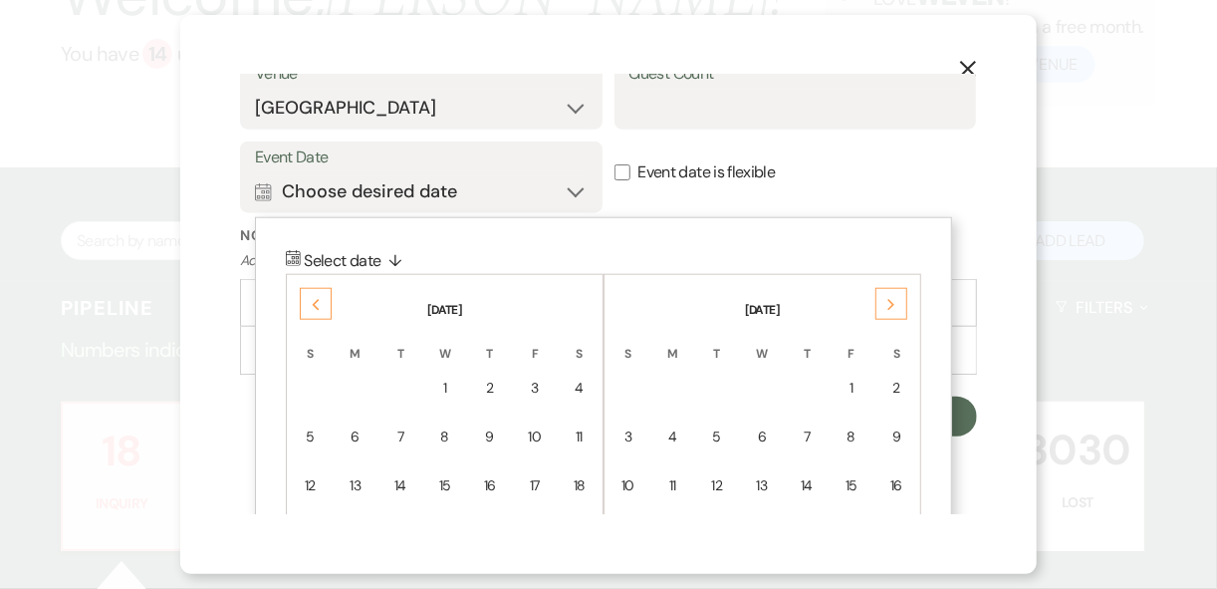
click at [310, 306] on div "Previous" at bounding box center [316, 304] width 32 height 32
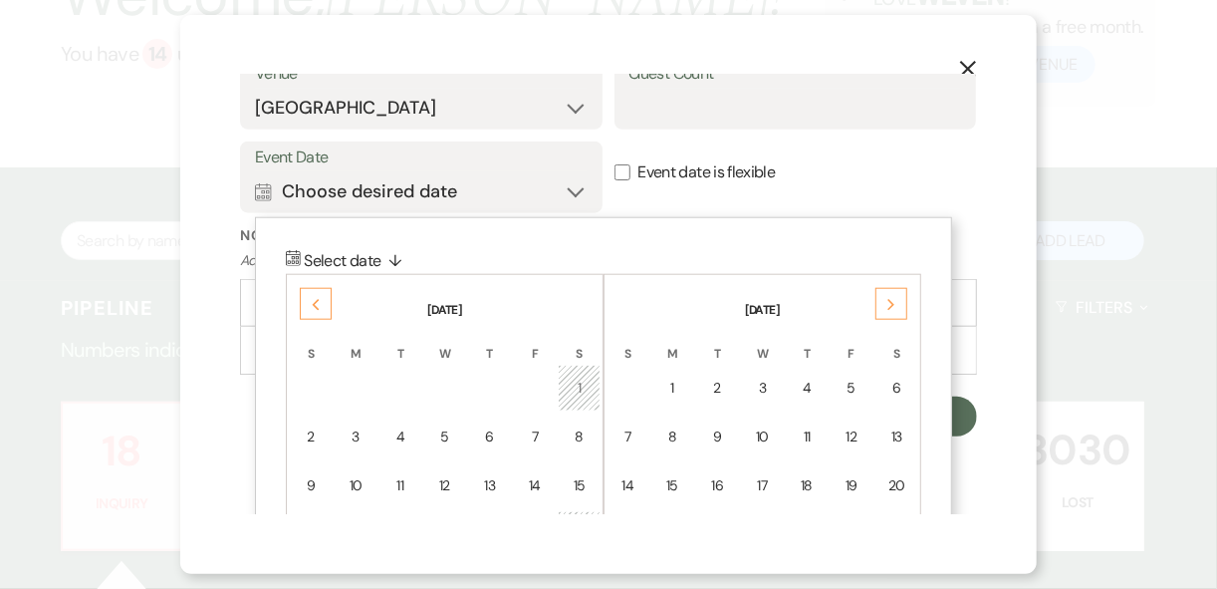
scroll to position [901, 0]
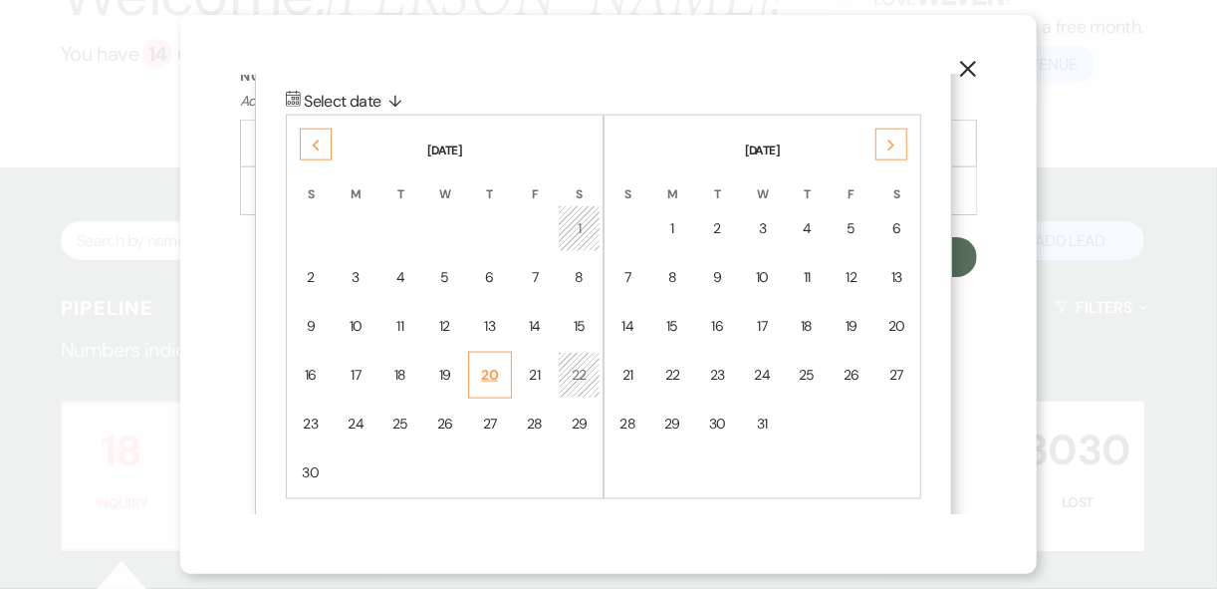
click at [478, 379] on td "20" at bounding box center [490, 375] width 44 height 47
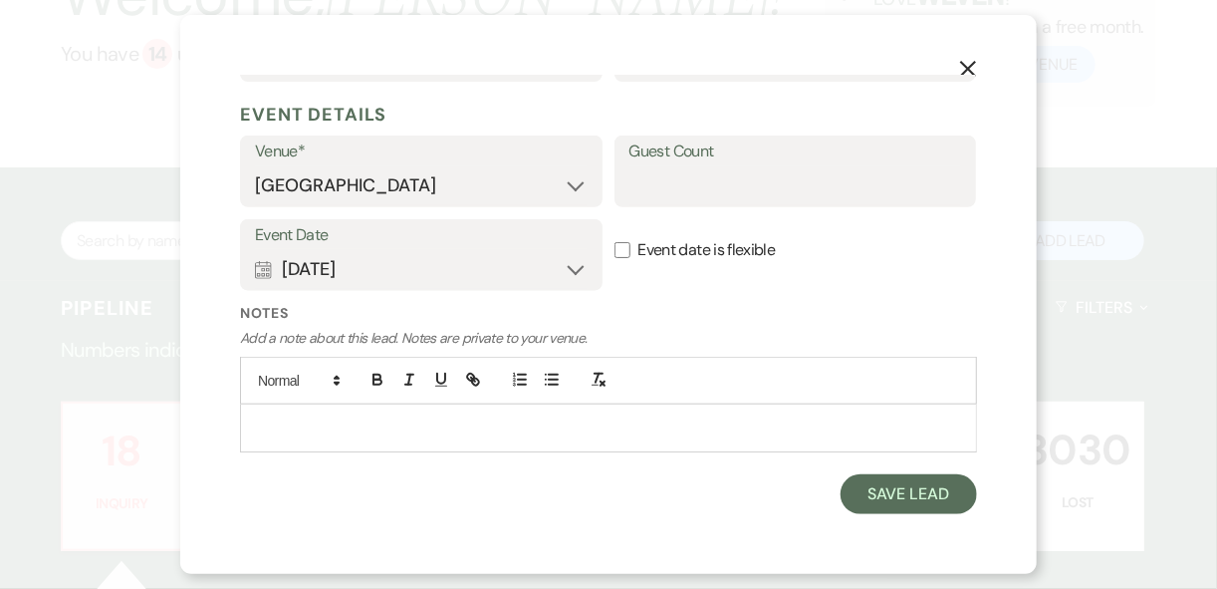
scroll to position [662, 0]
click at [646, 179] on input "Guest Count" at bounding box center [795, 187] width 333 height 39
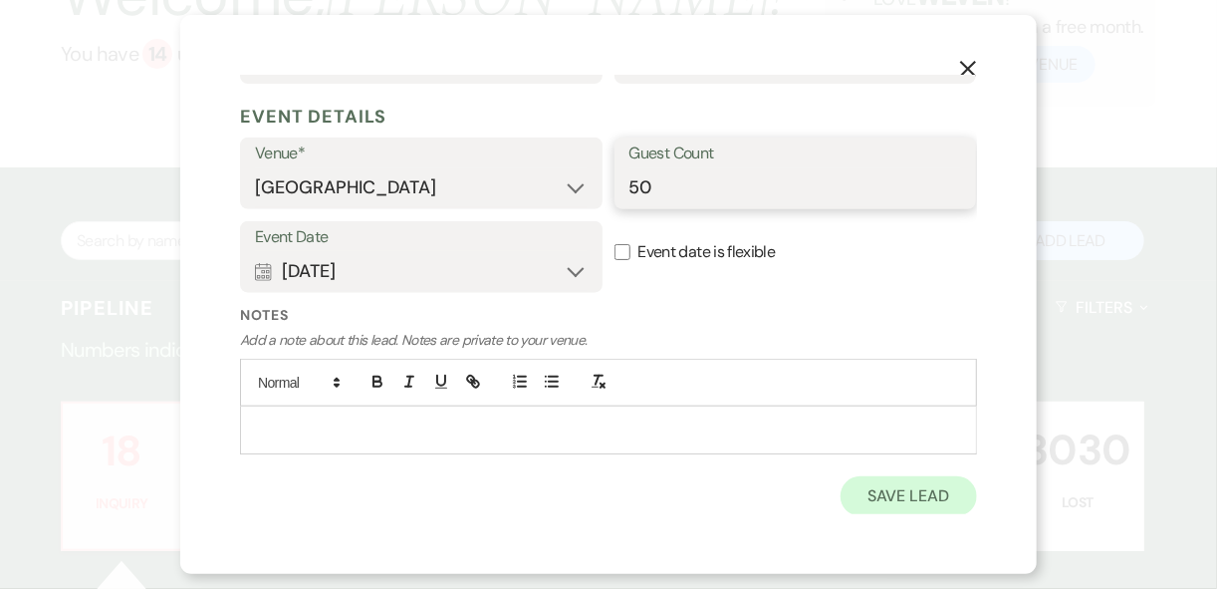
type input "50"
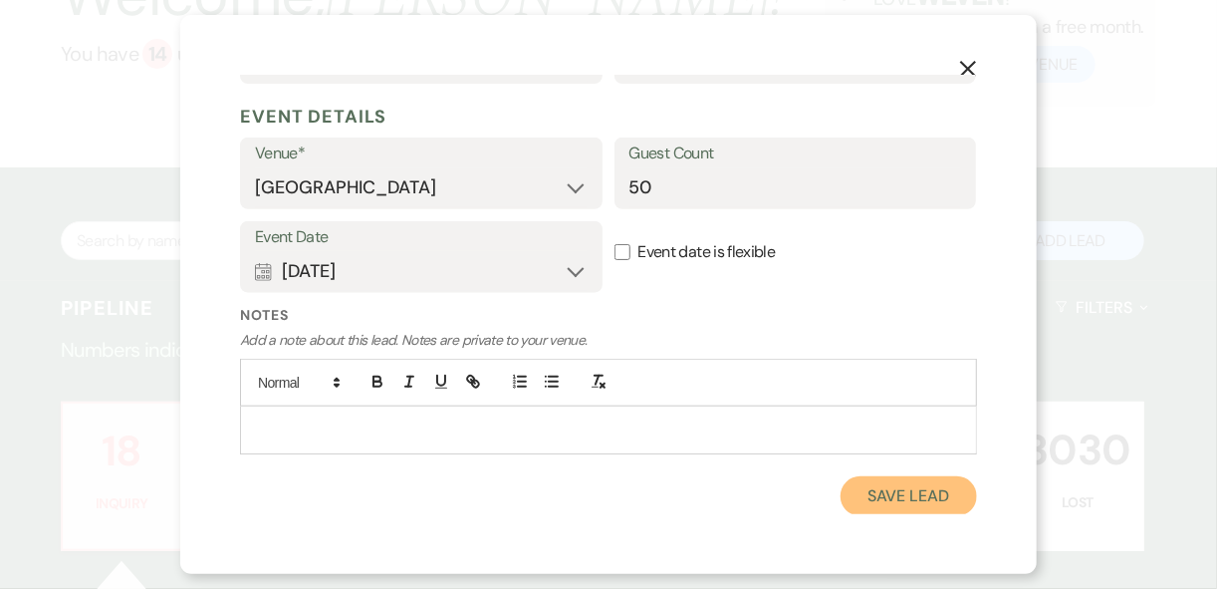
click at [889, 498] on button "Save Lead" at bounding box center [909, 496] width 136 height 40
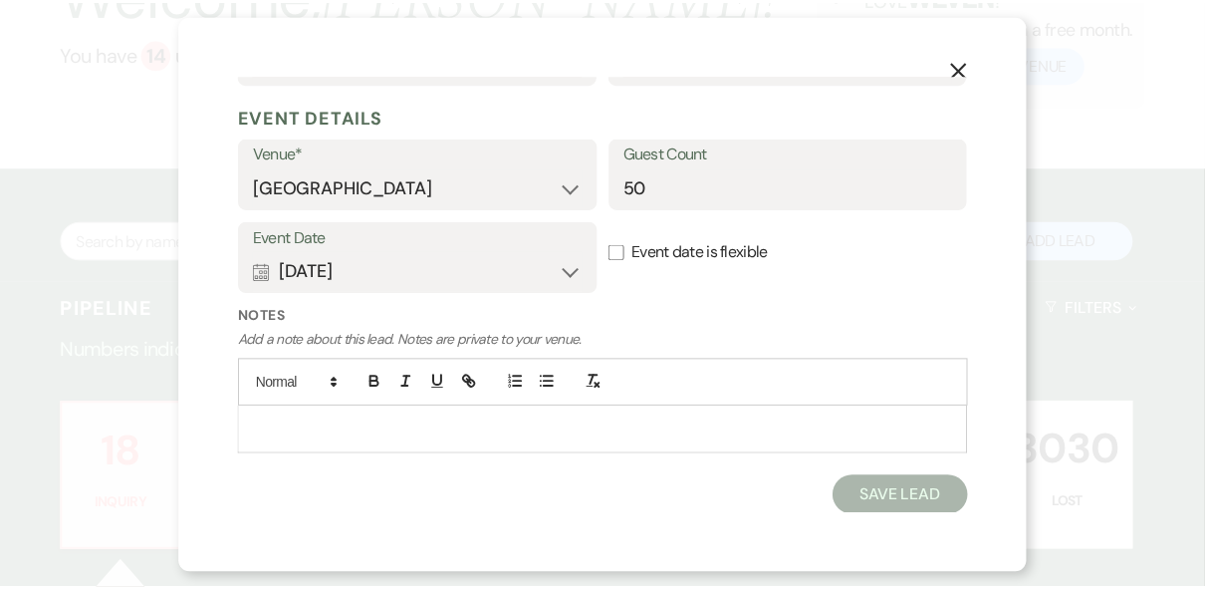
scroll to position [159, 0]
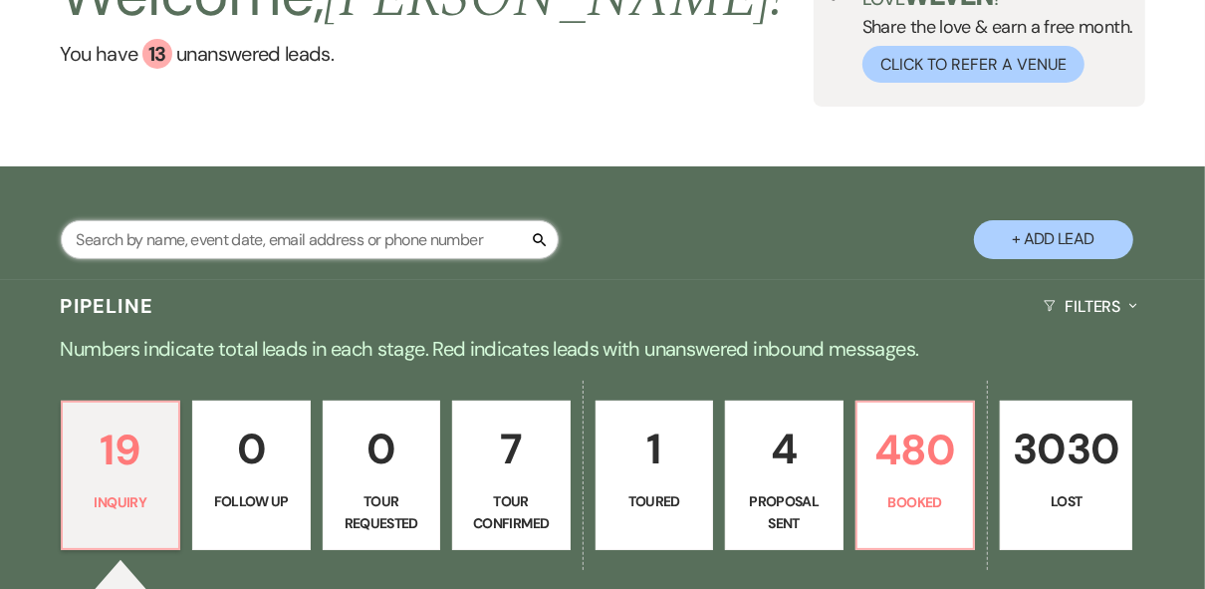
click at [135, 241] on input "text" at bounding box center [310, 239] width 498 height 39
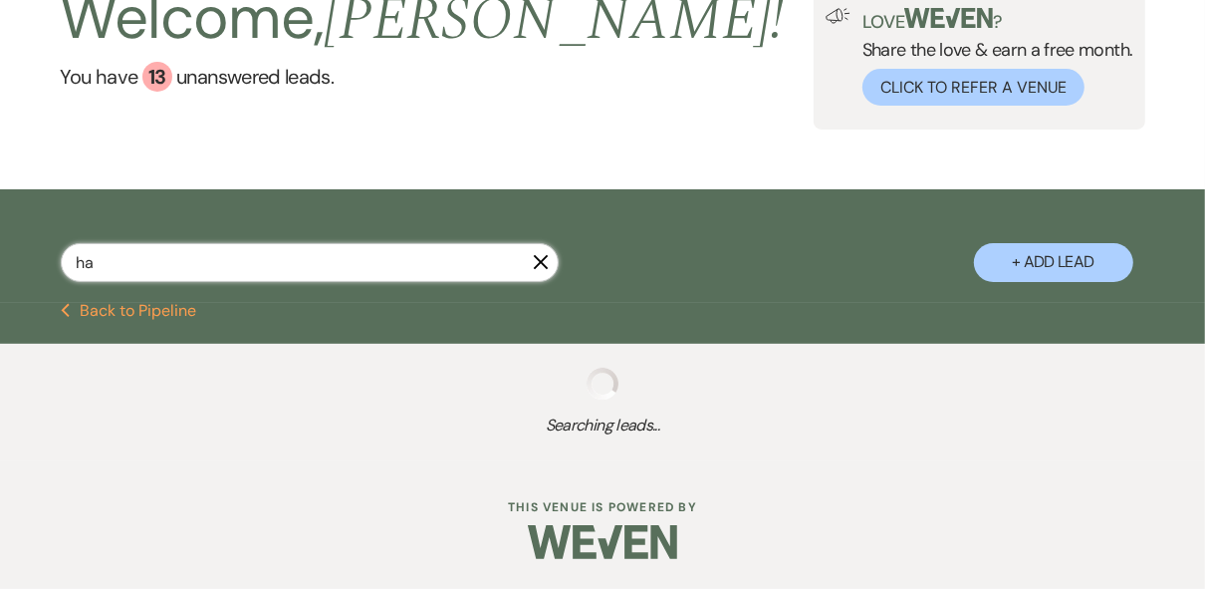
scroll to position [137, 0]
type input "halto"
select select "8"
select select "5"
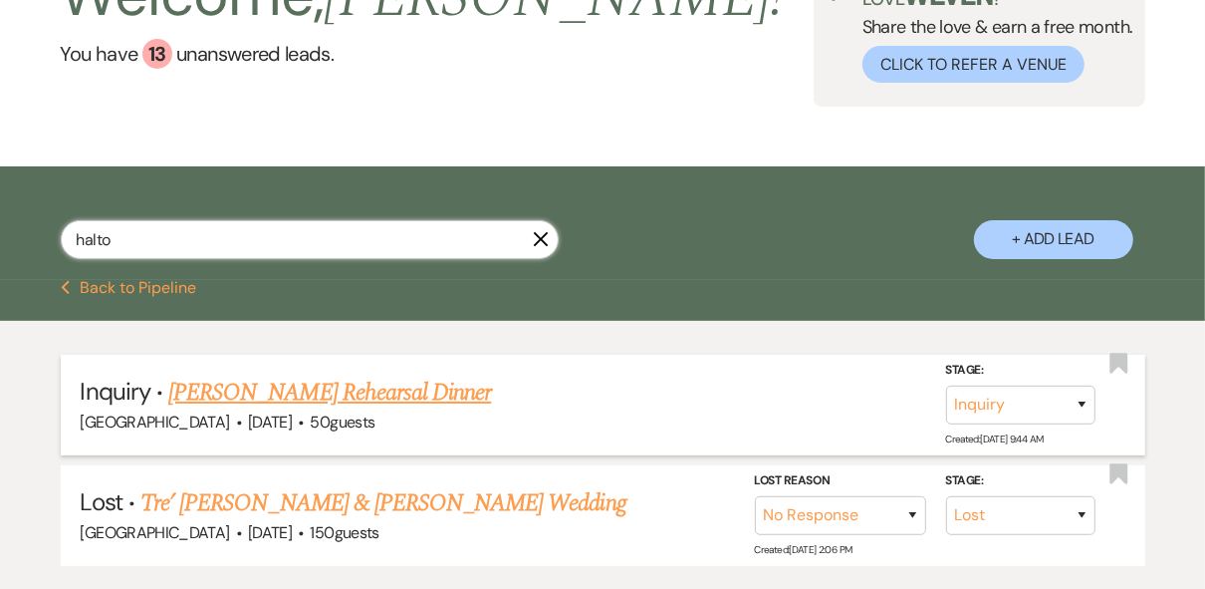
type input "halto"
click at [224, 390] on link "[PERSON_NAME] Rehearsal Dinner" at bounding box center [329, 392] width 323 height 36
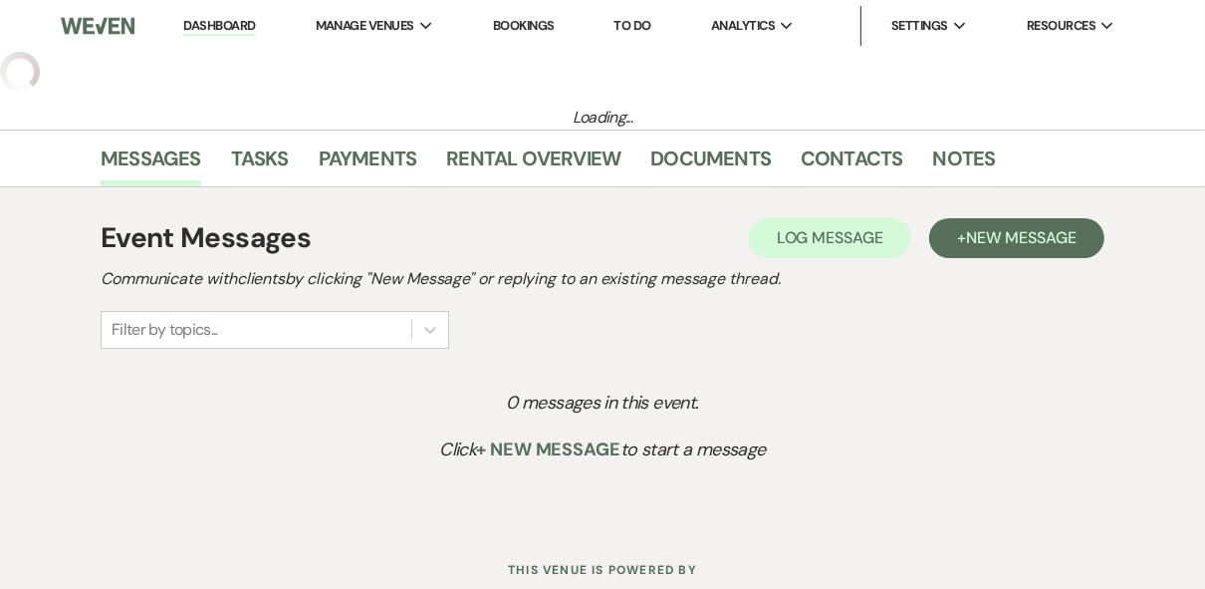
select select "20"
select select "11"
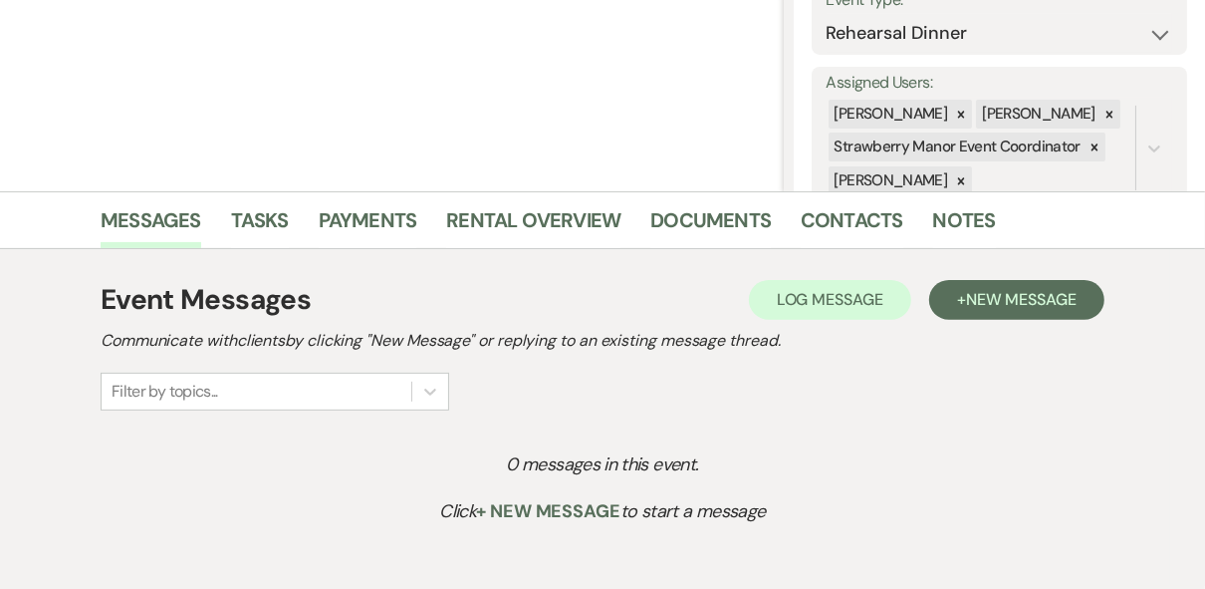
scroll to position [398, 0]
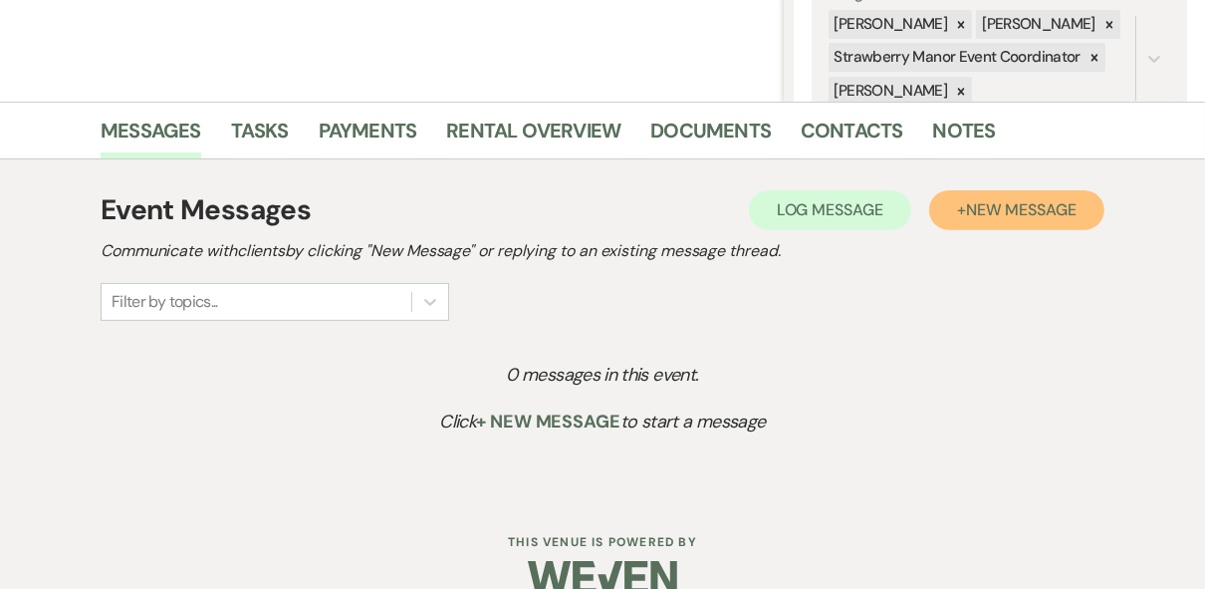
click at [984, 207] on span "New Message" at bounding box center [1021, 209] width 111 height 21
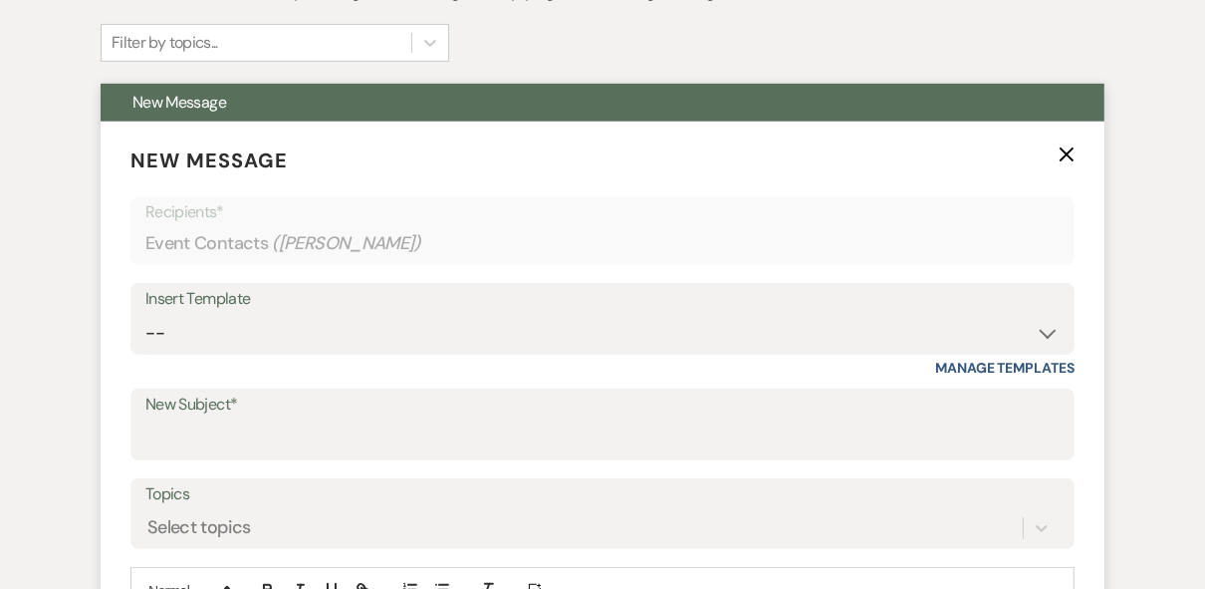
scroll to position [717, 0]
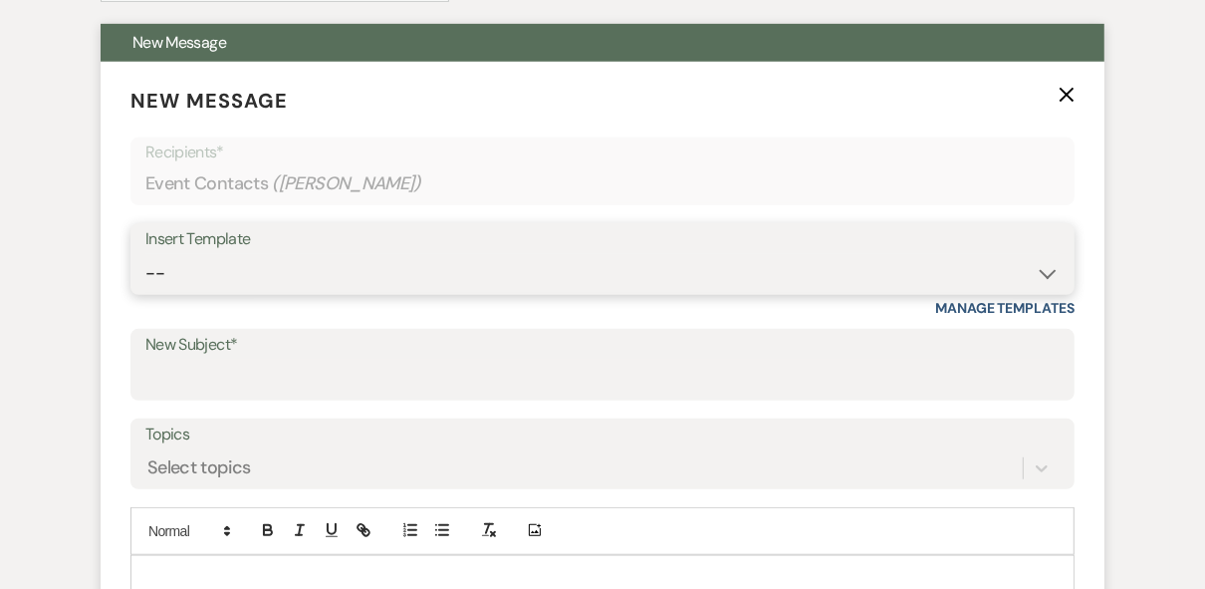
click at [242, 270] on select "-- Weven Planning Portal Introduction (Booked Events) Private Party Inquiry Res…" at bounding box center [602, 273] width 914 height 39
select select "781"
click at [145, 254] on select "-- Weven Planning Portal Introduction (Booked Events) Private Party Inquiry Res…" at bounding box center [602, 273] width 914 height 39
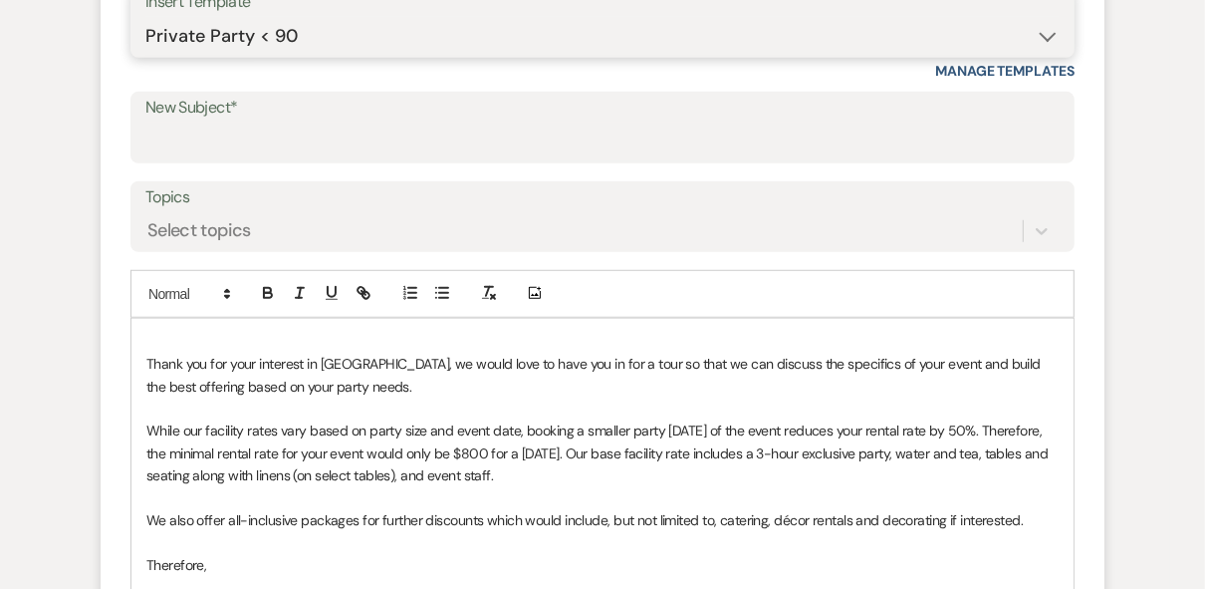
scroll to position [956, 0]
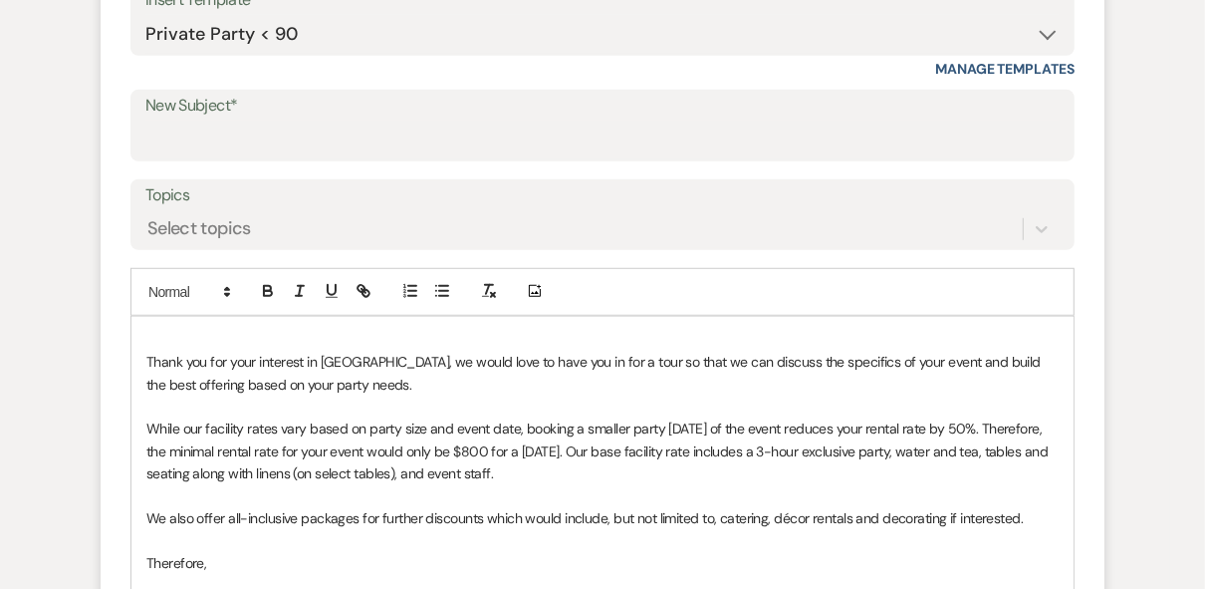
click at [158, 335] on p at bounding box center [602, 340] width 912 height 22
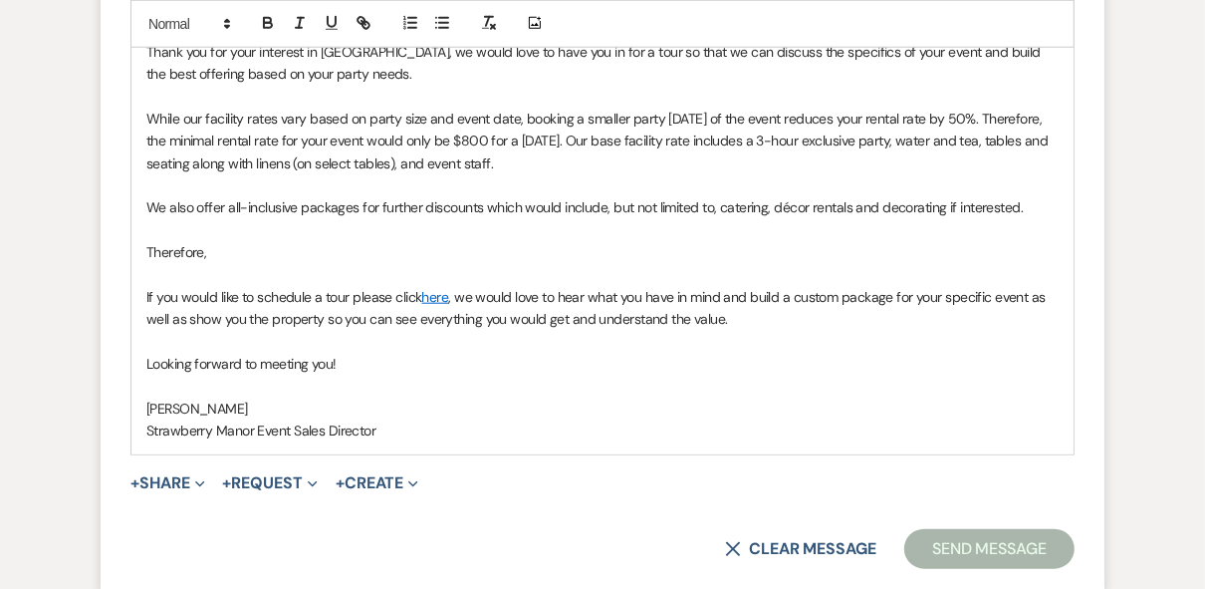
scroll to position [1434, 0]
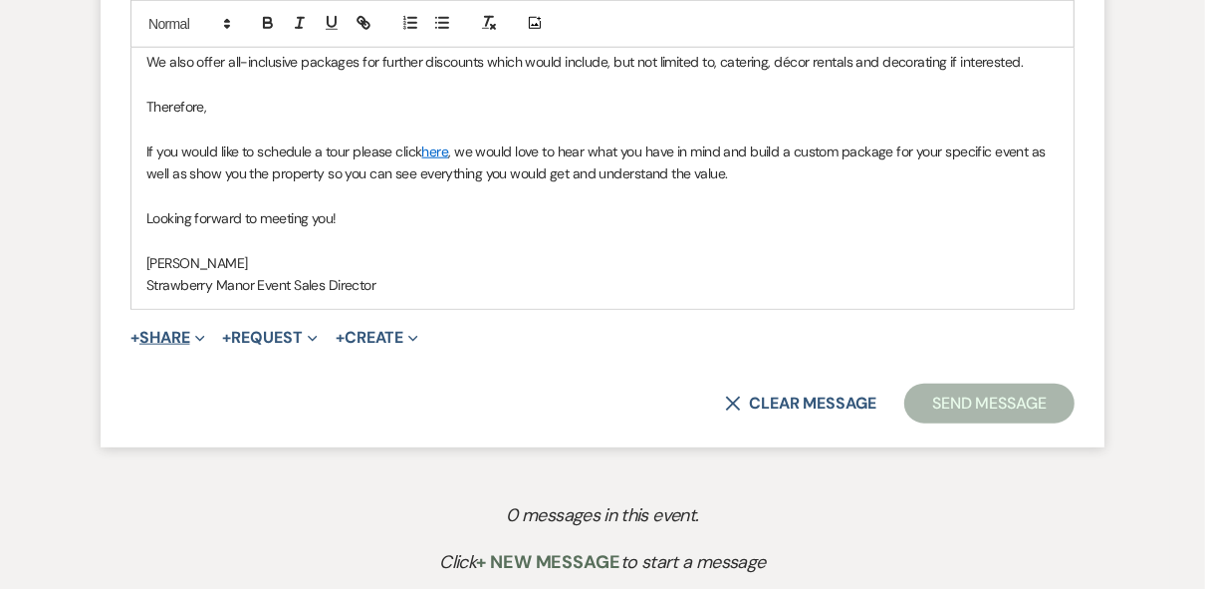
click at [175, 337] on button "+ Share Expand" at bounding box center [167, 338] width 75 height 16
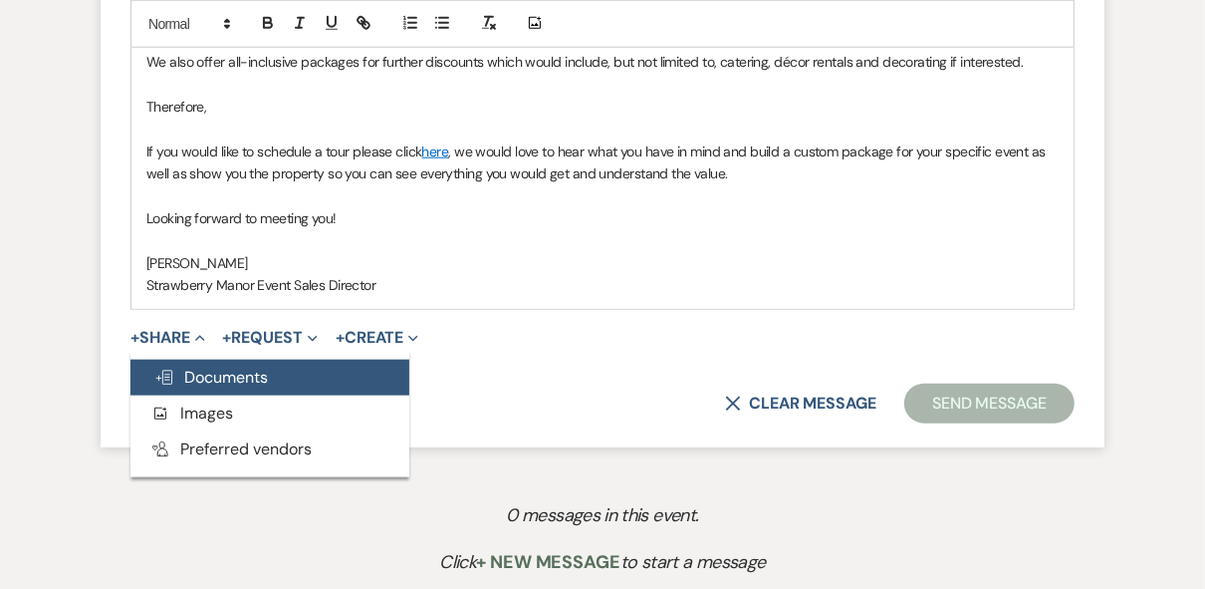
click at [209, 378] on span "Doc Upload Documents" at bounding box center [211, 377] width 114 height 21
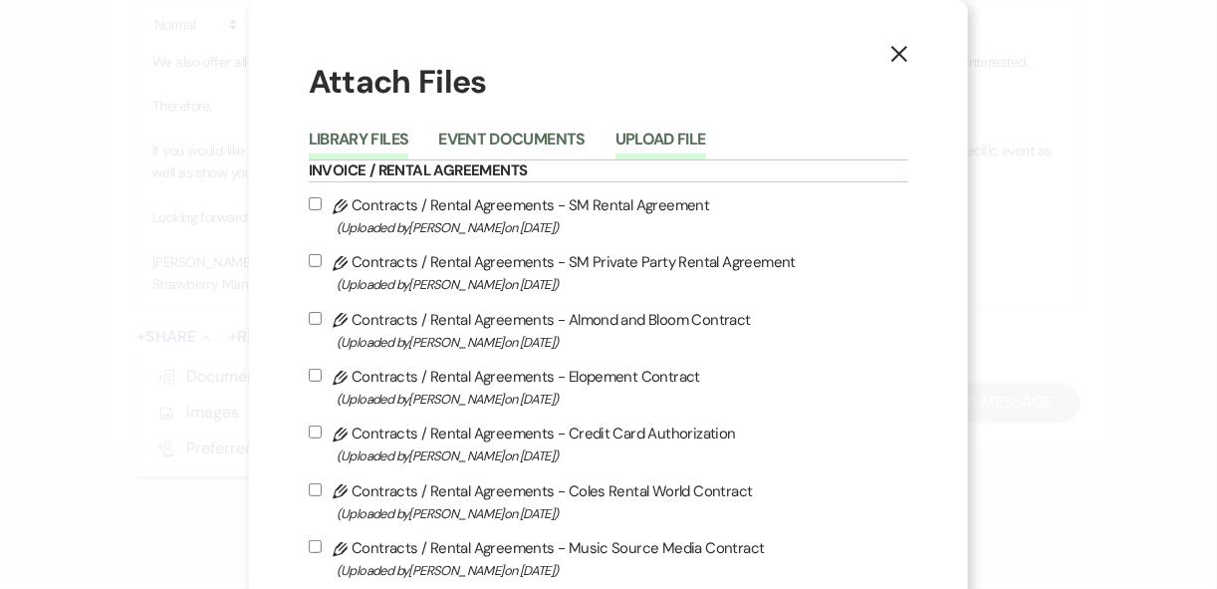
click at [642, 131] on button "Upload File" at bounding box center [661, 145] width 91 height 28
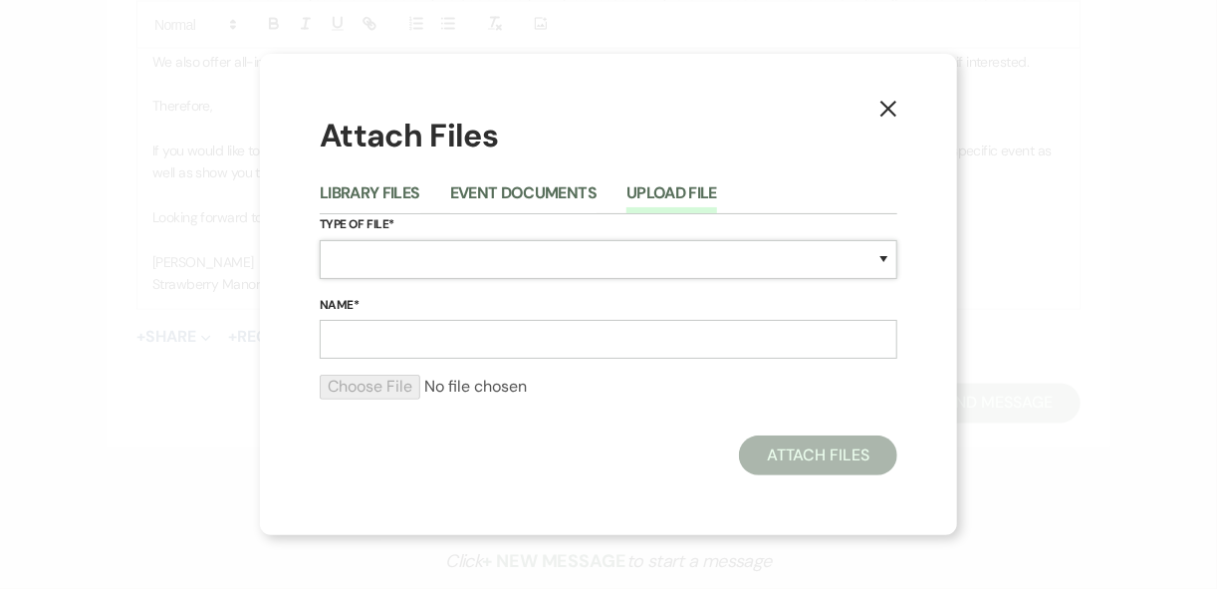
click at [336, 263] on select "Special Event Insurance Vendor Certificate of Insurance Contracts / Rental Agre…" at bounding box center [609, 259] width 578 height 39
select select "43"
click at [334, 265] on select "Special Event Insurance Vendor Certificate of Insurance Contracts / Rental Agre…" at bounding box center [609, 259] width 578 height 39
click at [385, 347] on input "Name*" at bounding box center [609, 339] width 578 height 39
type input "catering menus"
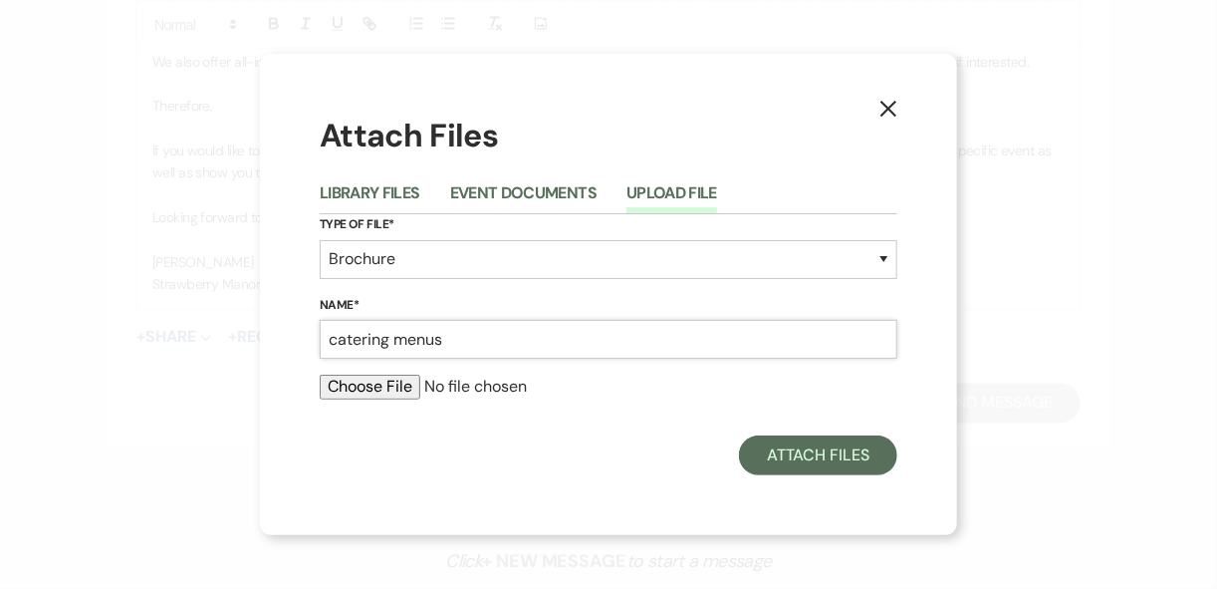
type input "C:\fakepath\Private Party Catering.pdf"
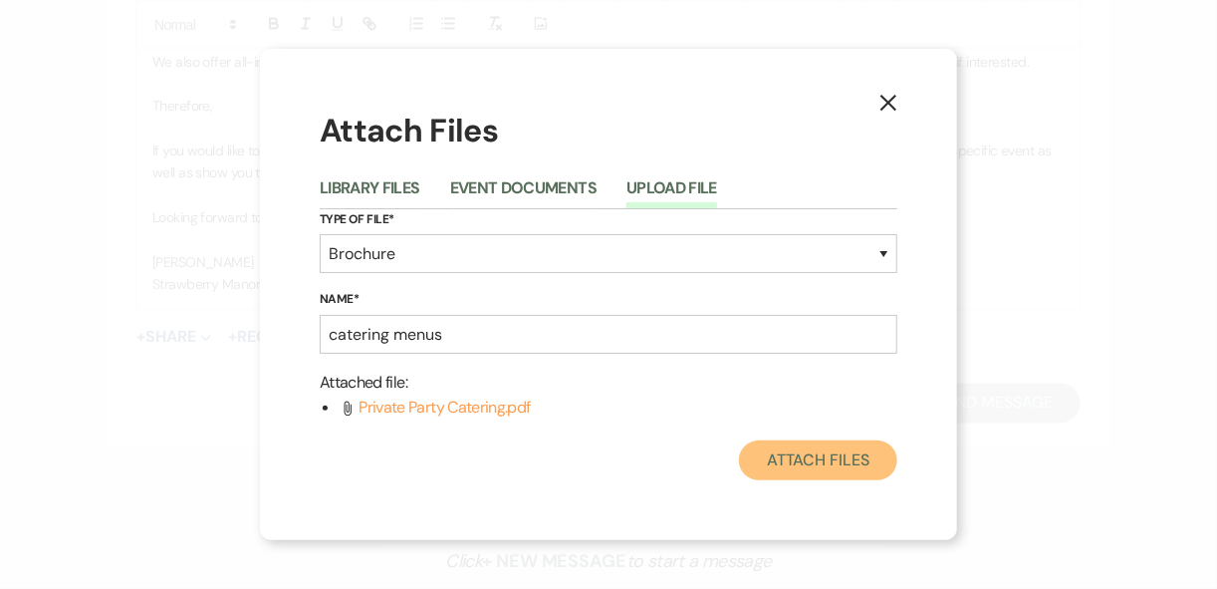
click at [864, 456] on button "Attach Files" at bounding box center [818, 460] width 158 height 40
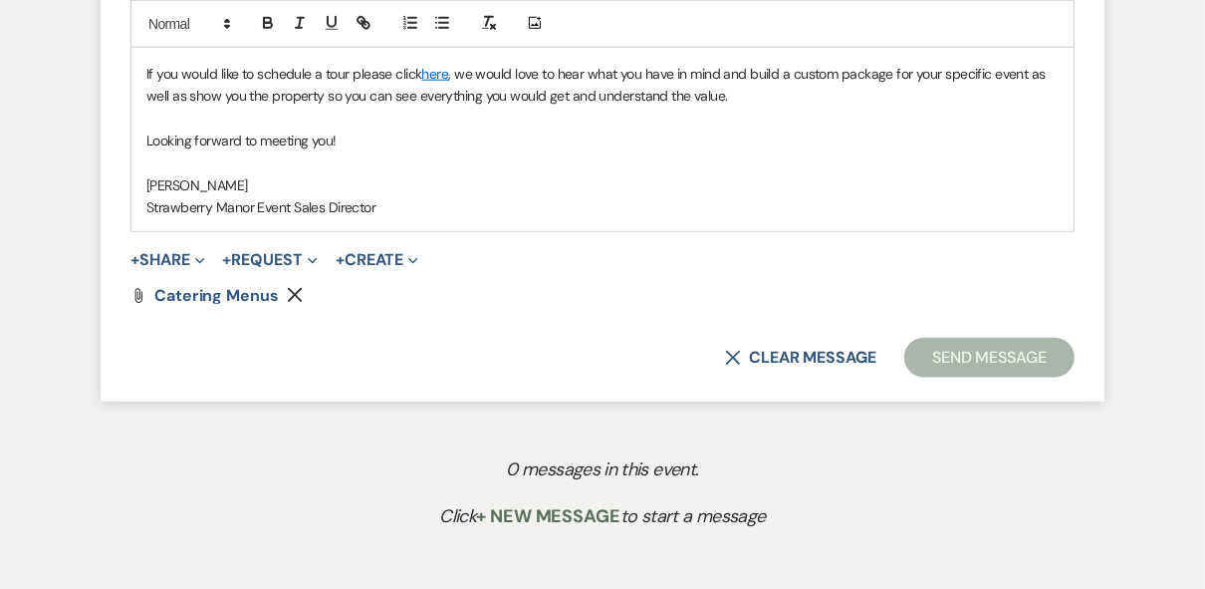
scroll to position [1514, 0]
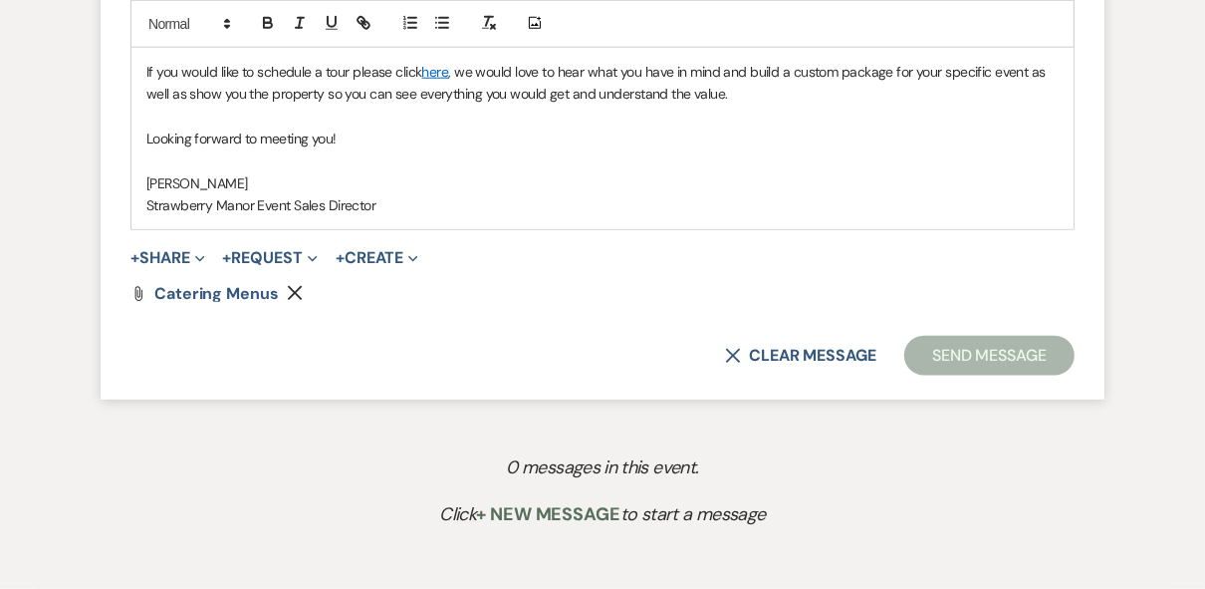
click at [478, 194] on p "Strawberry Manor Event Sales Director" at bounding box center [602, 205] width 912 height 22
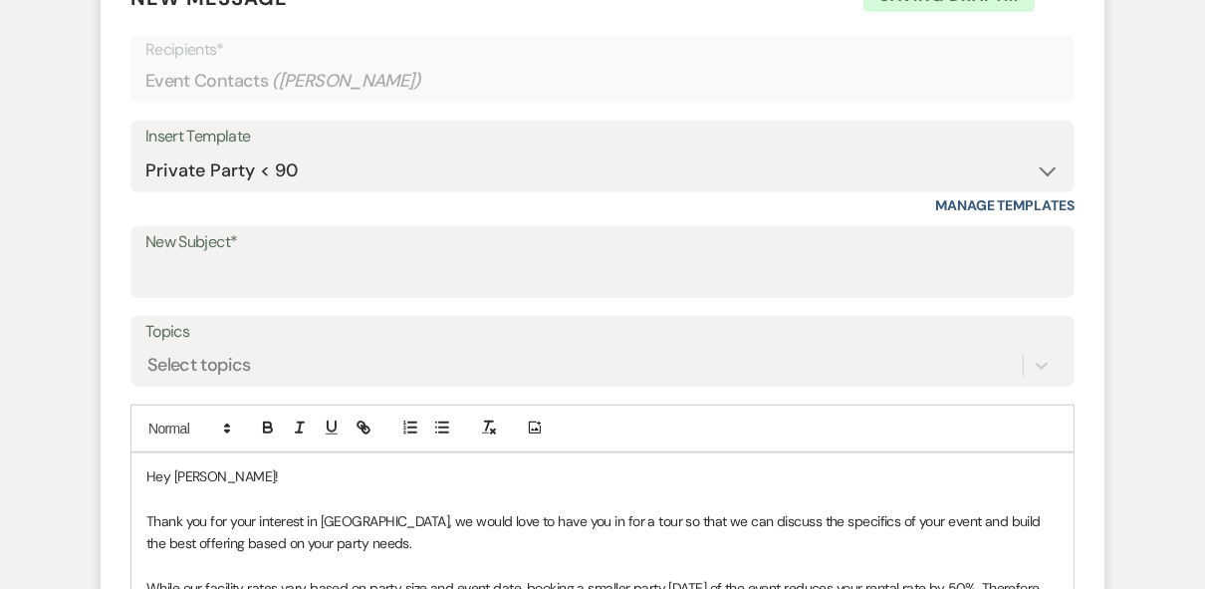
scroll to position [797, 0]
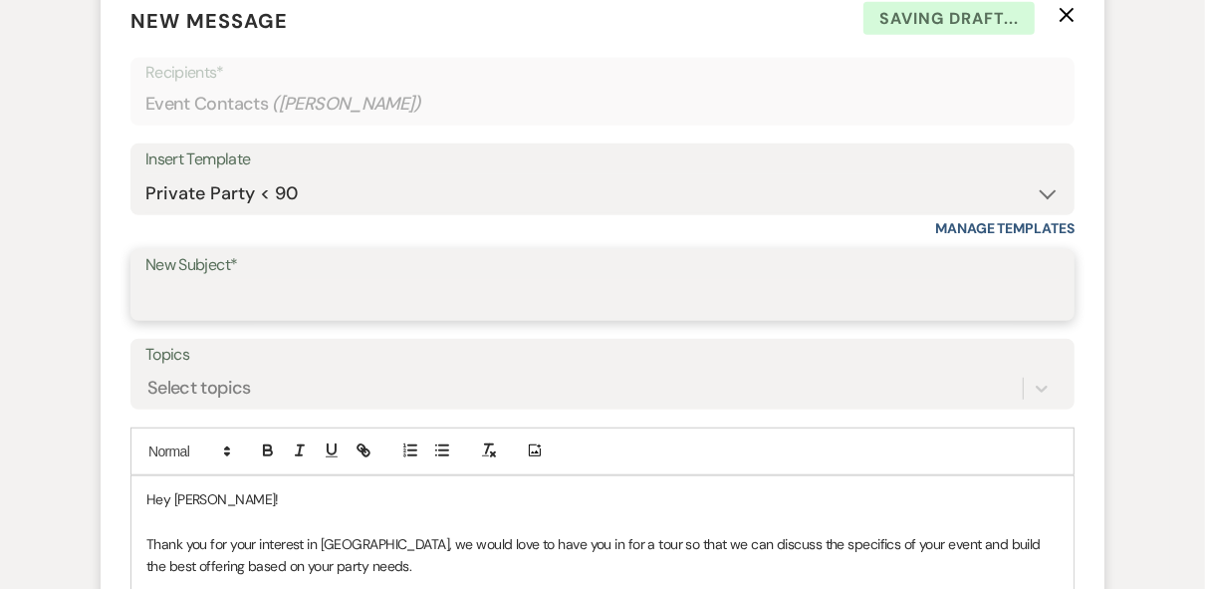
click at [323, 287] on input "New Subject*" at bounding box center [602, 299] width 914 height 39
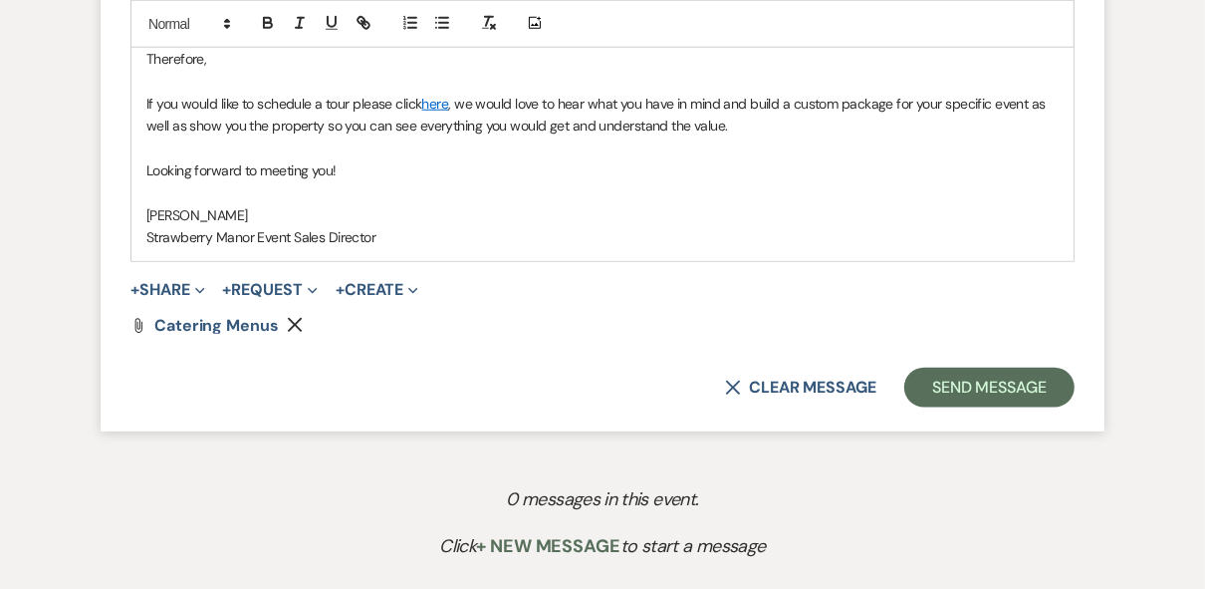
scroll to position [1514, 0]
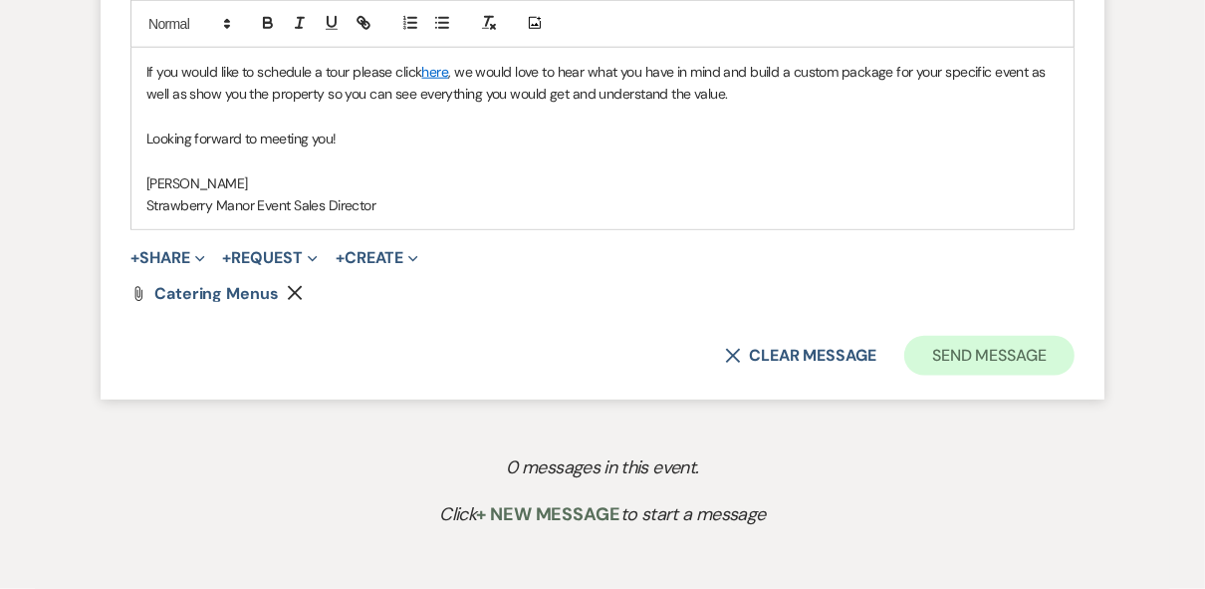
type input "Rehearsal Dinner"
click at [941, 361] on button "Send Message" at bounding box center [989, 356] width 170 height 40
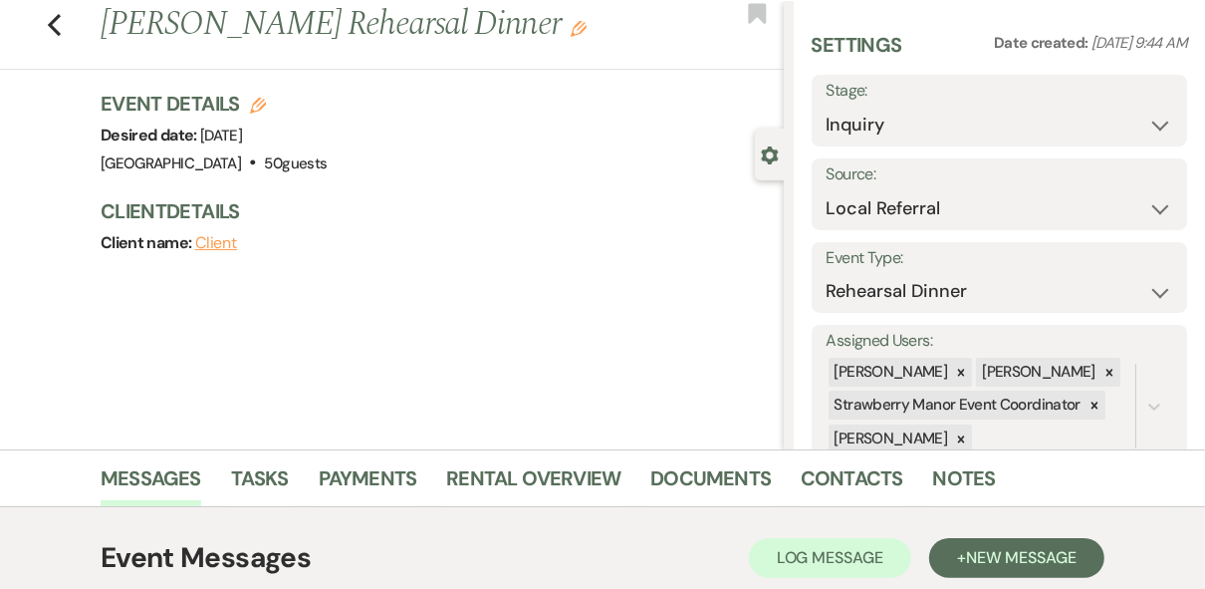
scroll to position [0, 0]
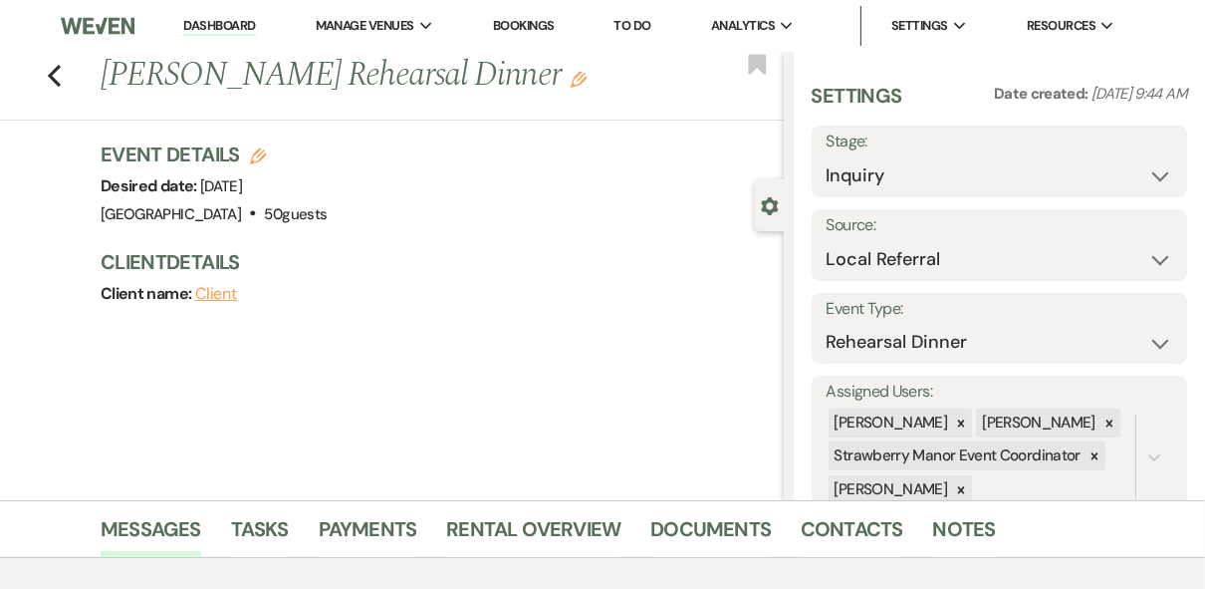
click at [235, 25] on link "Dashboard" at bounding box center [219, 26] width 72 height 19
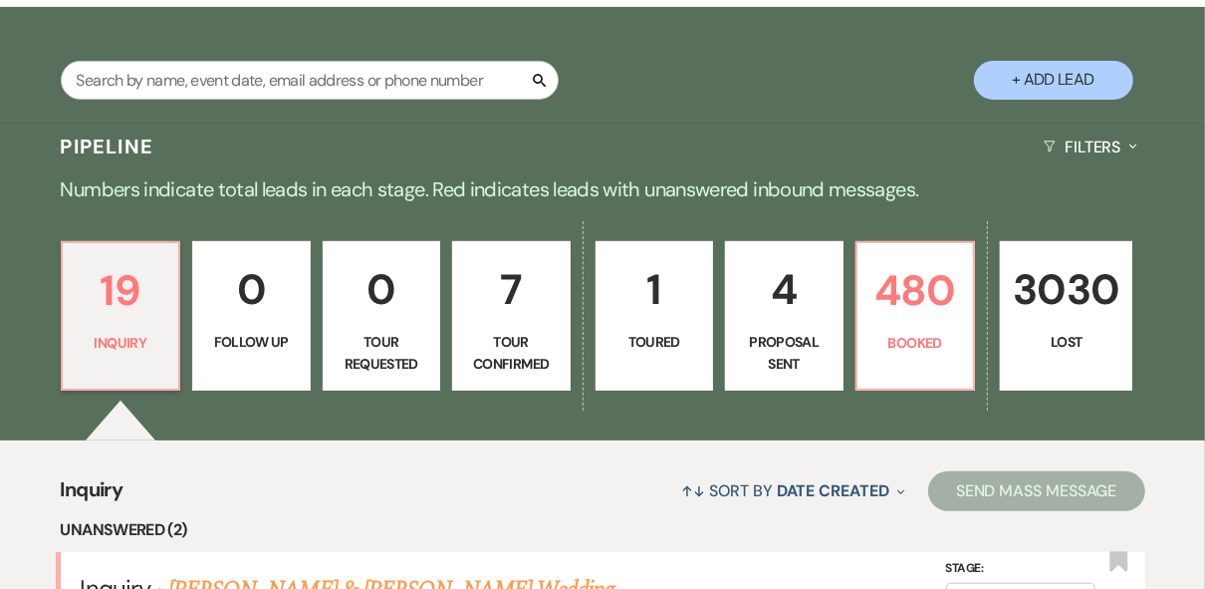
scroll to position [637, 0]
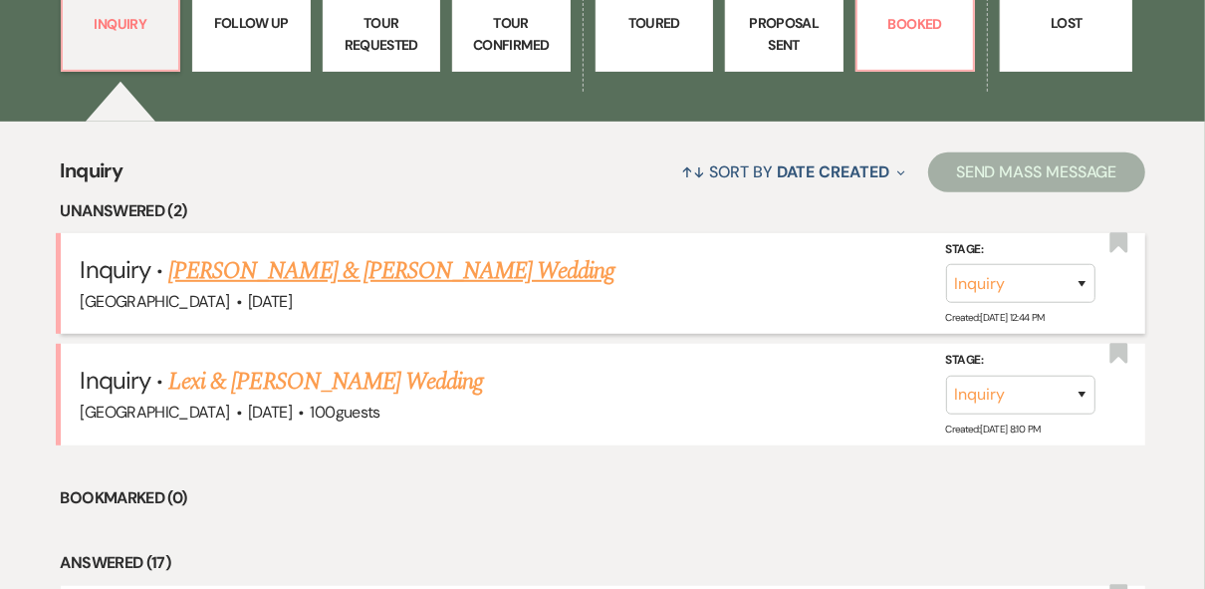
click at [322, 273] on link "[PERSON_NAME] & [PERSON_NAME] Wedding" at bounding box center [391, 271] width 446 height 36
select select "5"
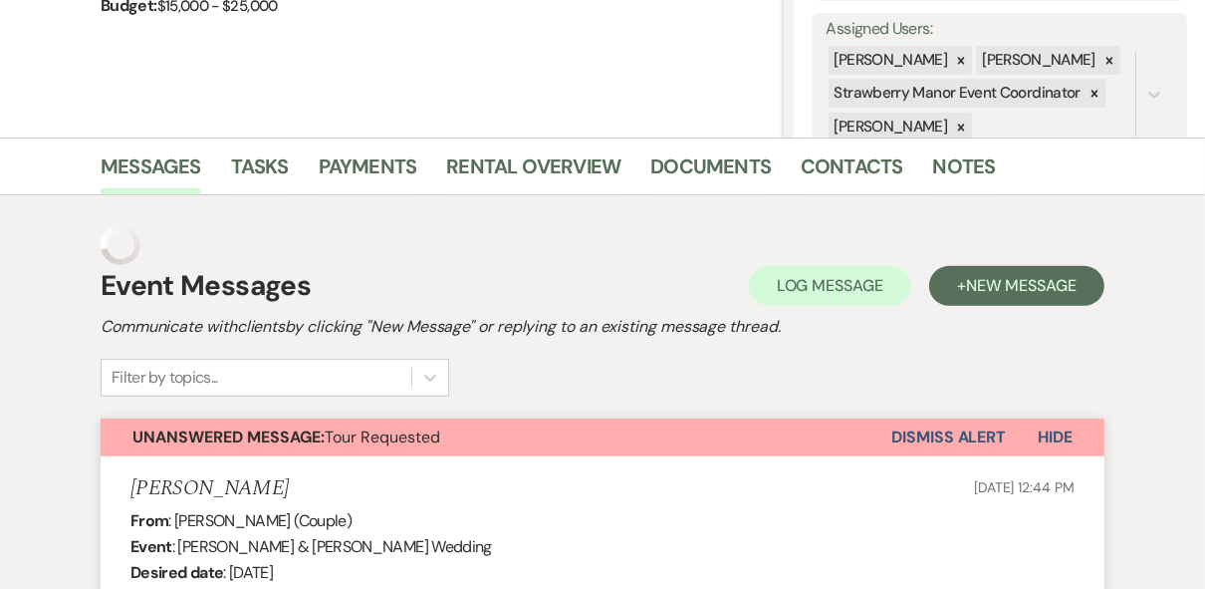
click at [322, 273] on div "Event Messages Log Log Message + New Message" at bounding box center [603, 286] width 1004 height 42
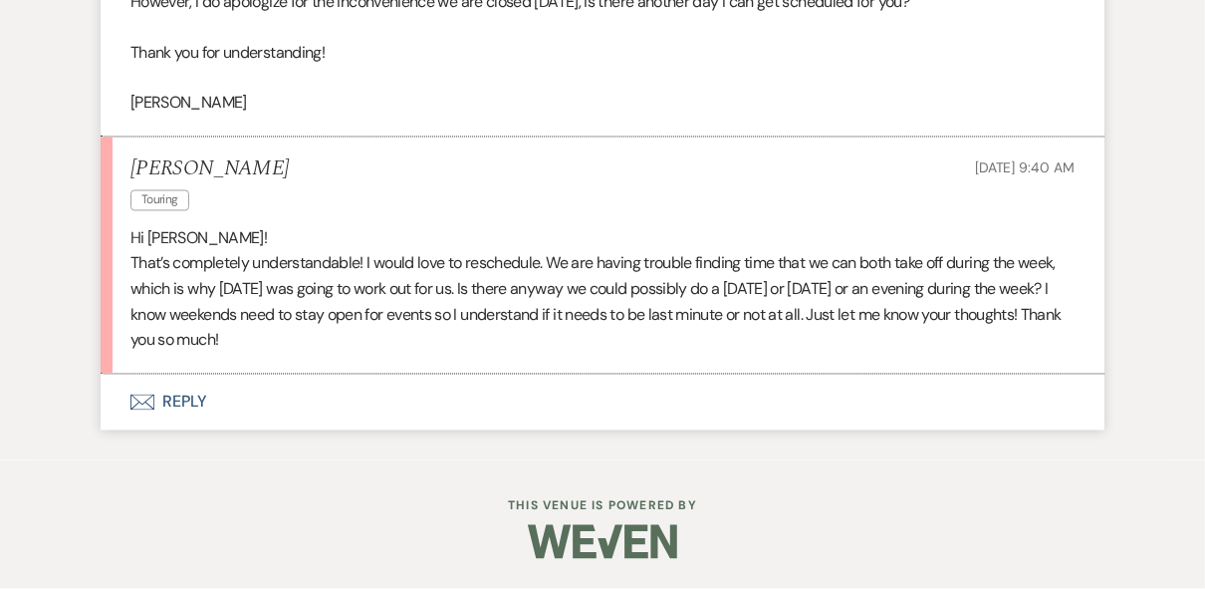
scroll to position [2477, 0]
click at [191, 407] on button "Envelope Reply" at bounding box center [603, 402] width 1004 height 56
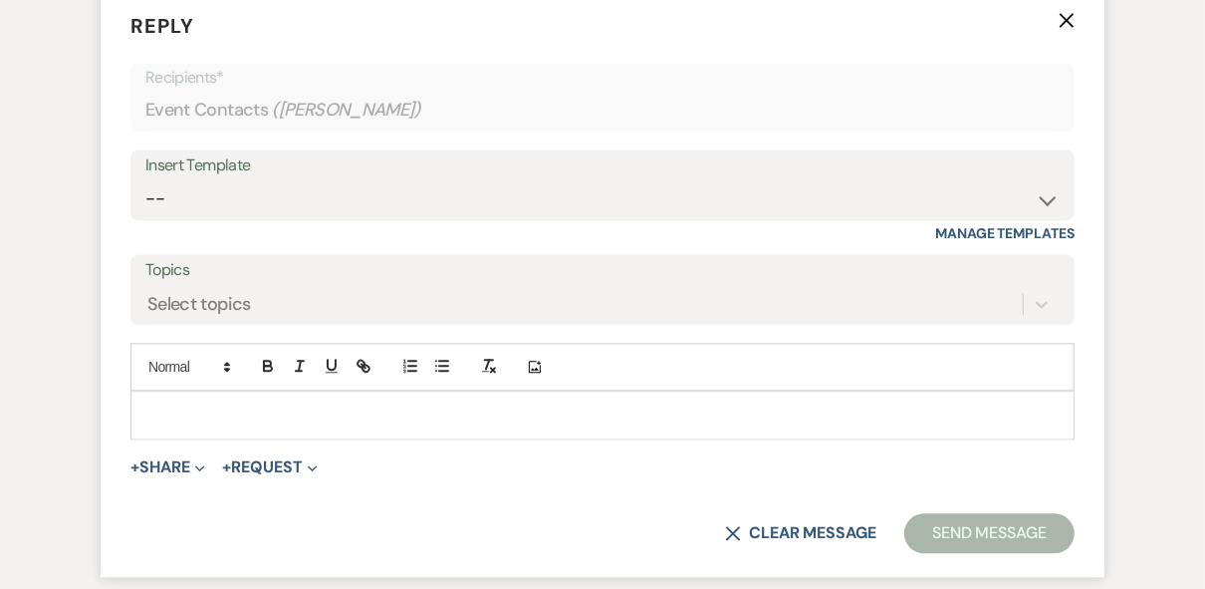
scroll to position [2851, 0]
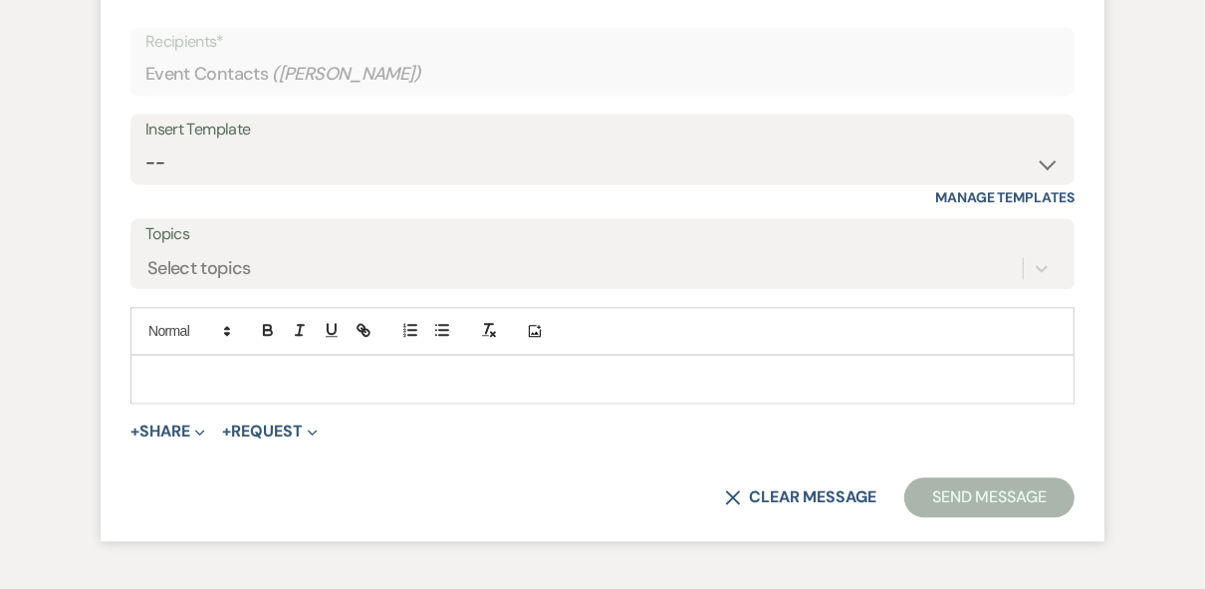
click at [223, 389] on p at bounding box center [602, 379] width 912 height 22
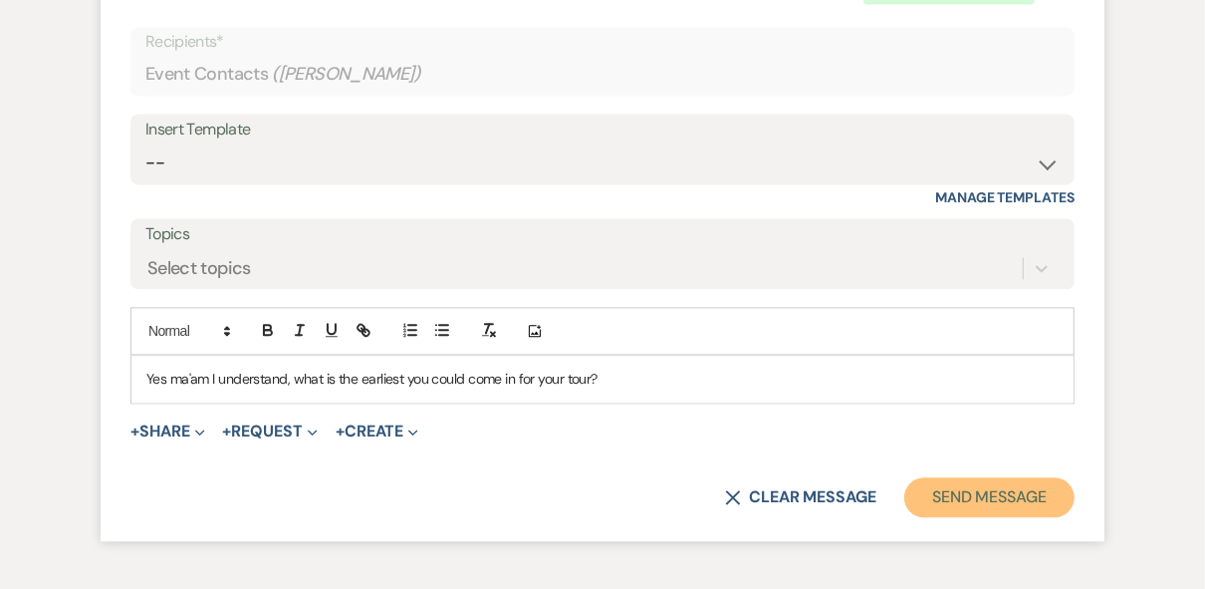
click at [964, 517] on button "Send Message" at bounding box center [989, 497] width 170 height 40
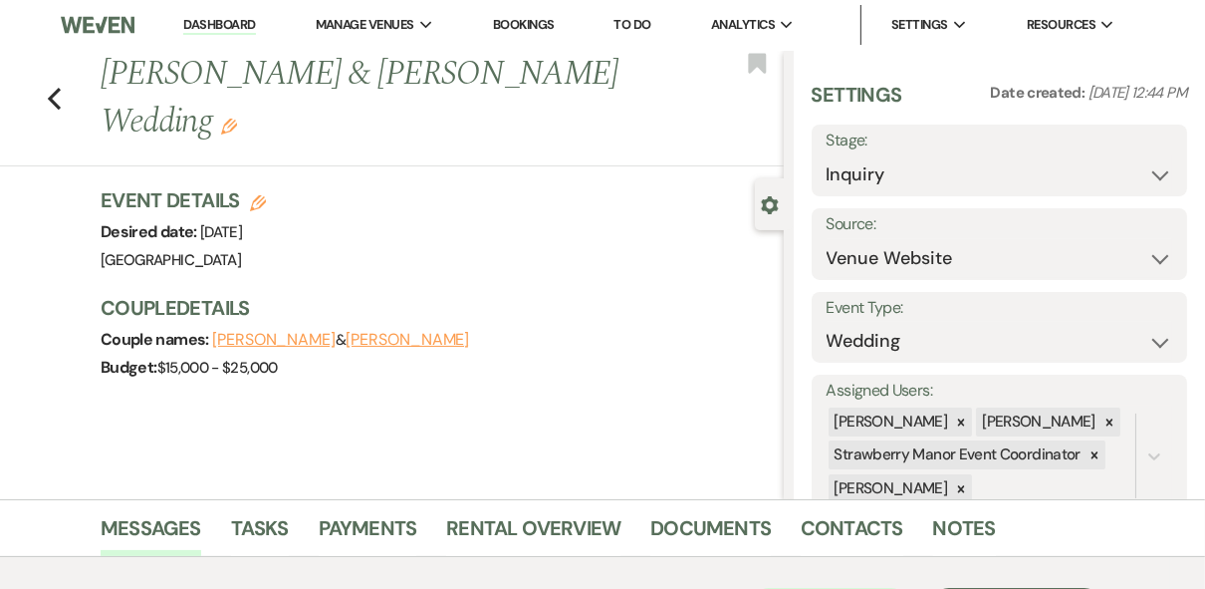
scroll to position [0, 0]
click at [52, 72] on div "Previous [PERSON_NAME] & [PERSON_NAME] Wedding Edit Bookmark" at bounding box center [387, 110] width 794 height 116
click at [60, 88] on icon "Previous" at bounding box center [54, 100] width 15 height 24
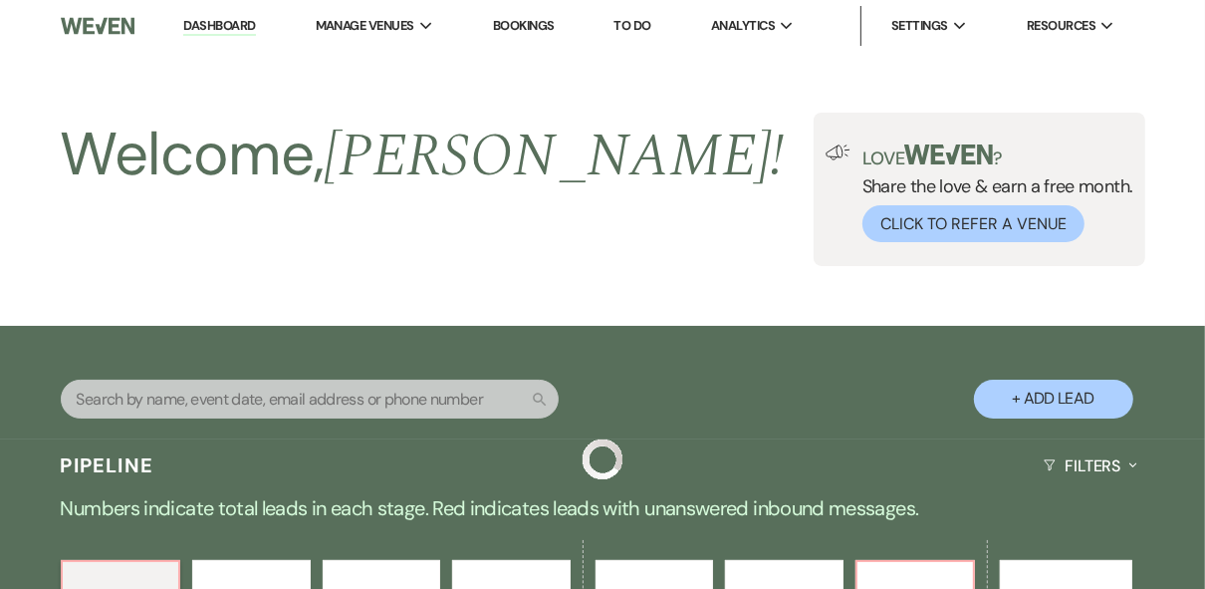
scroll to position [637, 0]
